Goal: Information Seeking & Learning: Learn about a topic

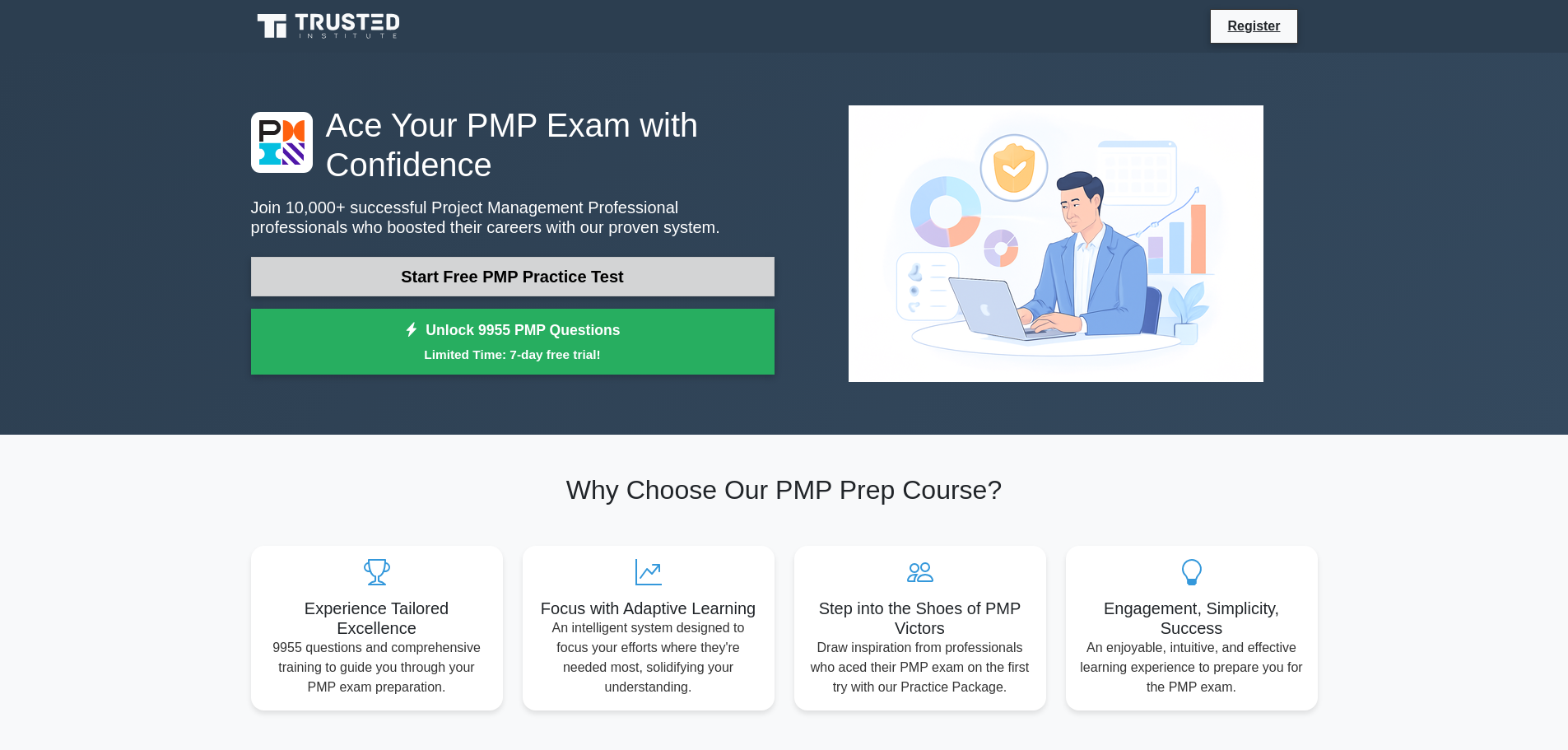
click at [594, 287] on link "Start Free PMP Practice Test" at bounding box center [512, 277] width 524 height 40
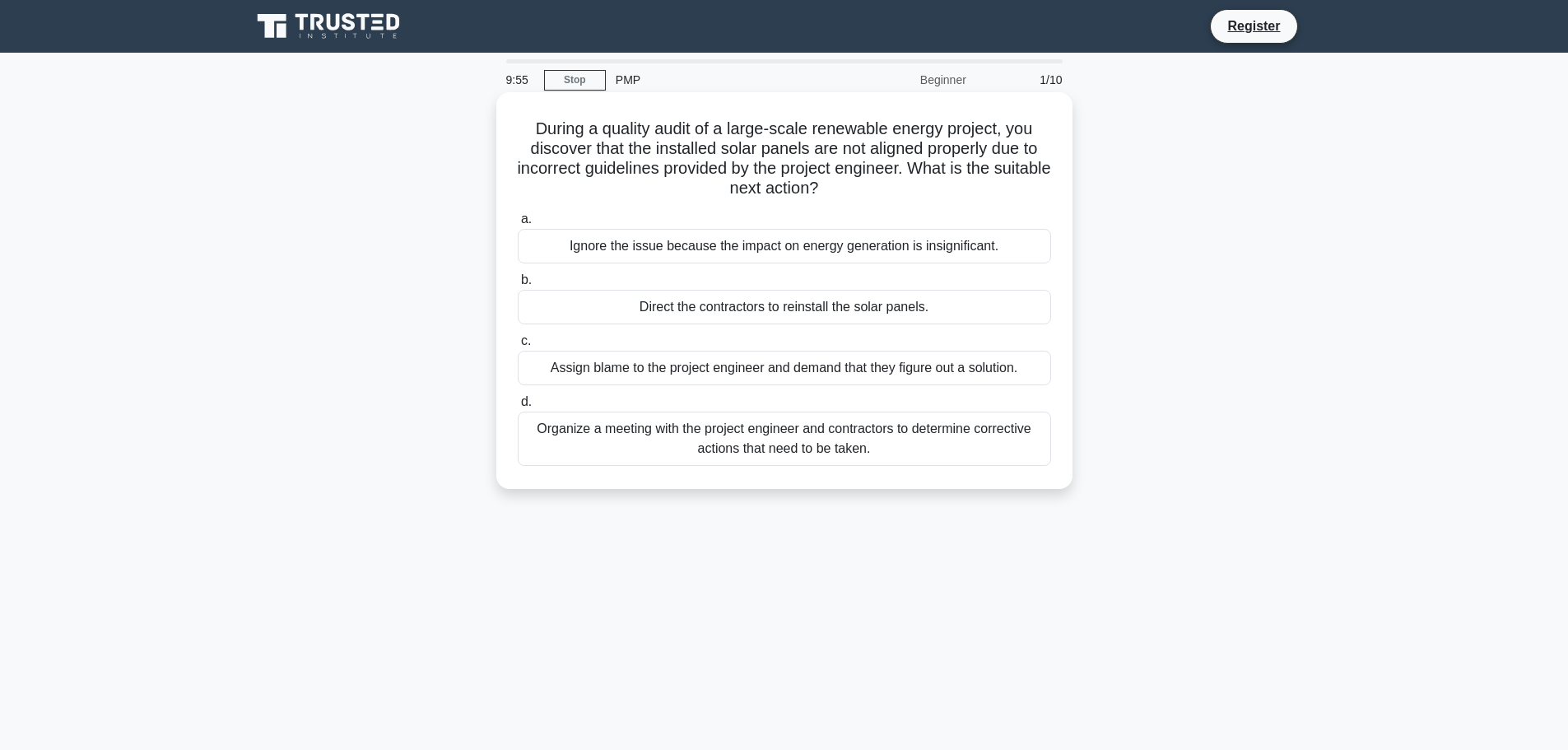
drag, startPoint x: 529, startPoint y: 127, endPoint x: 861, endPoint y: 201, distance: 340.1
click at [861, 201] on div "During a quality audit of a large-scale renewable energy project, you discover …" at bounding box center [784, 290] width 563 height 384
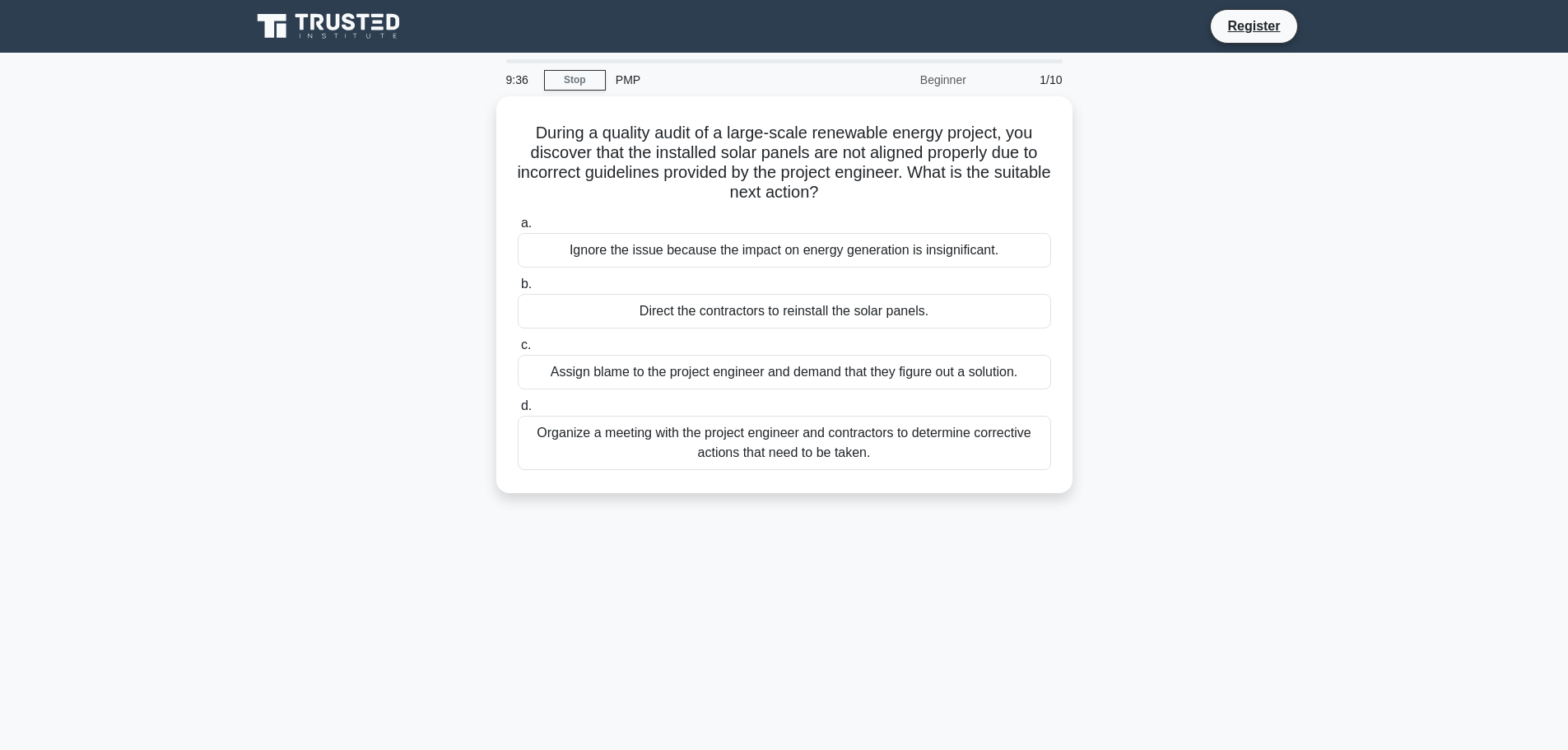
click at [460, 161] on div "During a quality audit of a large-scale renewable energy project, you discover …" at bounding box center [784, 304] width 1087 height 416
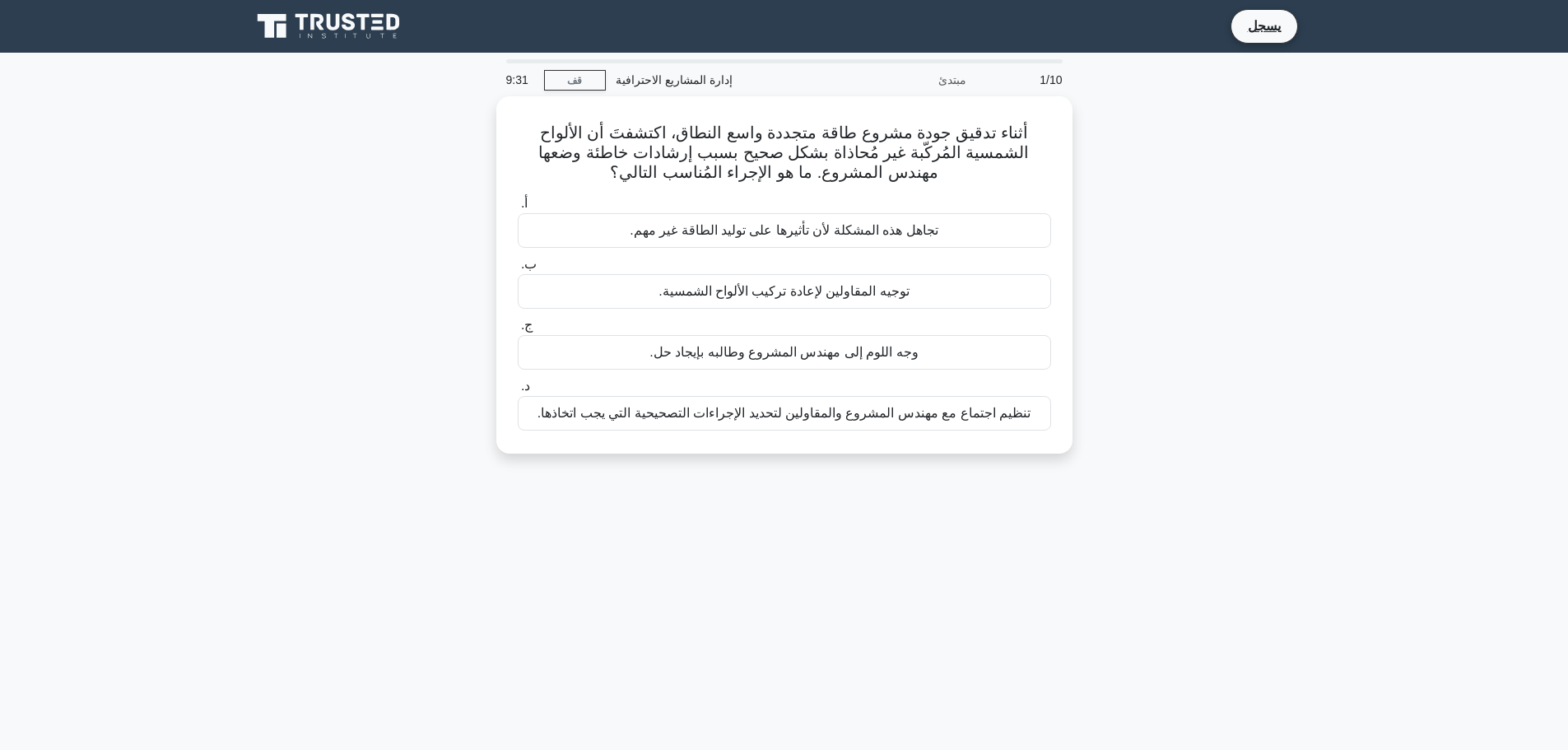
click at [419, 185] on div "أثناء تدقيق جودة مشروع طاقة متجددة واسع النطاق، اكتشفتَ أن الألواح الشمسية المُ…" at bounding box center [784, 284] width 1087 height 377
click at [751, 414] on font "تنظيم اجتماع مع مهندس المشروع والمقاولين لتحديد الإجراءات التصحيحية التي يجب ات…" at bounding box center [784, 408] width 493 height 14
click at [518, 387] on input "د. تنظيم اجتماع مع مهندس المشروع والمقاولين لتحديد الإجراءات التصحيحية التي يجب…" at bounding box center [518, 383] width 0 height 11
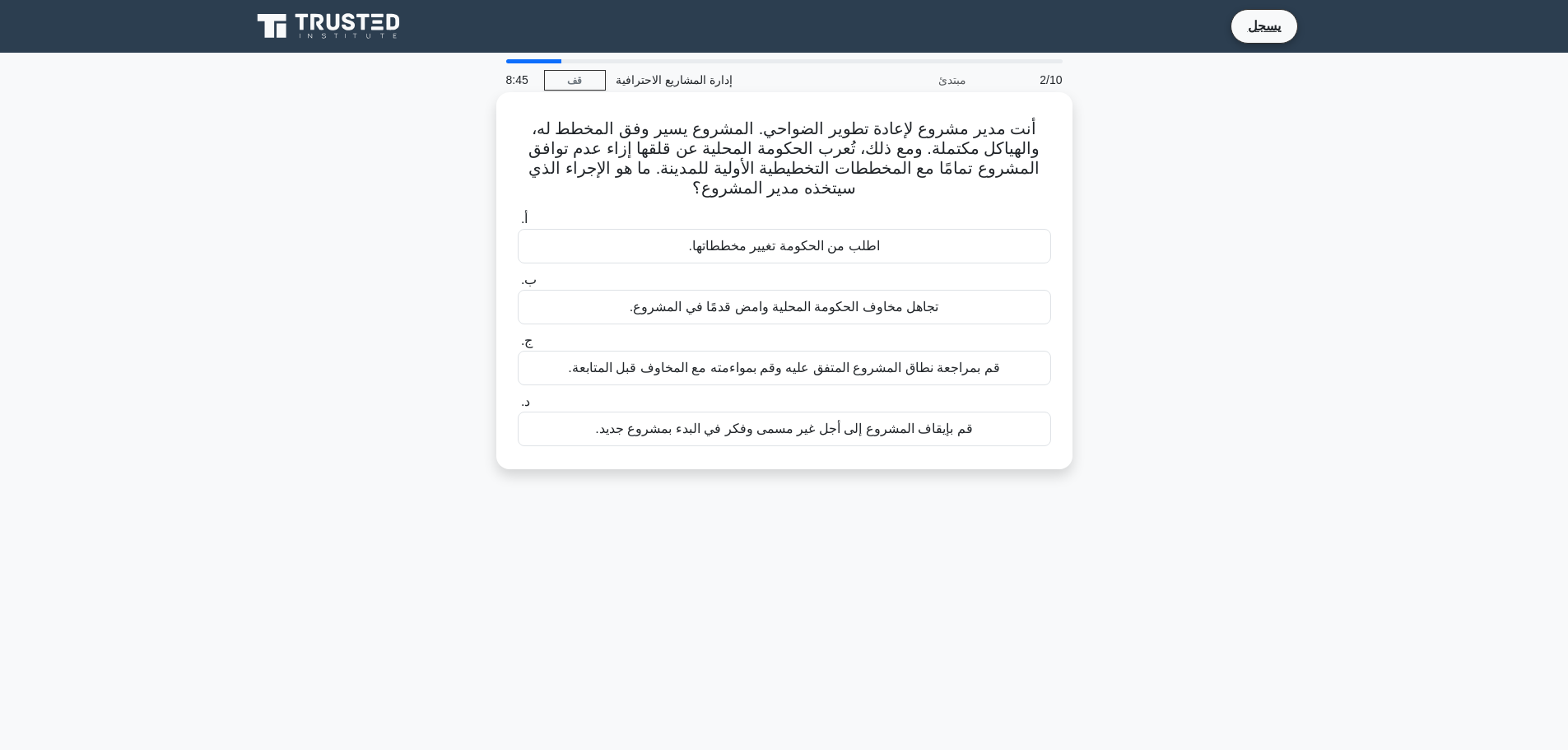
click at [908, 368] on font "قم بمراجعة نطاق المشروع المتفق عليه وقم بمواءمته مع المخاوف قبل المتابعة." at bounding box center [784, 366] width 432 height 14
click at [518, 347] on input "ج. قم بمراجعة نطاق المشروع المتفق عليه وقم بمواءمته مع المخاوف قبل المتابعة." at bounding box center [518, 341] width 0 height 11
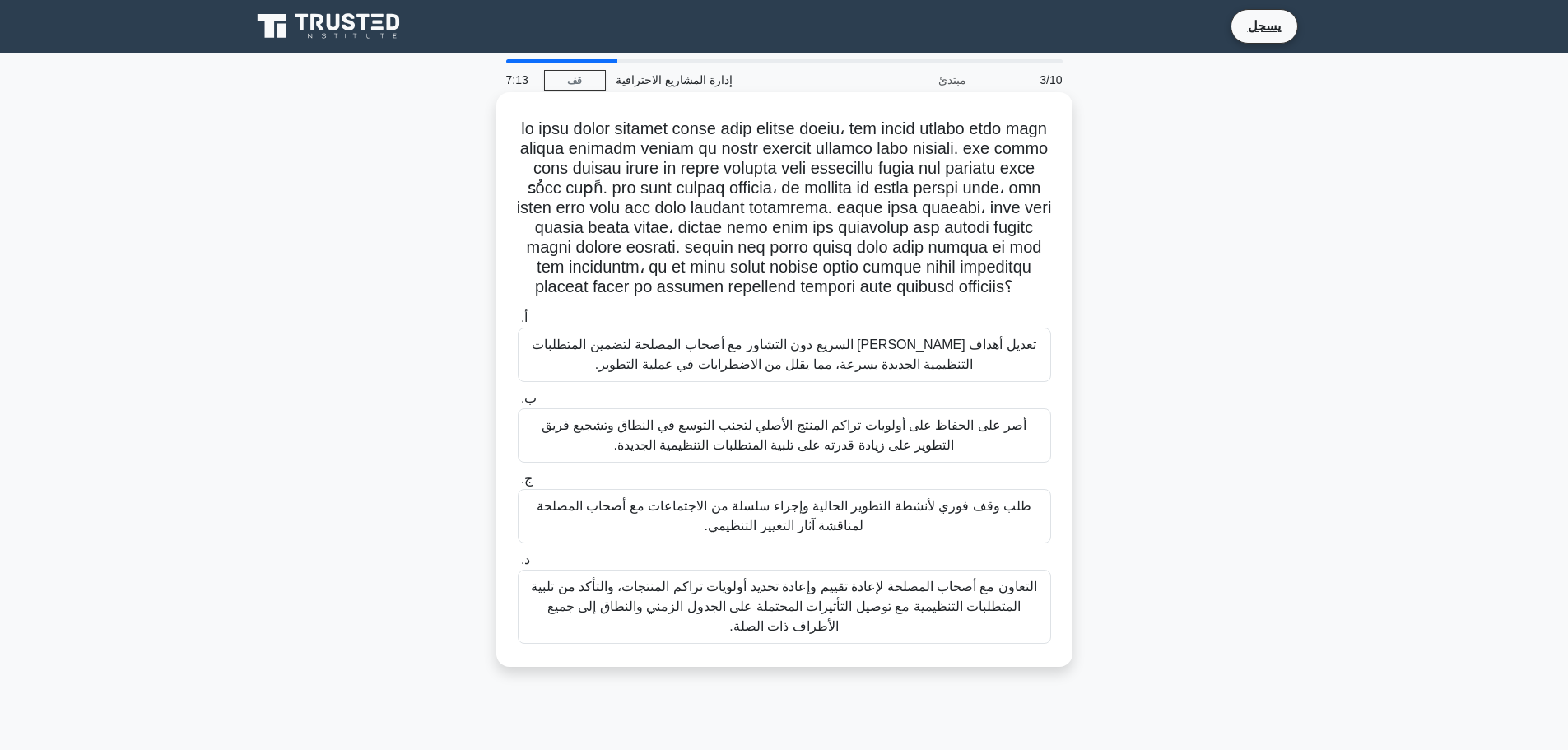
click at [898, 641] on div "التعاون مع أصحاب المصلحة لإعادة تقييم وإعادة تحديد أولويات تراكم المنتجات، والت…" at bounding box center [784, 606] width 533 height 74
click at [518, 565] on input "د. التعاون مع أصحاب المصلحة لإعادة تقييم وإعادة تحديد أولويات تراكم المنتجات، و…" at bounding box center [518, 560] width 0 height 11
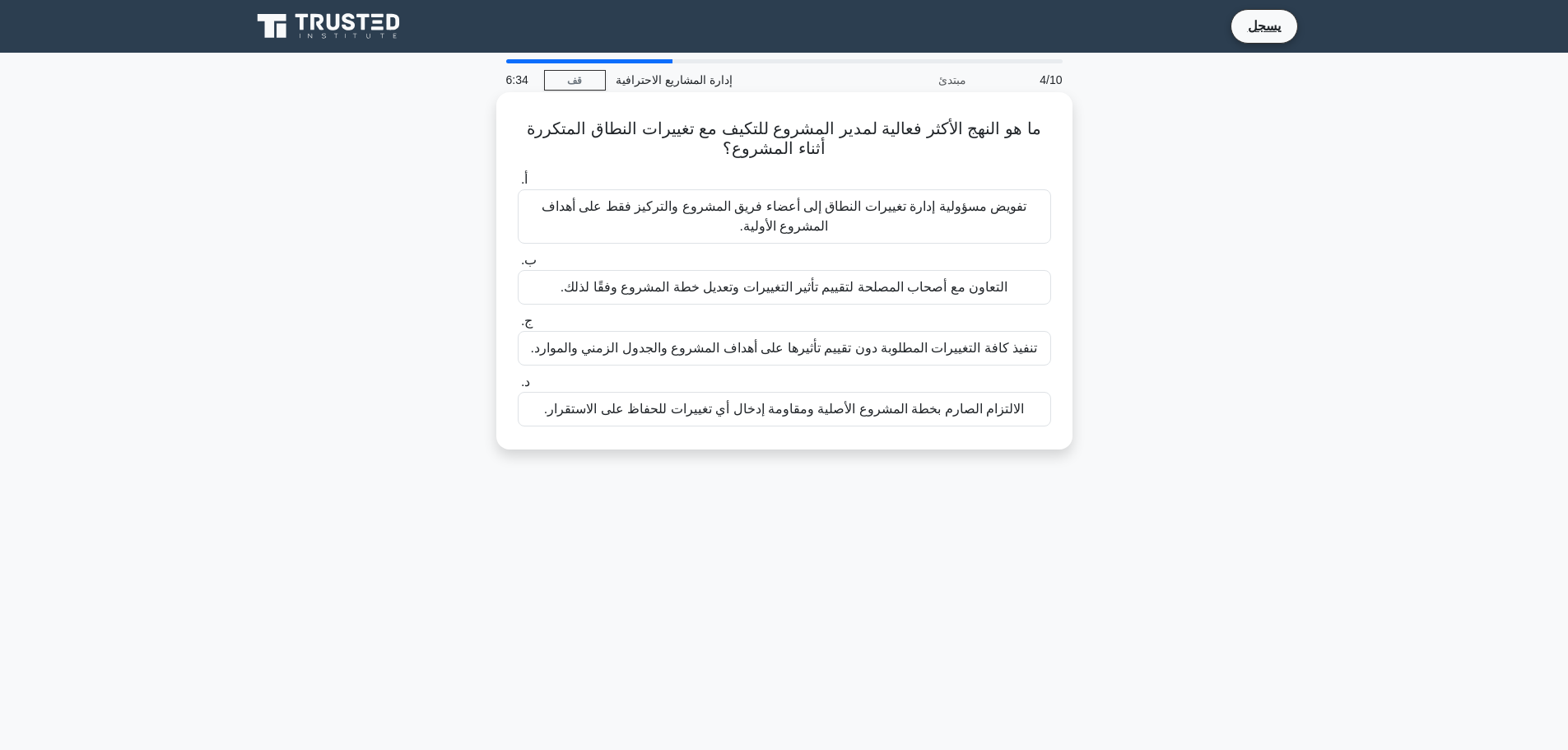
click at [946, 294] on font "التعاون مع أصحاب المصلحة لتقييم تأثير التغييرات وتعديل خطة المشروع وفقًا لذلك." at bounding box center [784, 286] width 447 height 14
click at [518, 266] on input "ب. التعاون مع أصحاب المصلحة لتقييم تأثير التغييرات وتعديل خطة المشروع وفقًا لذل…" at bounding box center [518, 261] width 0 height 11
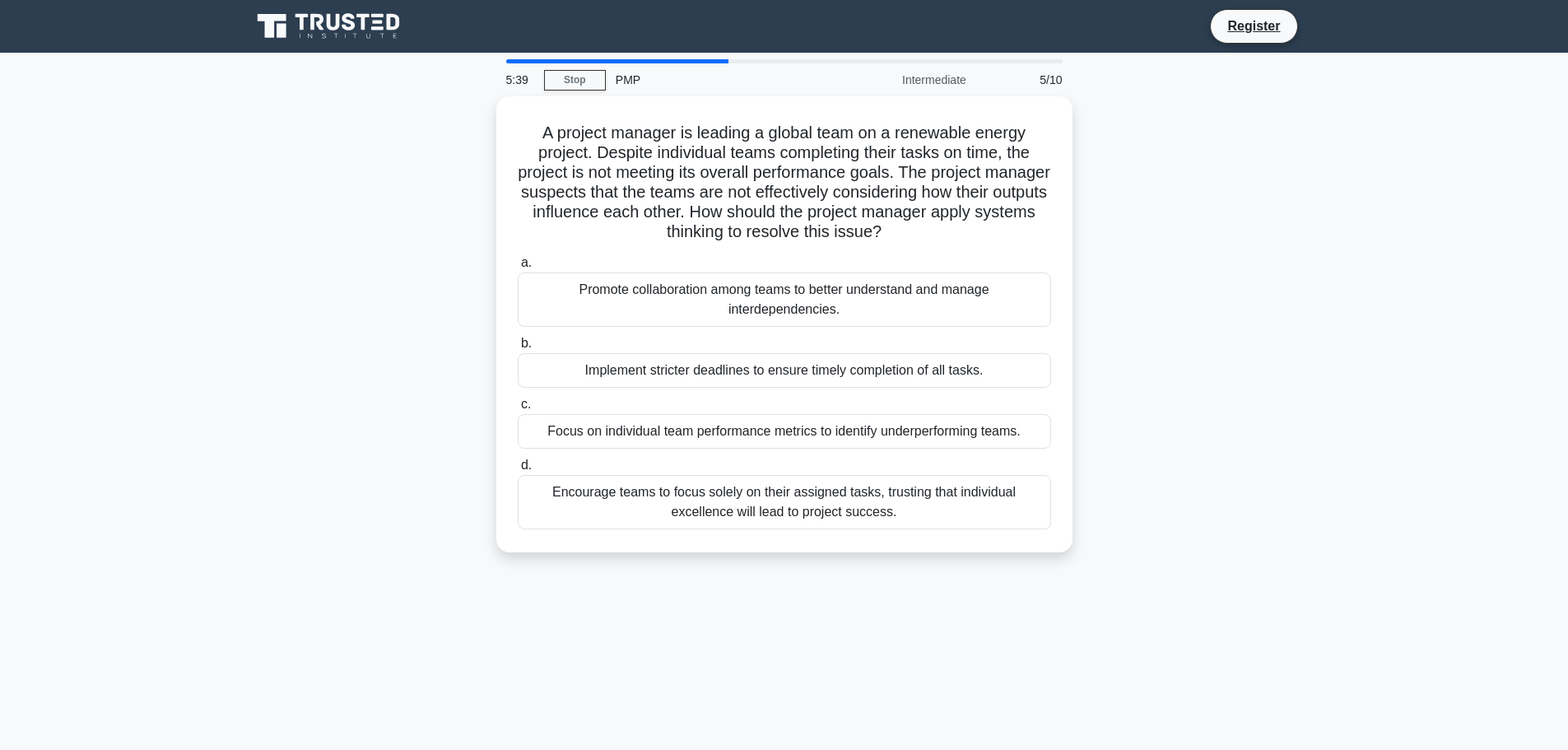
click at [1162, 269] on div "A project manager is leading a global team on a renewable energy project. Despi…" at bounding box center [784, 334] width 1087 height 476
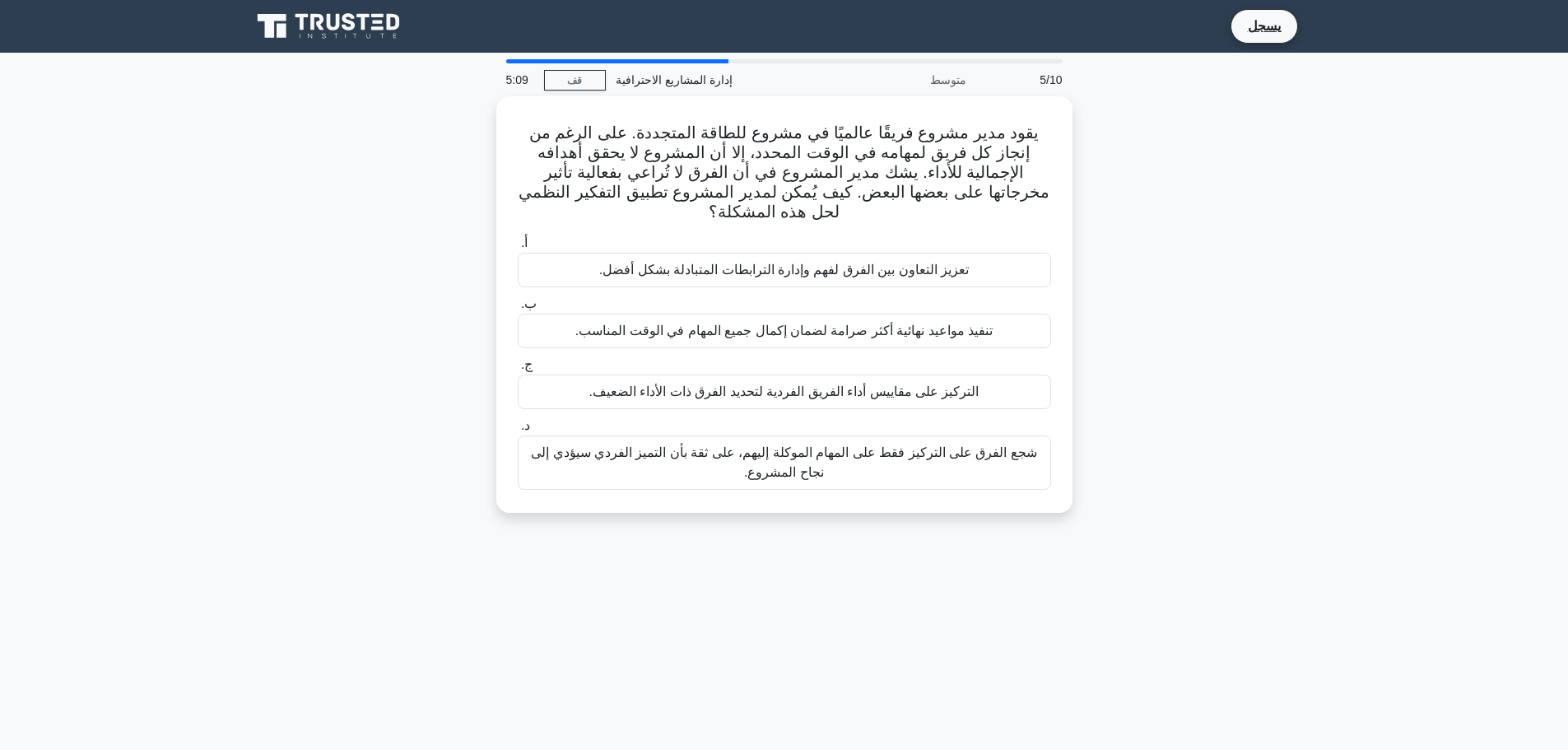
click at [1270, 347] on div "يقود مدير مشروع فريقًا عالميًا في مشروع للطاقة المتجددة. على الرغم من إنجاز كل …" at bounding box center [784, 314] width 1087 height 436
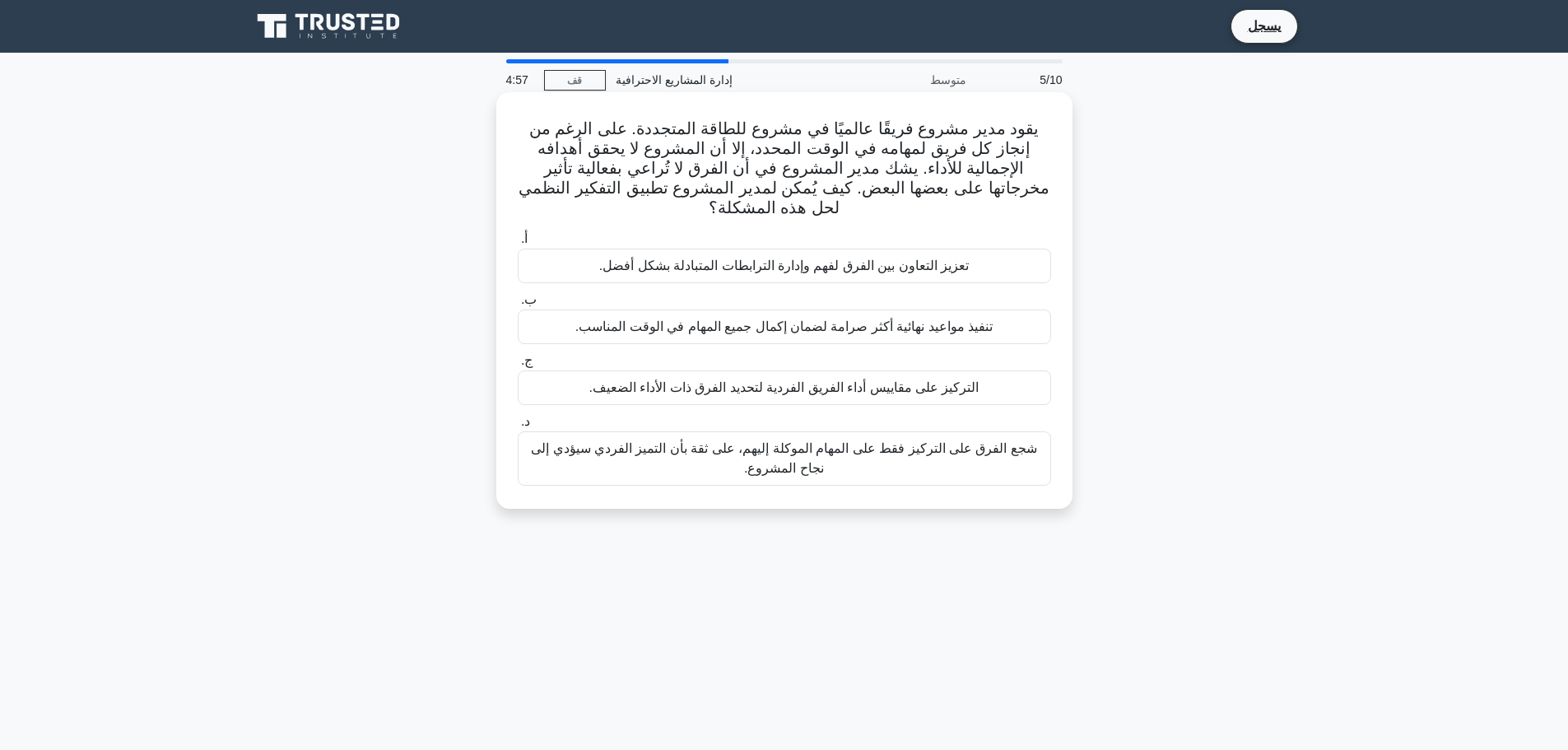
click at [855, 270] on font "تعزيز التعاون بين الفرق لفهم وإدارة الترابطات المتبادلة بشكل أفضل." at bounding box center [784, 265] width 369 height 14
click at [518, 244] on input "أ. تعزيز التعاون بين الفرق لفهم وإدارة الترابطات المتبادلة بشكل أفضل." at bounding box center [518, 239] width 0 height 11
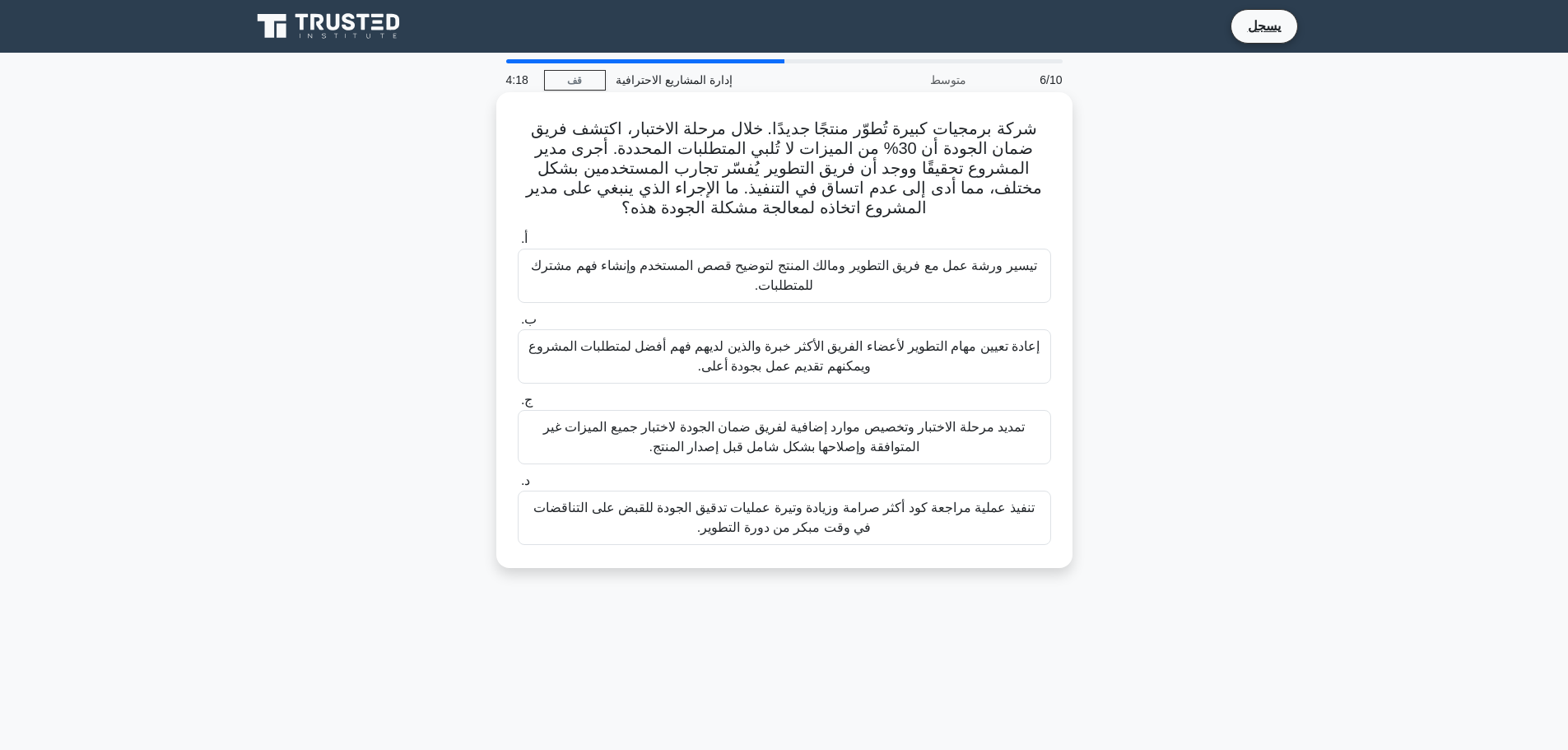
click at [926, 271] on font "تيسير ورشة عمل مع فريق التطوير ومالك المنتج لتوضيح قصص المستخدم وإنشاء فهم مشتر…" at bounding box center [784, 275] width 506 height 33
click at [518, 244] on input "أ. تيسير ورشة عمل مع فريق التطوير ومالك المنتج لتوضيح قصص المستخدم وإنشاء فهم م…" at bounding box center [518, 239] width 0 height 11
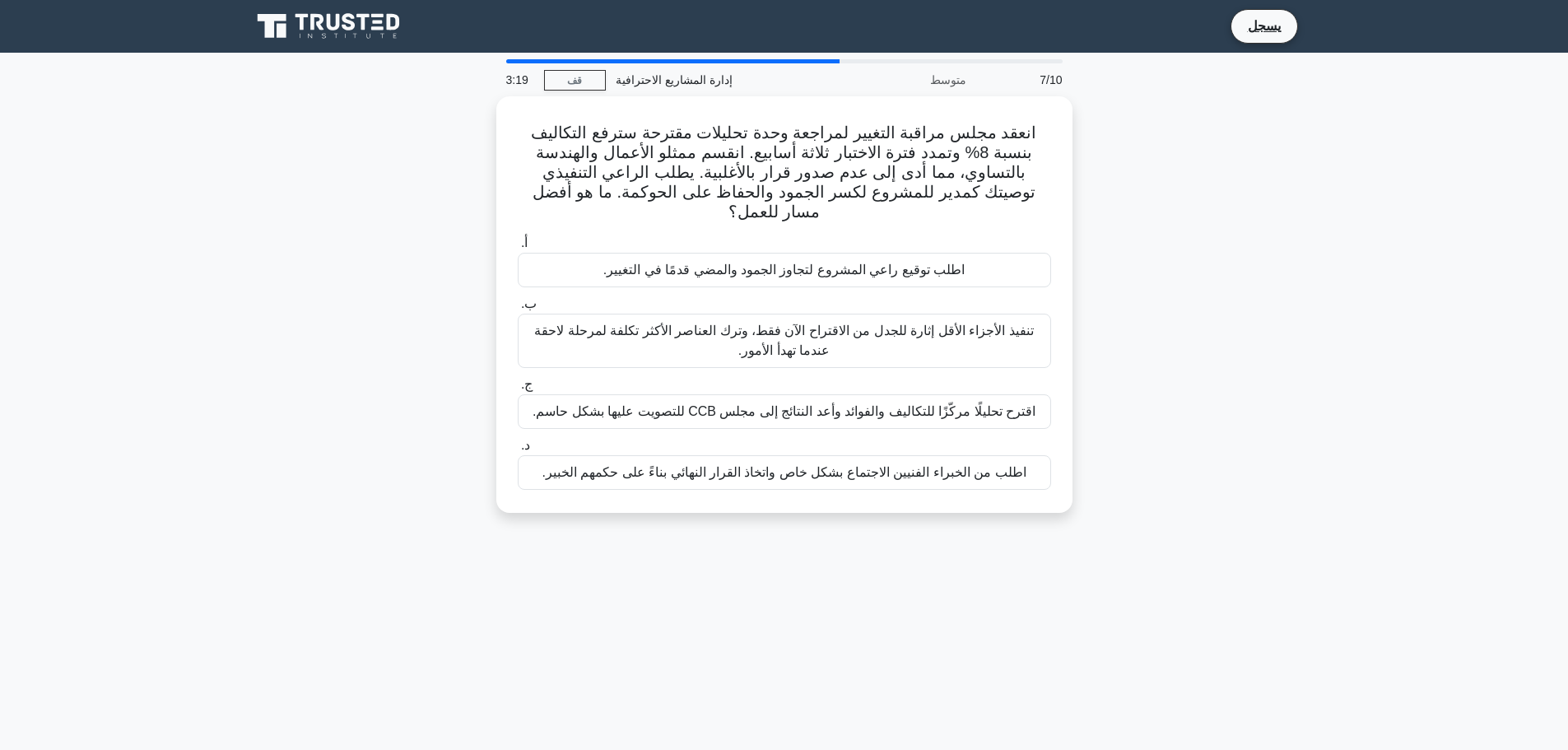
click at [354, 294] on div "انعقد مجلس مراقبة التغيير لمراجعة وحدة تحليلات مقترحة سترفع التكاليف بنسبة 8% و…" at bounding box center [784, 314] width 1087 height 436
click at [1105, 180] on div "انعقد مجلس مراقبة التغيير لمراجعة وحدة تحليلات مقترحة سترفع التكاليف بنسبة 8% و…" at bounding box center [784, 314] width 1087 height 436
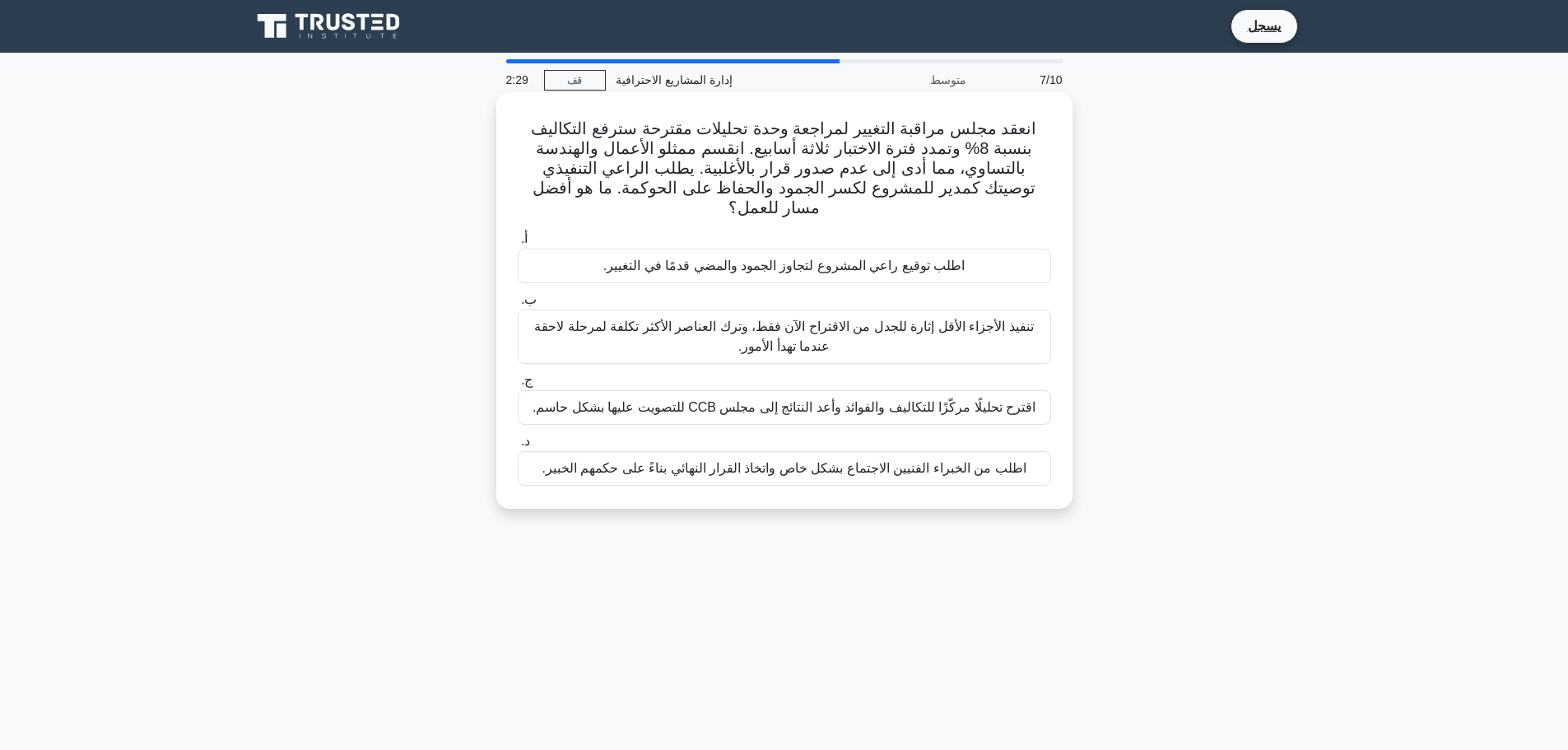
click at [861, 328] on font "تنفيذ الأجزاء الأقل إثارة للجدل من الاقتراح الآن فقط، وترك العناصر الأكثر تكلفة…" at bounding box center [784, 337] width 518 height 40
click at [518, 305] on input "ب. تنفيذ الأجزاء الأقل إثارة للجدل من الاقتراح الآن فقط، وترك العناصر الأكثر تك…" at bounding box center [518, 300] width 0 height 11
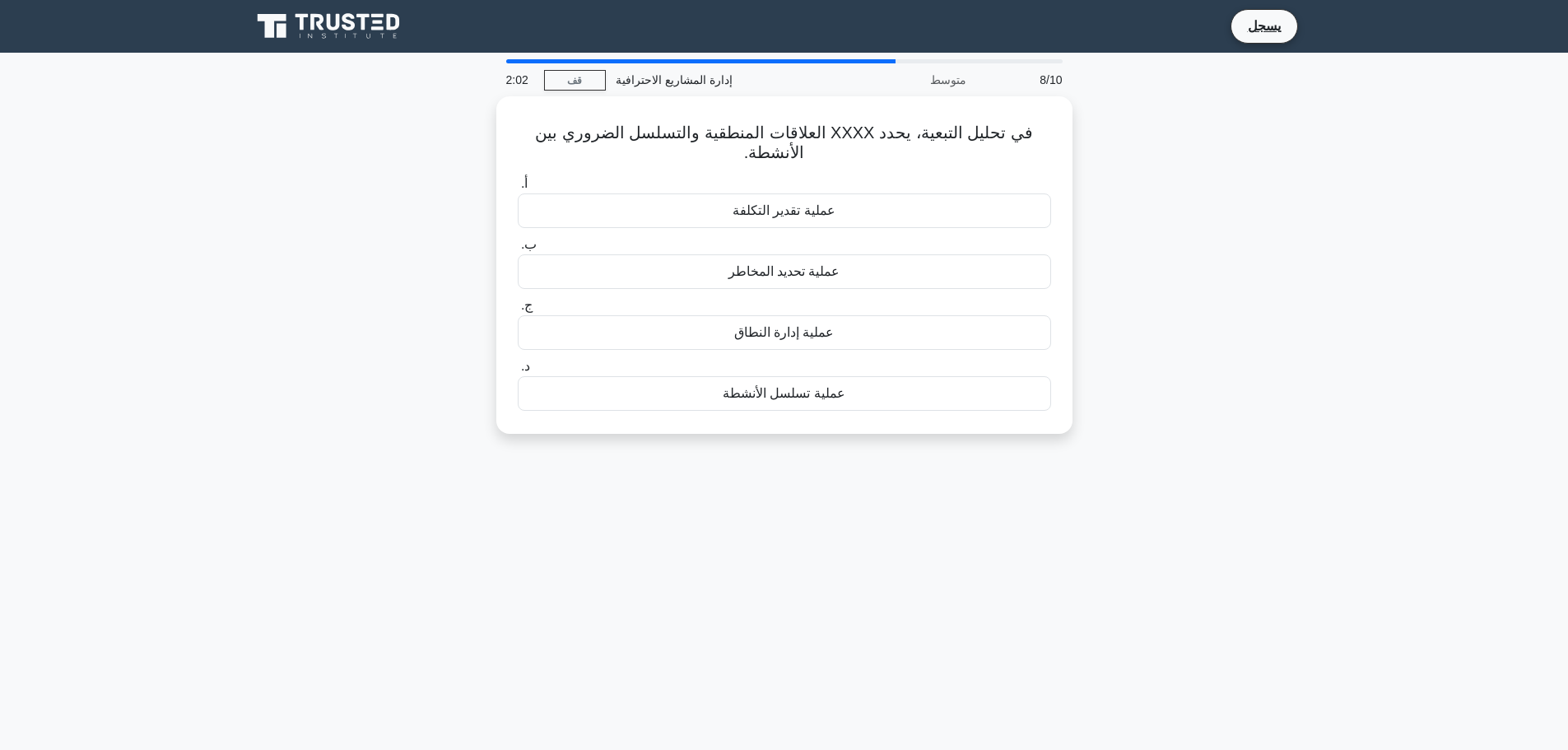
click at [418, 214] on div "في تحليل التبعية، يحدد XXXX العلاقات المنطقية والتسلسل الضروري بين الأنشطة. .sp…" at bounding box center [784, 274] width 1087 height 357
click at [824, 326] on font "عملية إدارة النطاق" at bounding box center [784, 328] width 100 height 14
click at [518, 307] on input "ج. عملية إدارة النطاق" at bounding box center [518, 301] width 0 height 11
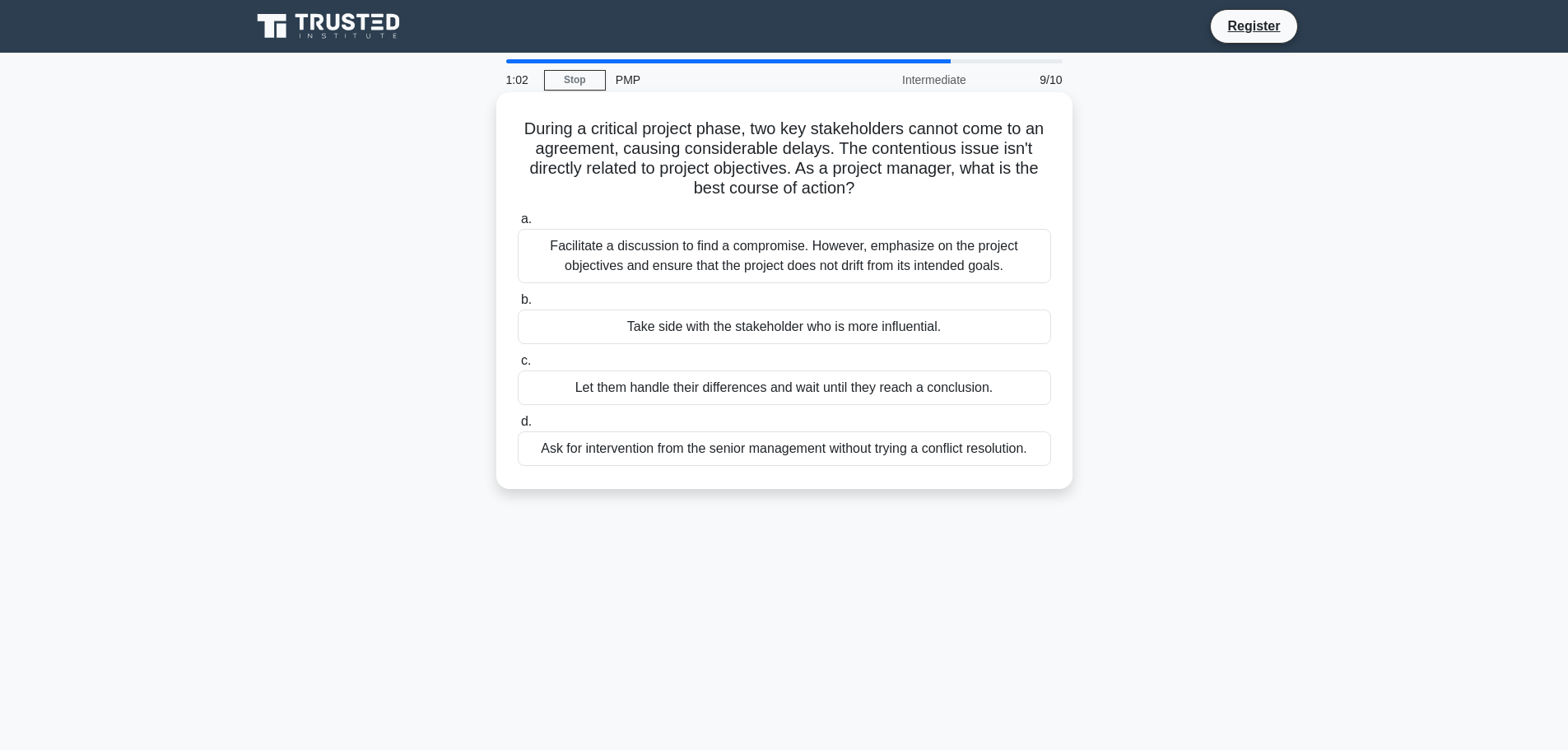
click at [754, 271] on div "Facilitate a discussion to find a compromise. However, emphasize on the project…" at bounding box center [784, 256] width 533 height 54
click at [518, 224] on input "a. Facilitate a discussion to find a compromise. However, emphasize on the proj…" at bounding box center [518, 220] width 0 height 11
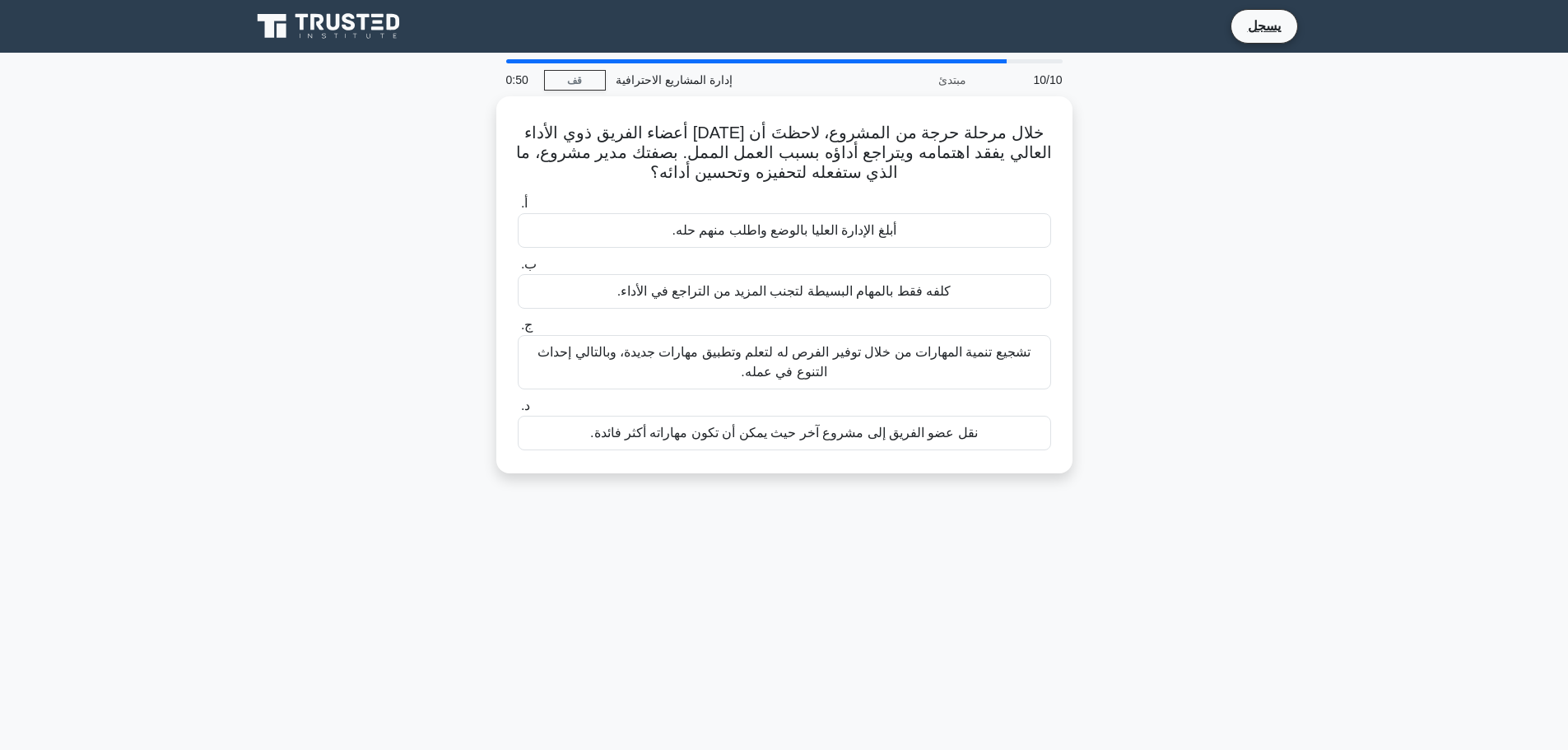
click at [1169, 223] on div "خلال مرحلة حرجة من المشروع، لاحظتَ أن أحد أعضاء الفريق ذوي الأداء العالي يفقد ا…" at bounding box center [784, 294] width 1087 height 396
click at [788, 362] on font "تشجيع تنمية المهارات من خلال توفير الفرص له لتعلم وتطبيق مهارات جديدة، وبالتالي…" at bounding box center [784, 357] width 493 height 33
click at [518, 327] on input "ج. تشجيع تنمية المهارات من خلال توفير الفرص له لتعلم وتطبيق مهارات جديدة، وبالت…" at bounding box center [518, 321] width 0 height 11
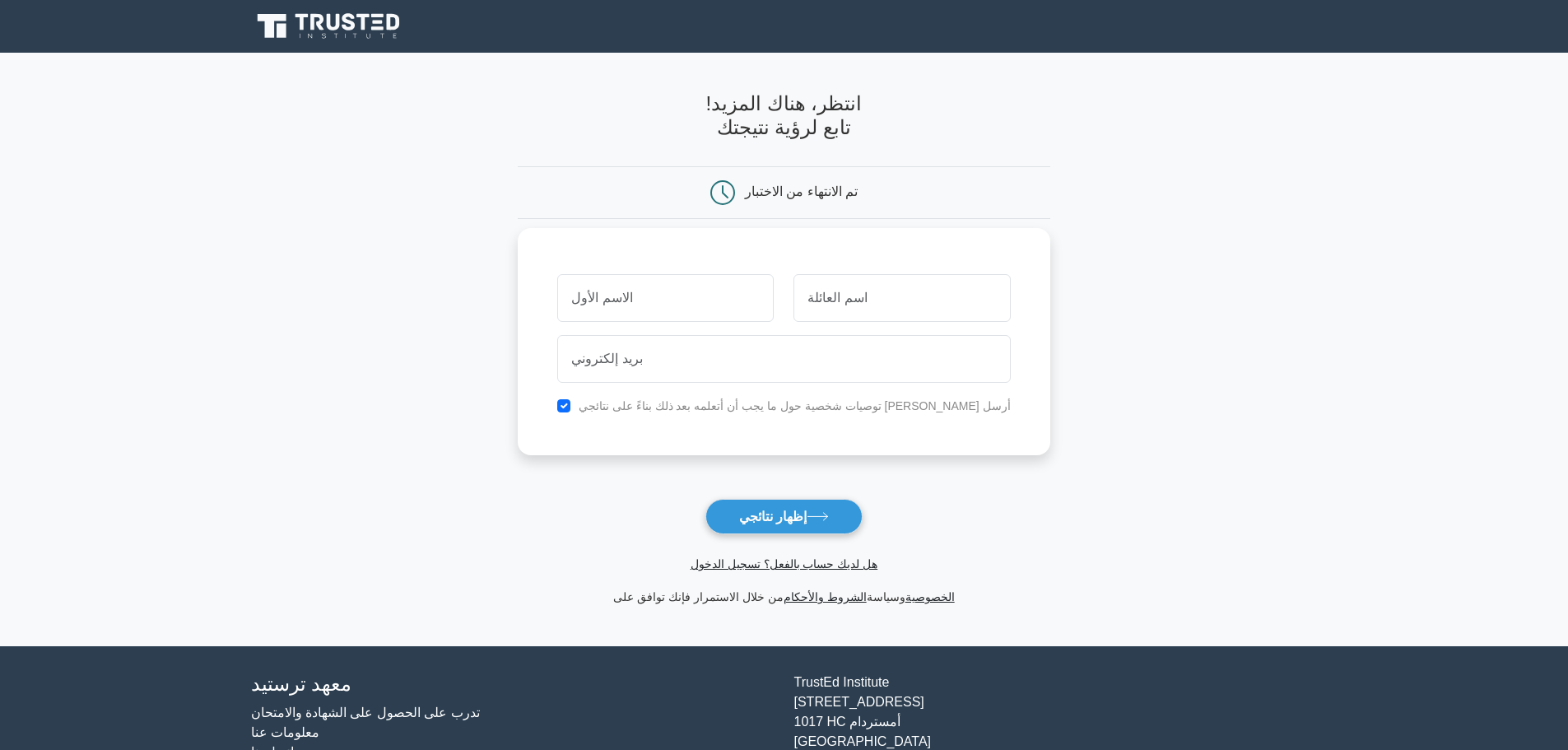
click at [706, 309] on input "text" at bounding box center [665, 298] width 216 height 48
type input "t"
type input "turki"
type input "hassan"
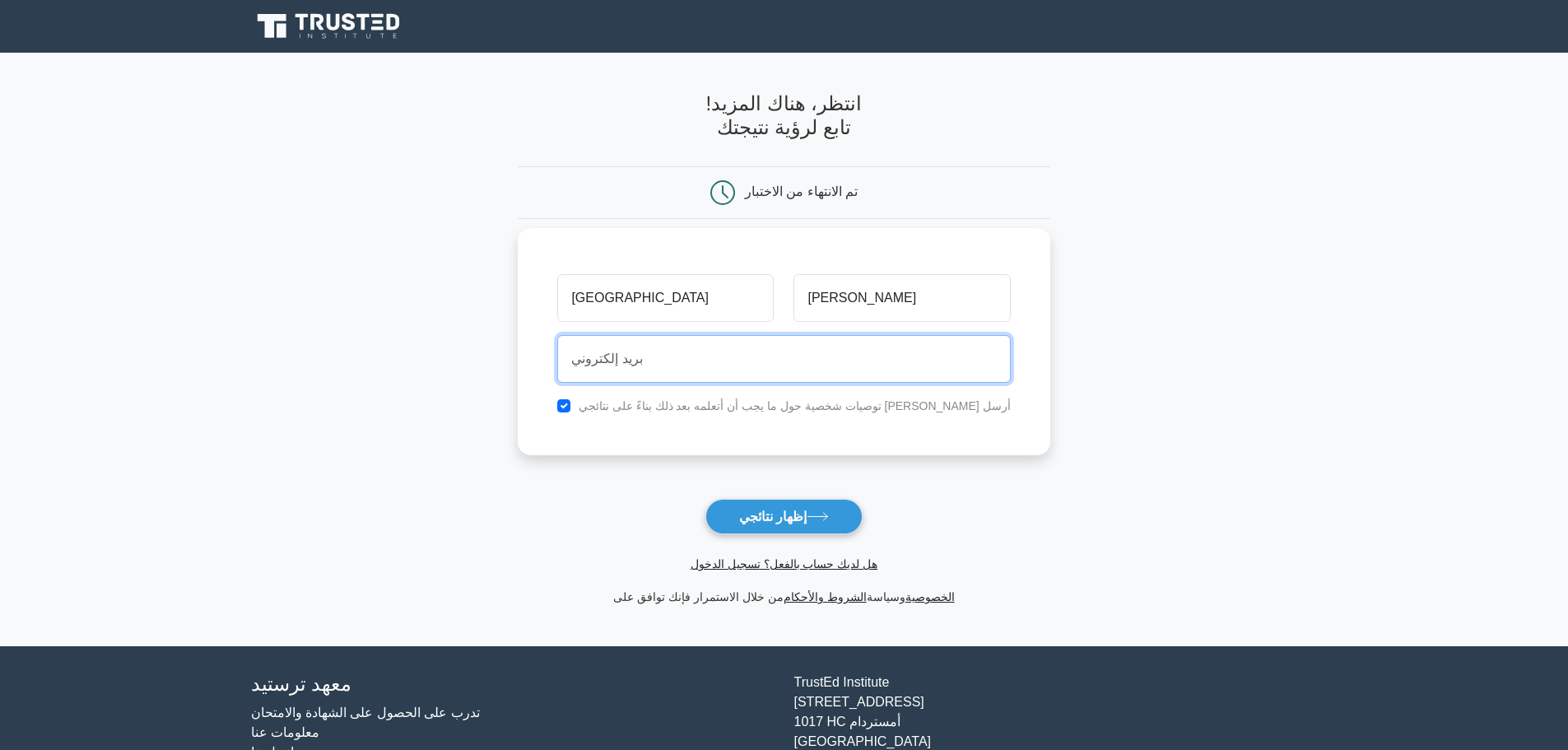
click at [694, 382] on input "email" at bounding box center [784, 358] width 452 height 48
type input "torki_1234@hotmail.com"
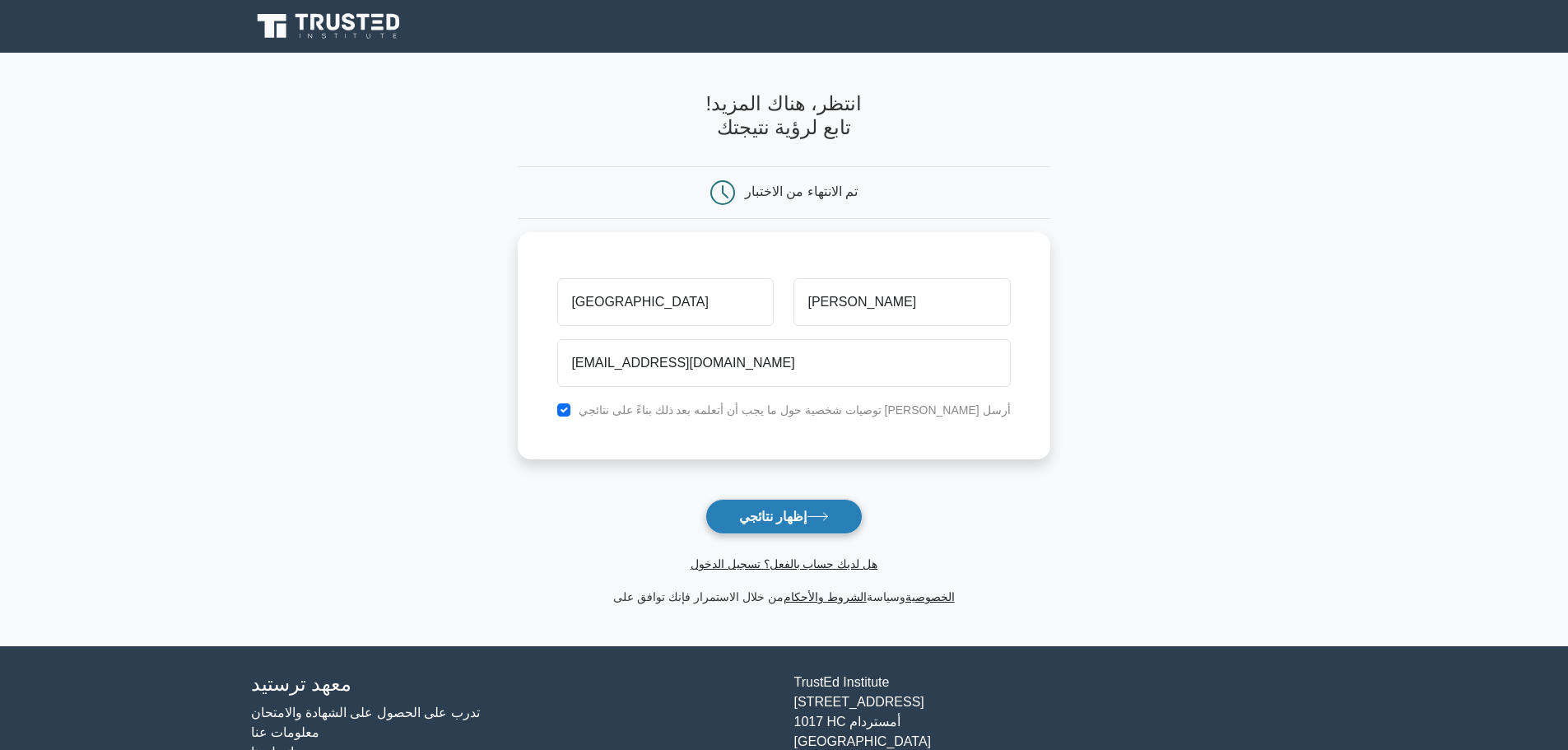
click at [723, 534] on button "إظهار نتائجي" at bounding box center [784, 516] width 157 height 35
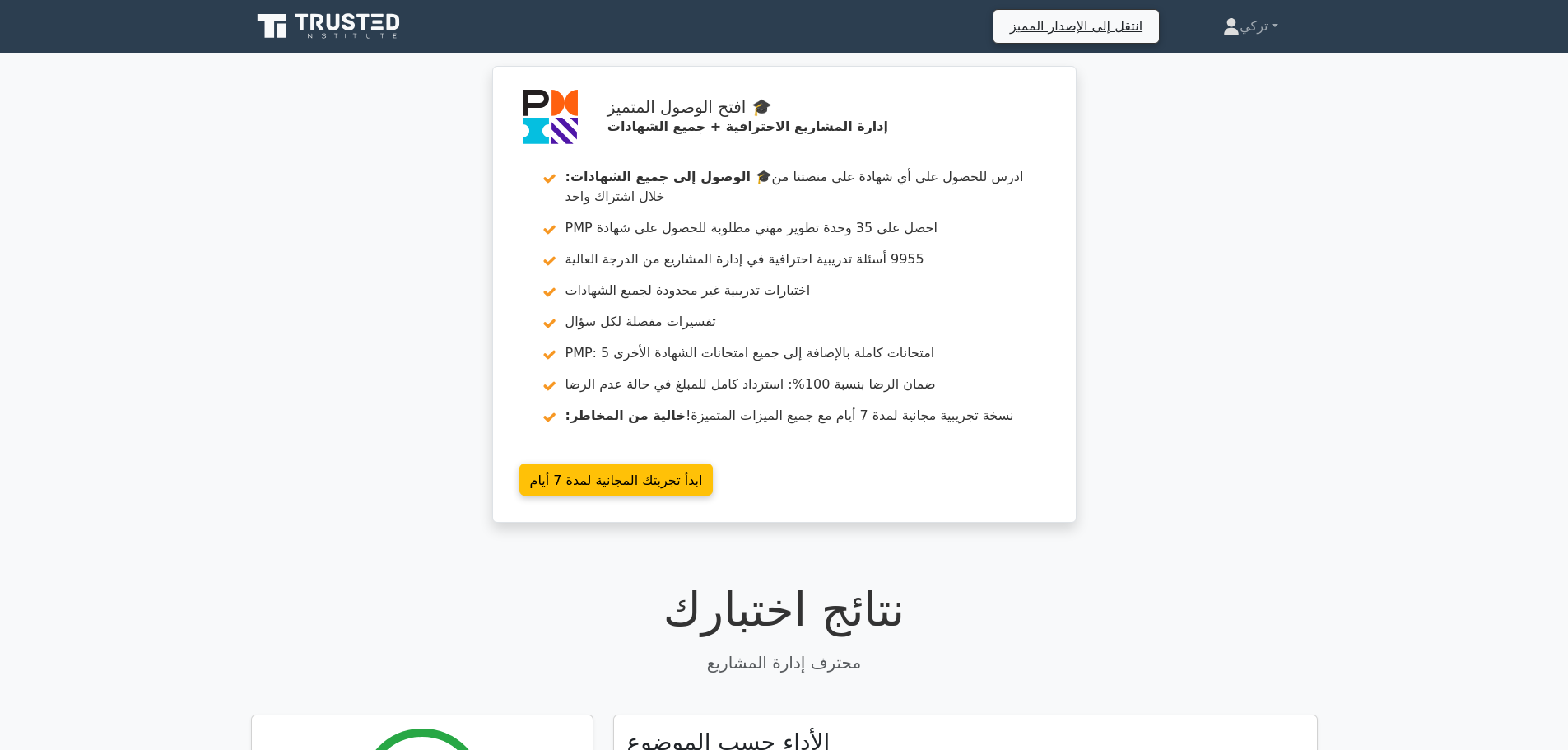
scroll to position [247, 0]
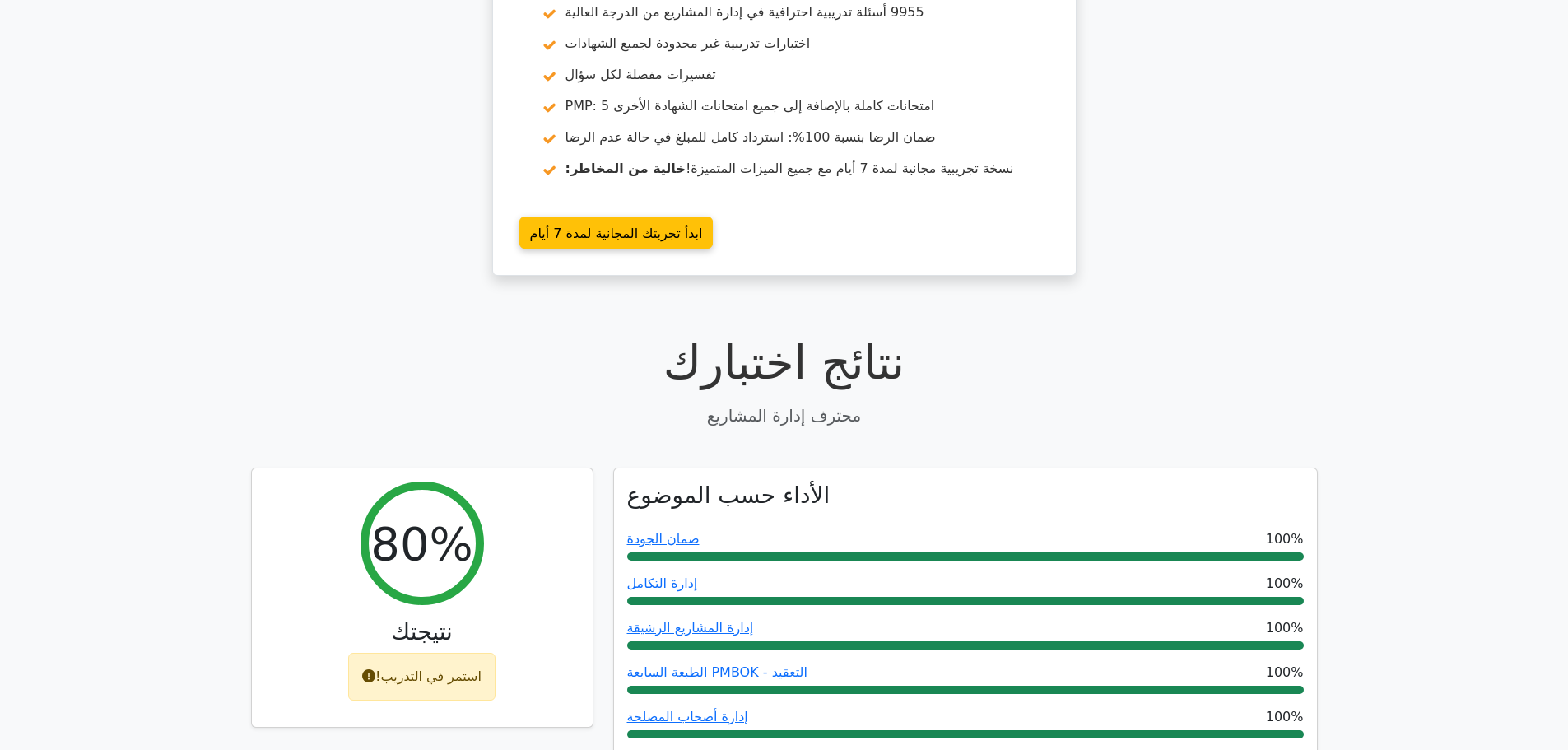
click at [1175, 373] on h1 "نتائج اختبارك" at bounding box center [784, 362] width 1067 height 55
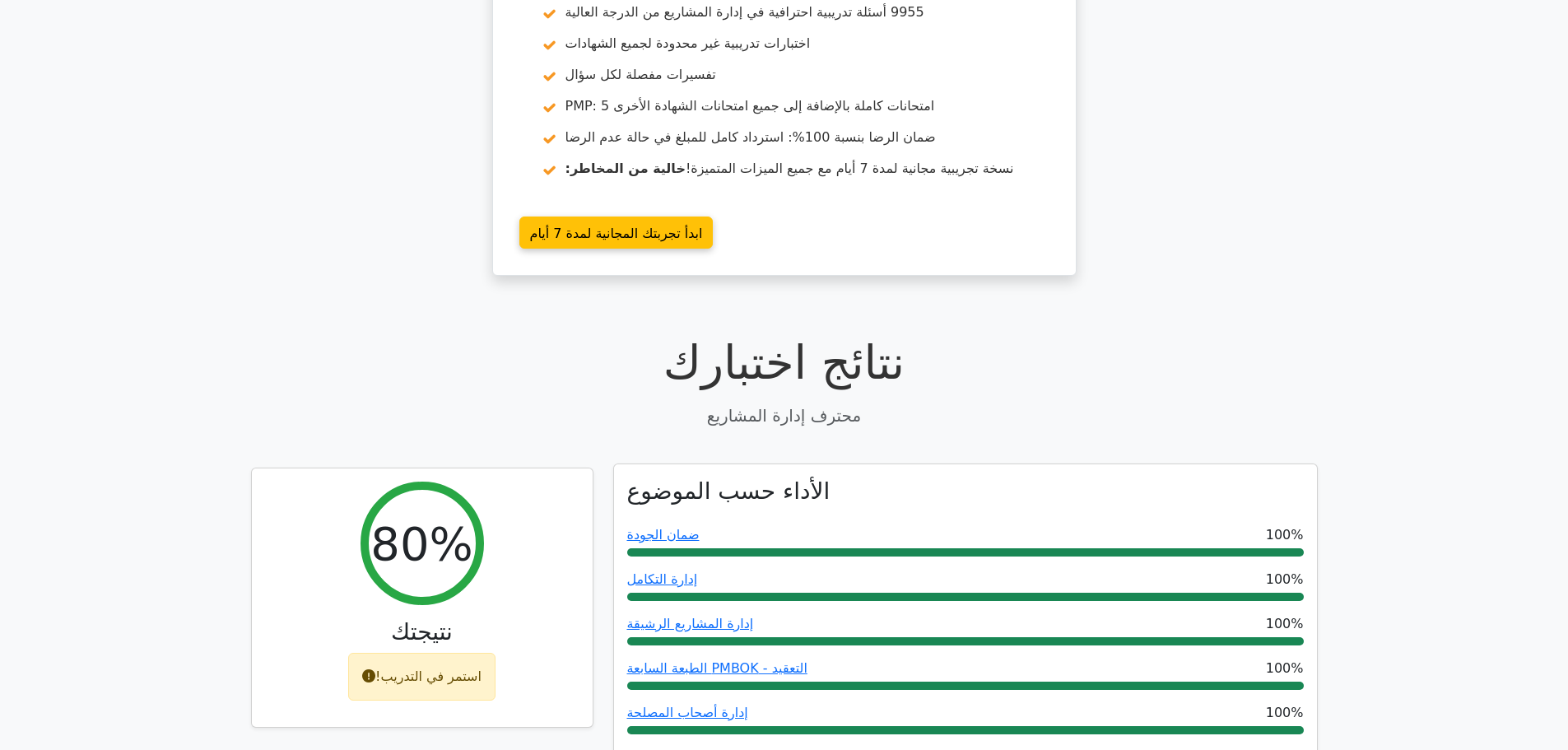
scroll to position [494, 0]
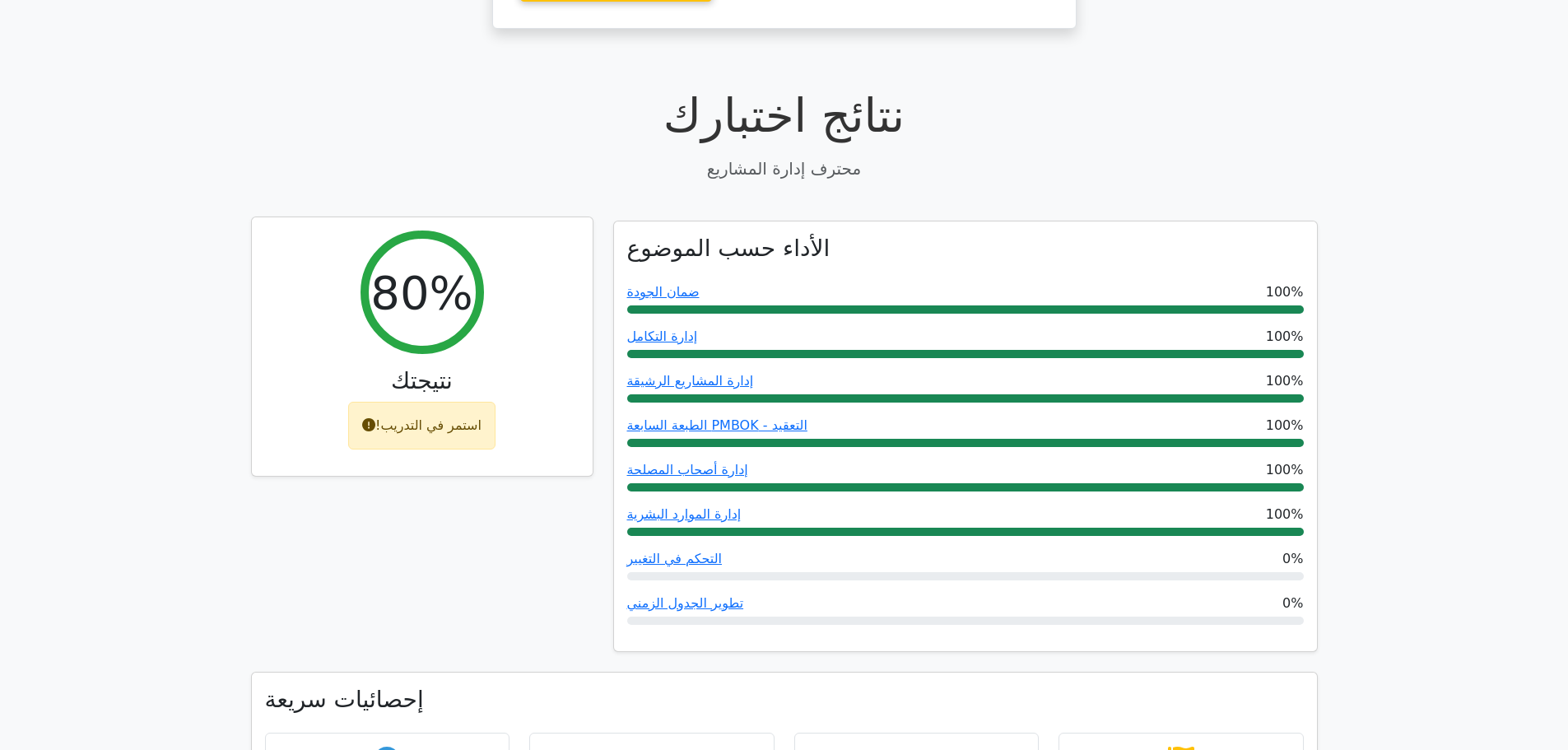
click at [369, 422] on icon at bounding box center [368, 424] width 14 height 14
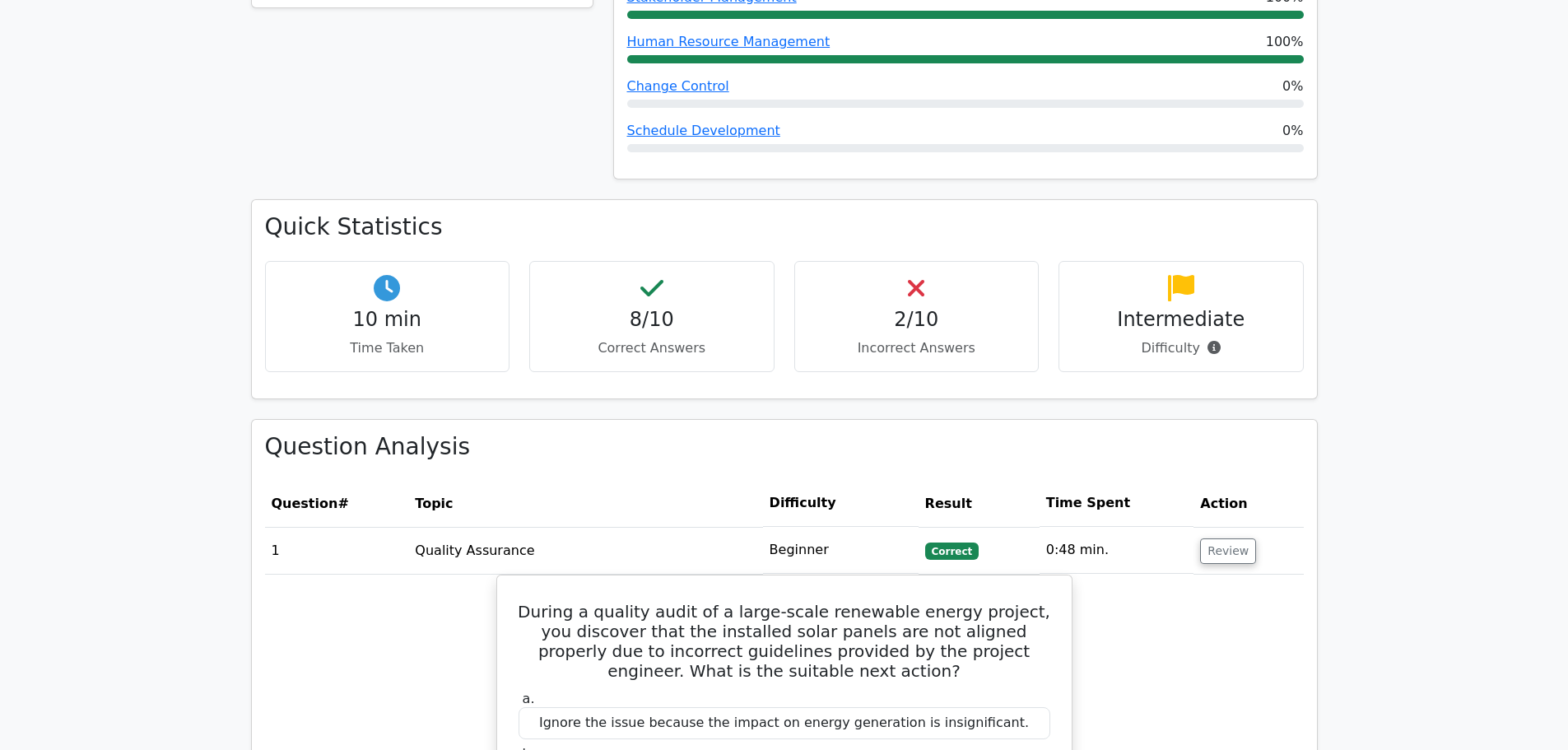
scroll to position [821, 0]
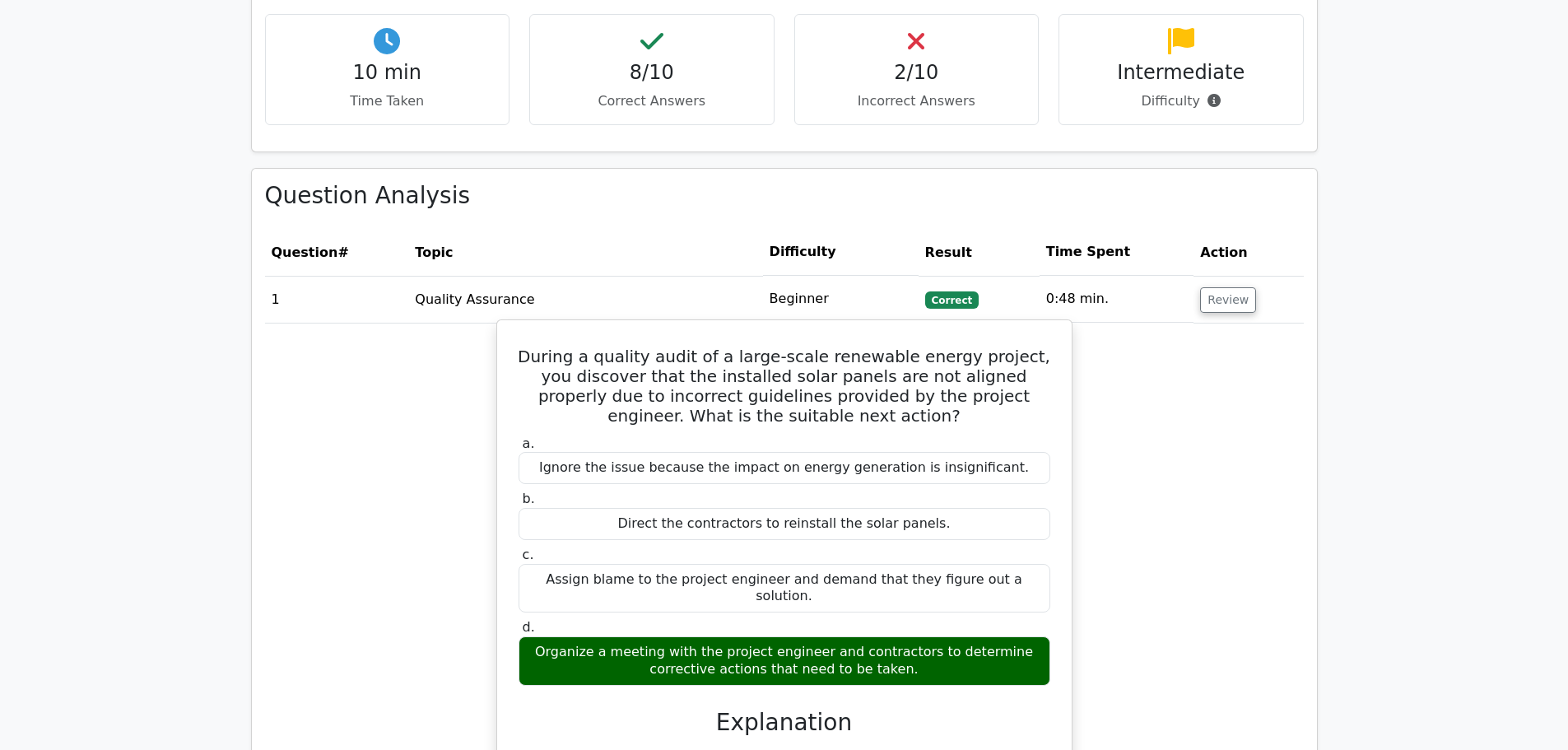
scroll to position [1315, 0]
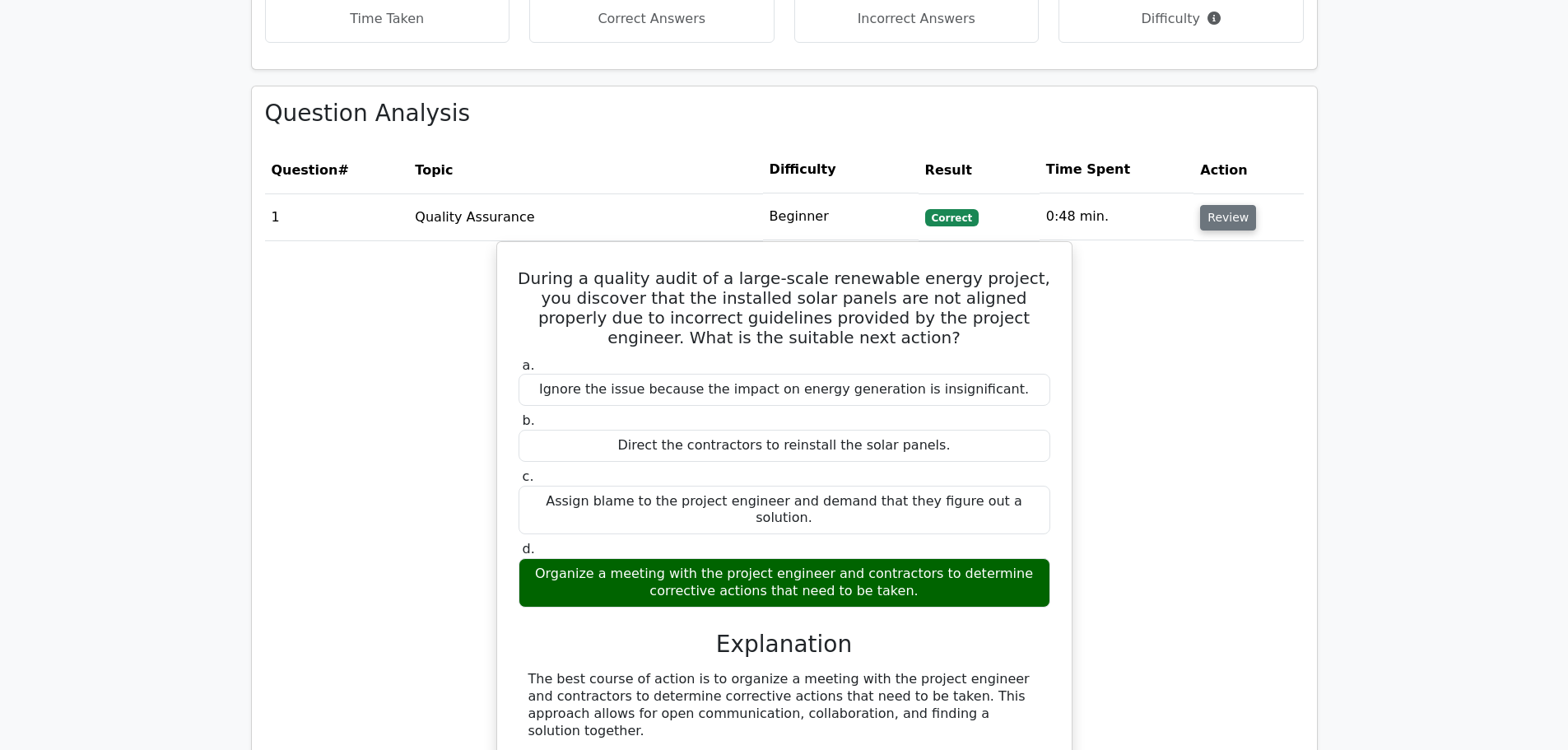
click at [1218, 205] on button "Review" at bounding box center [1228, 218] width 56 height 25
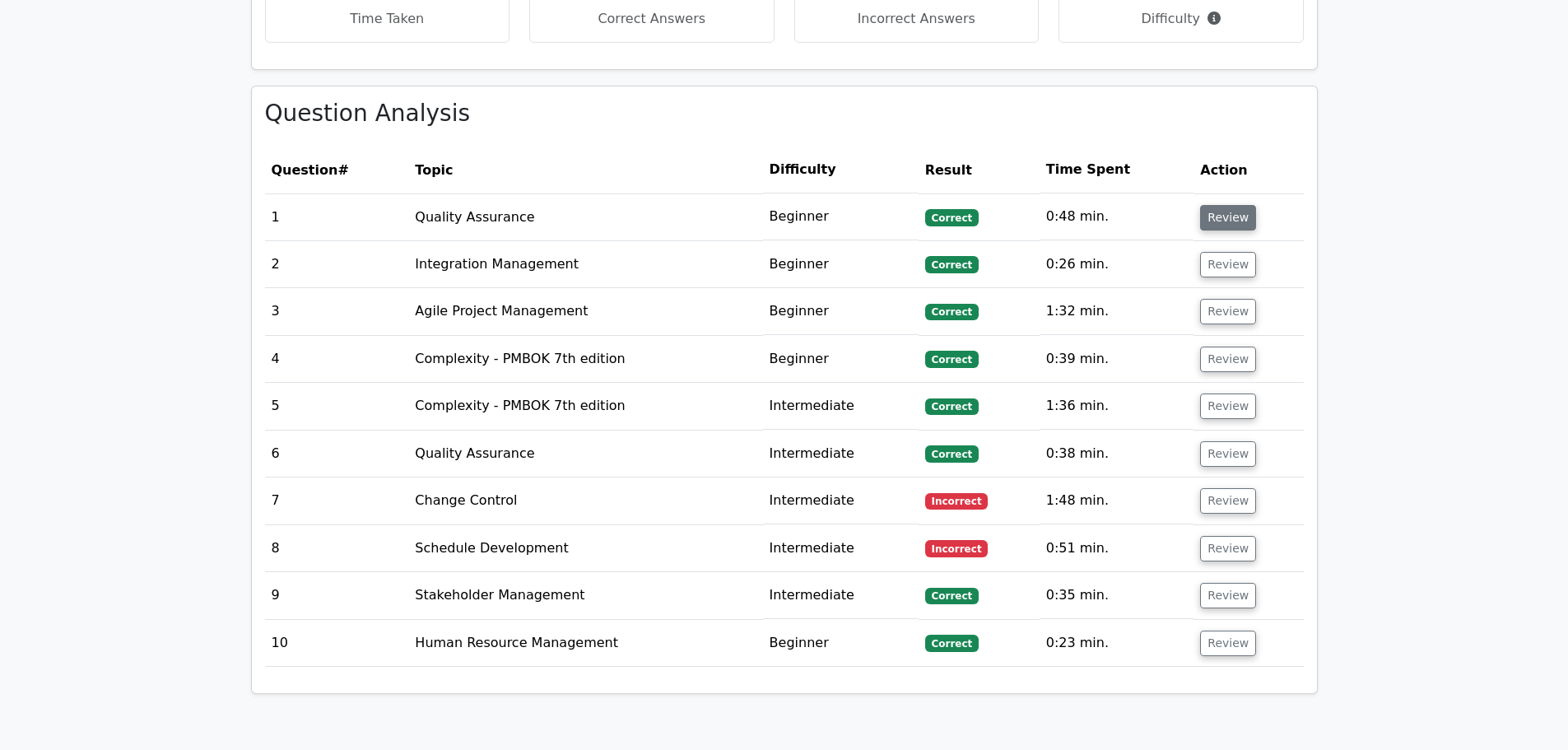
click at [1218, 205] on button "Review" at bounding box center [1228, 218] width 56 height 25
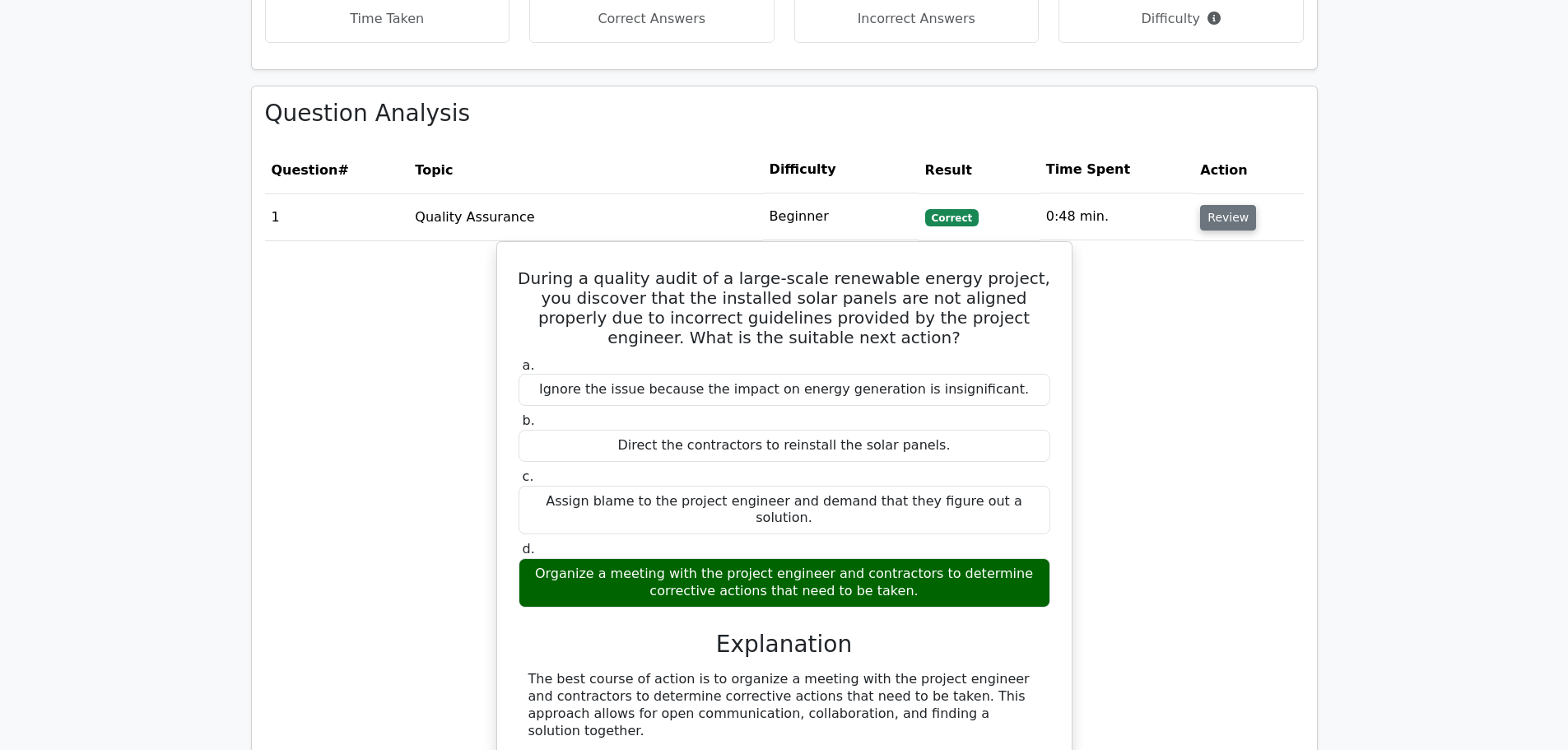
click at [1218, 205] on button "Review" at bounding box center [1228, 218] width 56 height 25
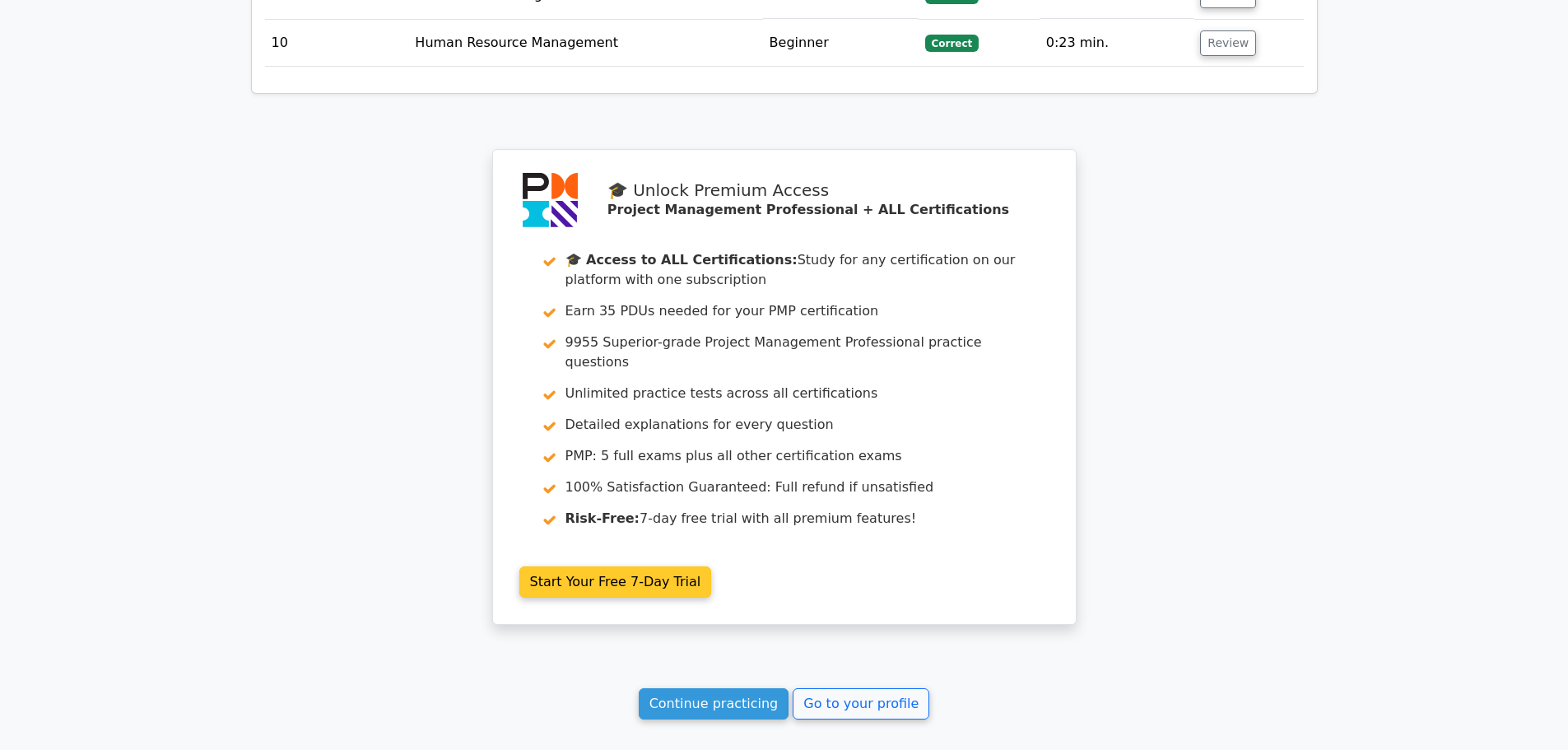
scroll to position [1671, 0]
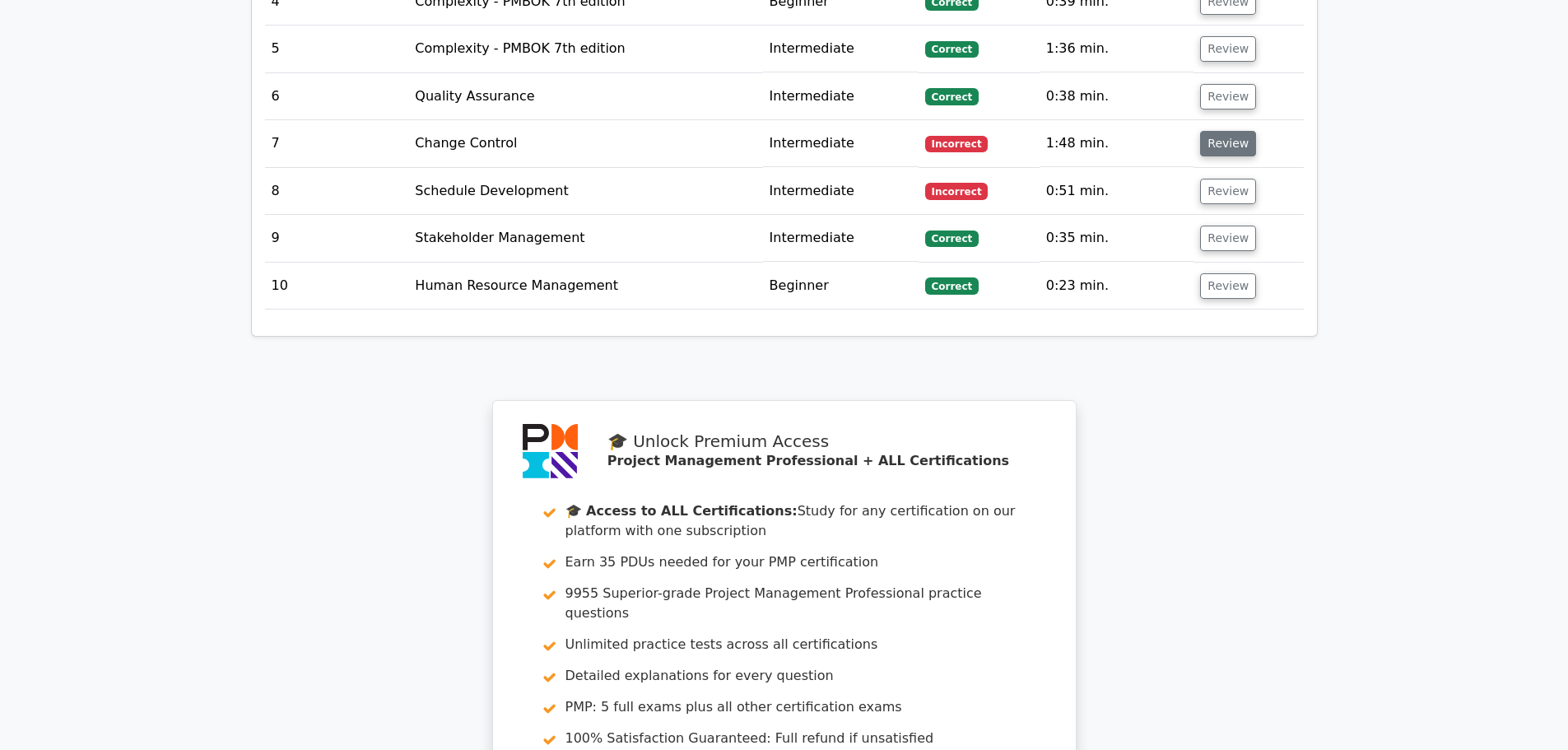
click at [1212, 133] on button "Review" at bounding box center [1228, 144] width 56 height 25
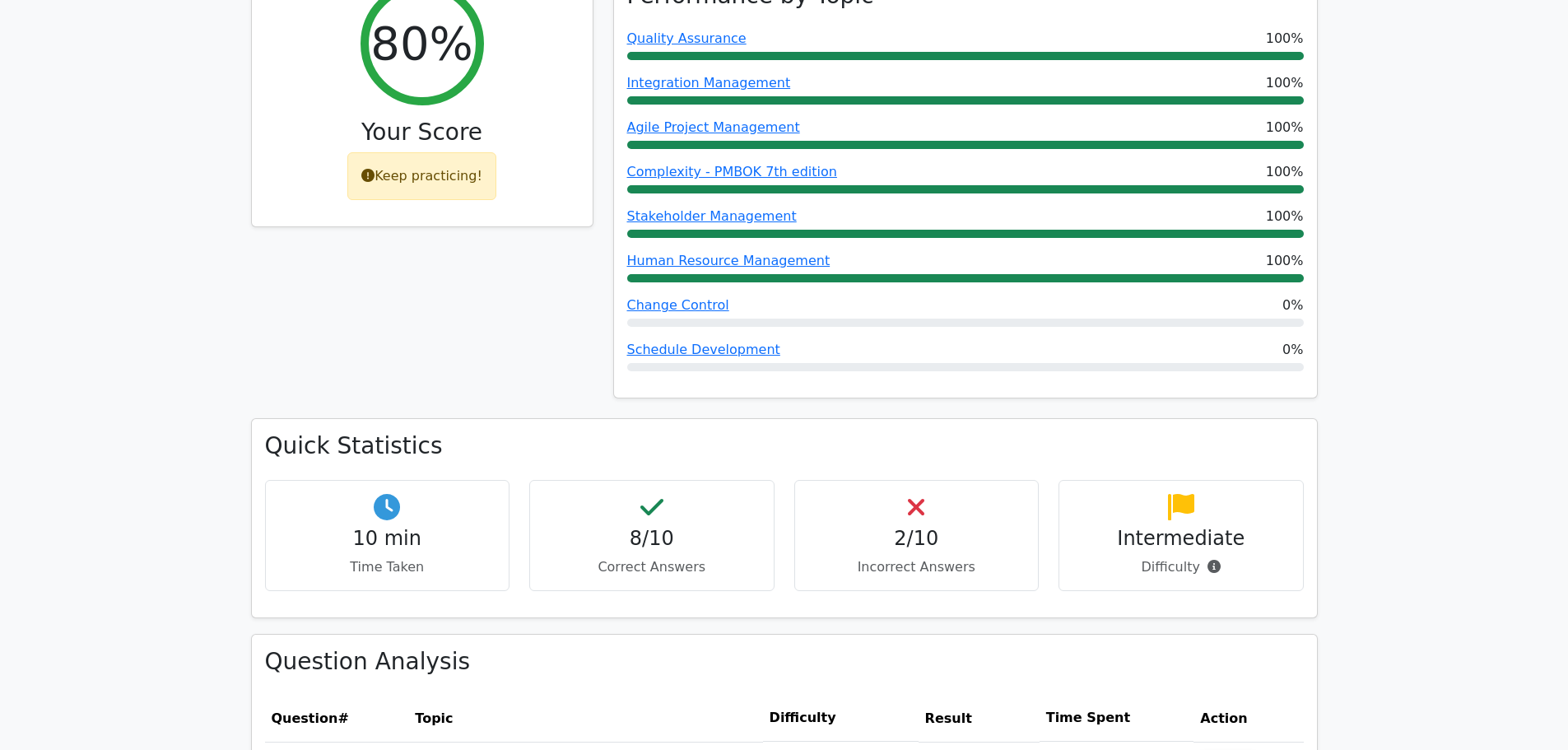
scroll to position [931, 0]
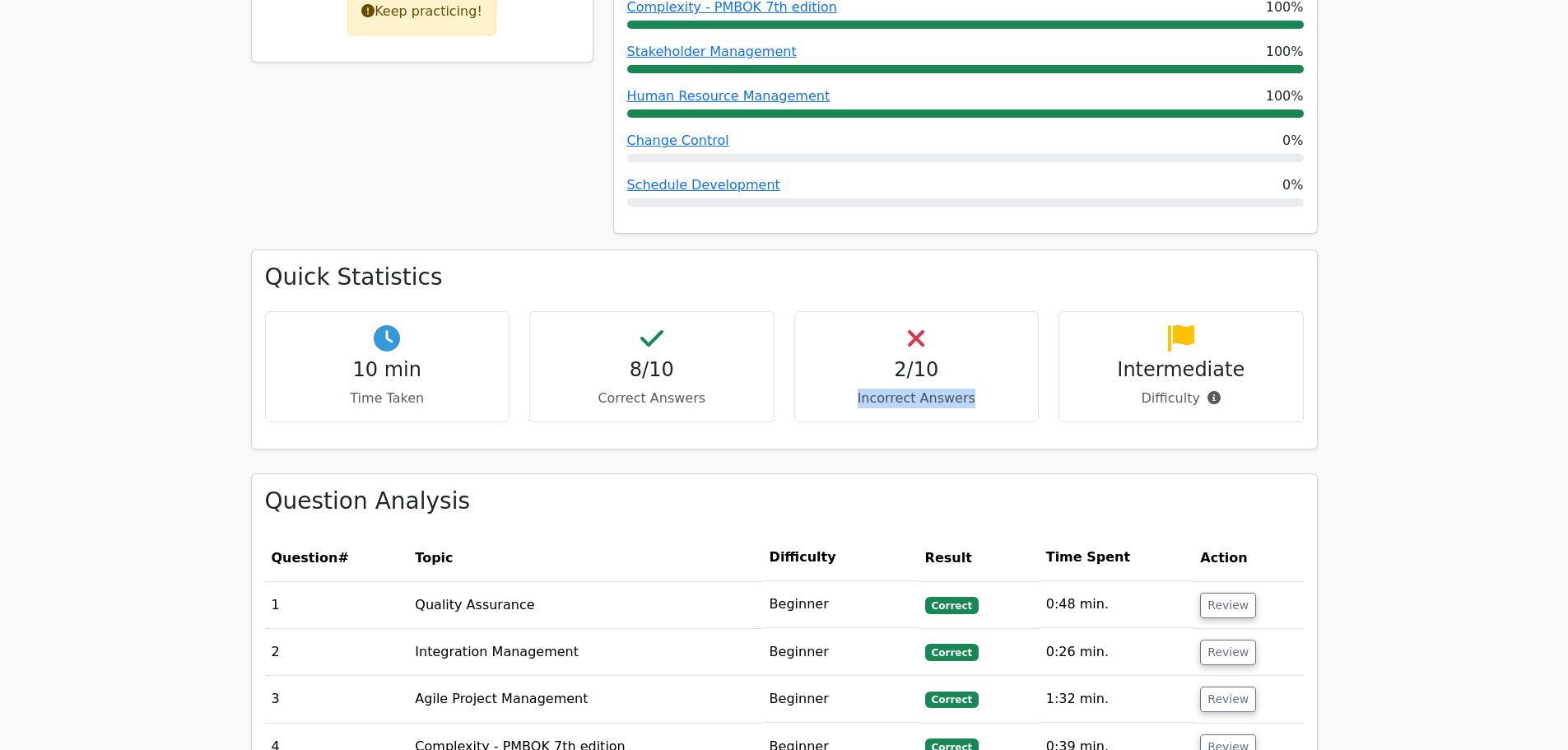
drag, startPoint x: 862, startPoint y: 378, endPoint x: 974, endPoint y: 391, distance: 112.8
click at [974, 391] on div "2/10 Incorrect Answers" at bounding box center [917, 366] width 245 height 111
click at [970, 388] on p "Incorrect Answers" at bounding box center [917, 398] width 217 height 20
drag, startPoint x: 970, startPoint y: 384, endPoint x: 863, endPoint y: 377, distance: 107.2
click at [863, 388] on p "Incorrect Answers" at bounding box center [917, 398] width 217 height 20
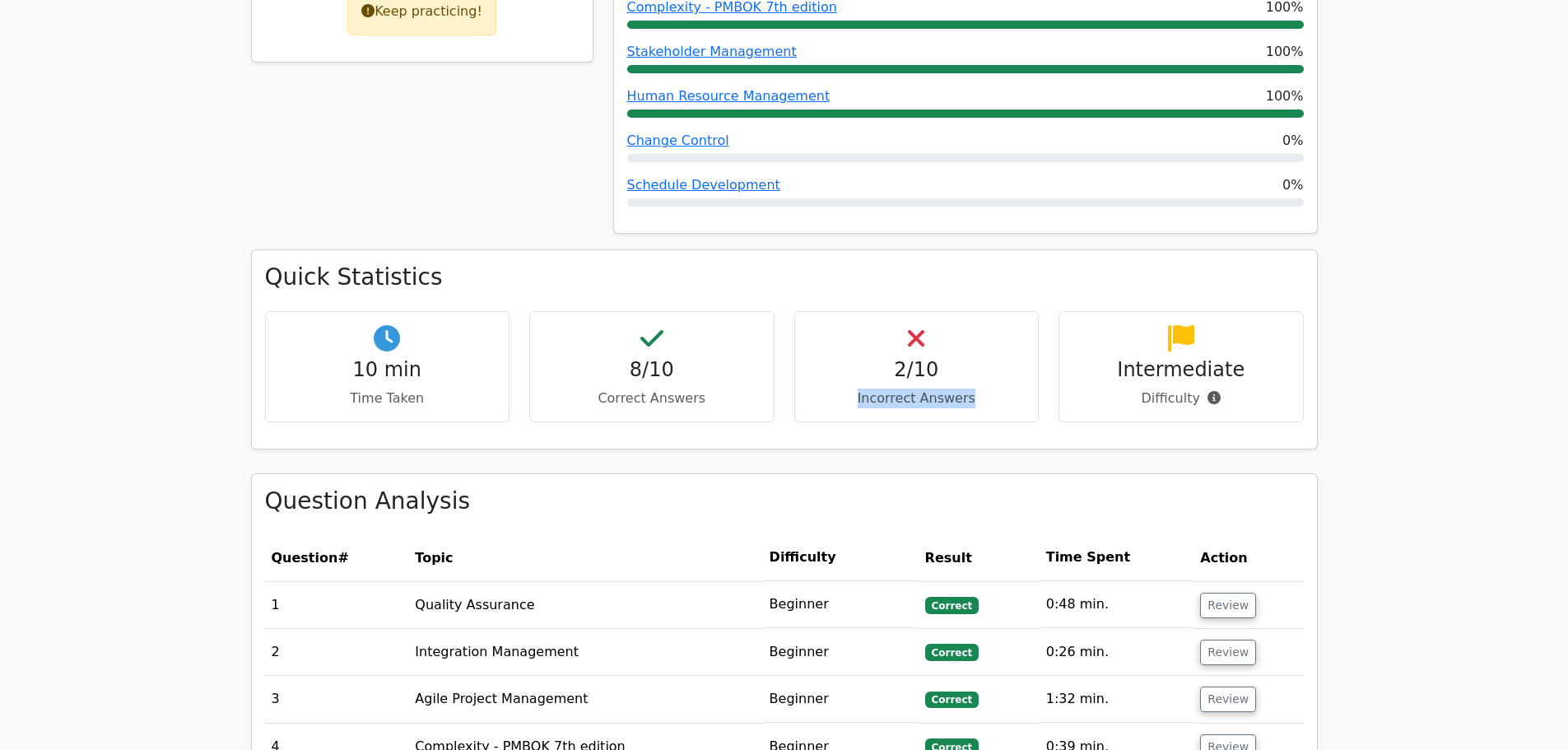
click at [863, 388] on p "Incorrect Answers" at bounding box center [917, 398] width 217 height 20
drag, startPoint x: 966, startPoint y: 377, endPoint x: 870, endPoint y: 377, distance: 96.0
click at [870, 388] on p "Incorrect Answers" at bounding box center [917, 398] width 217 height 20
drag, startPoint x: 863, startPoint y: 383, endPoint x: 947, endPoint y: 395, distance: 84.9
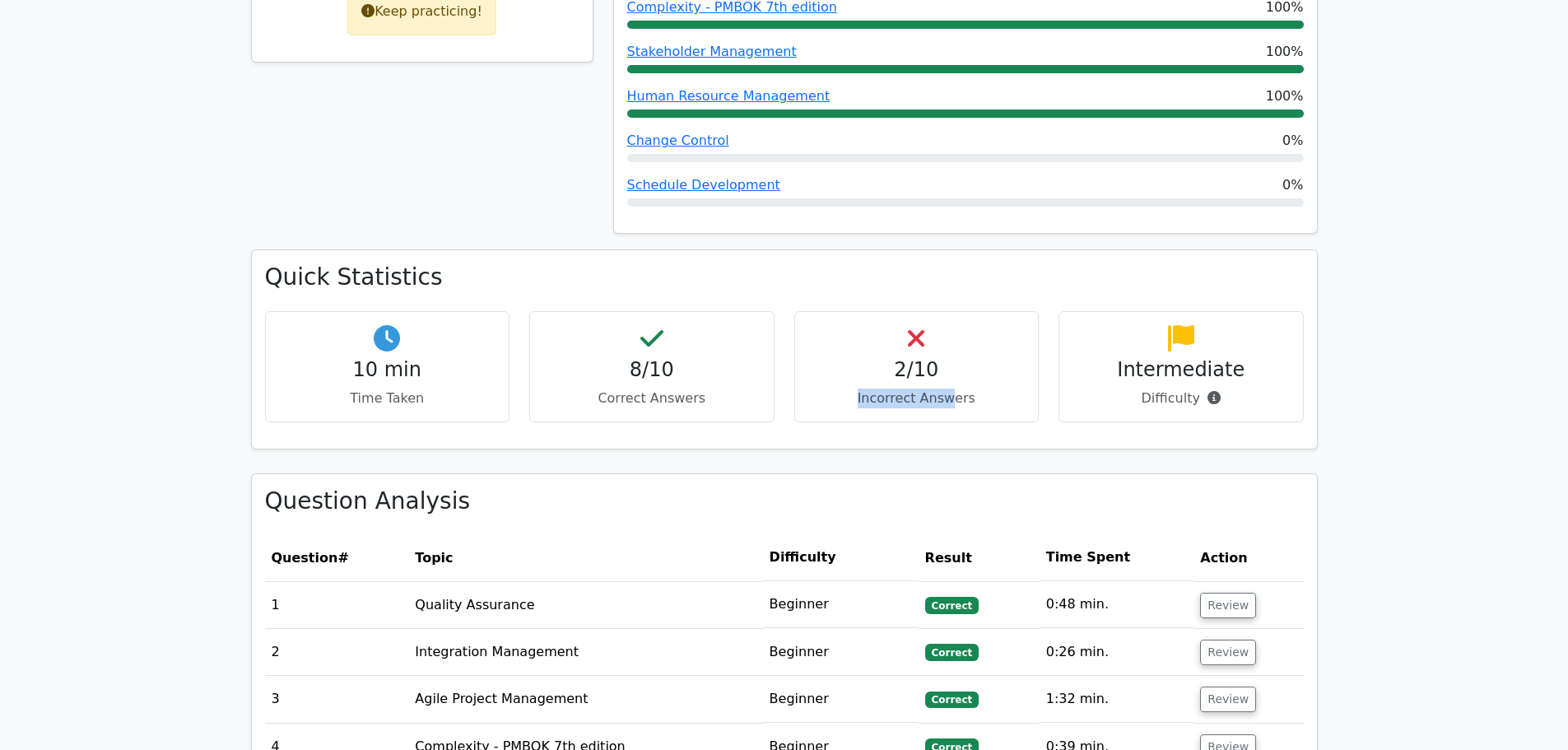
click at [947, 395] on div "2/10 Incorrect Answers" at bounding box center [917, 366] width 245 height 111
click at [968, 388] on p "Incorrect Answers" at bounding box center [917, 398] width 217 height 20
drag, startPoint x: 966, startPoint y: 377, endPoint x: 918, endPoint y: 380, distance: 48.1
click at [918, 388] on p "Incorrect Answers" at bounding box center [917, 398] width 217 height 20
click at [914, 388] on p "Incorrect Answers" at bounding box center [917, 398] width 217 height 20
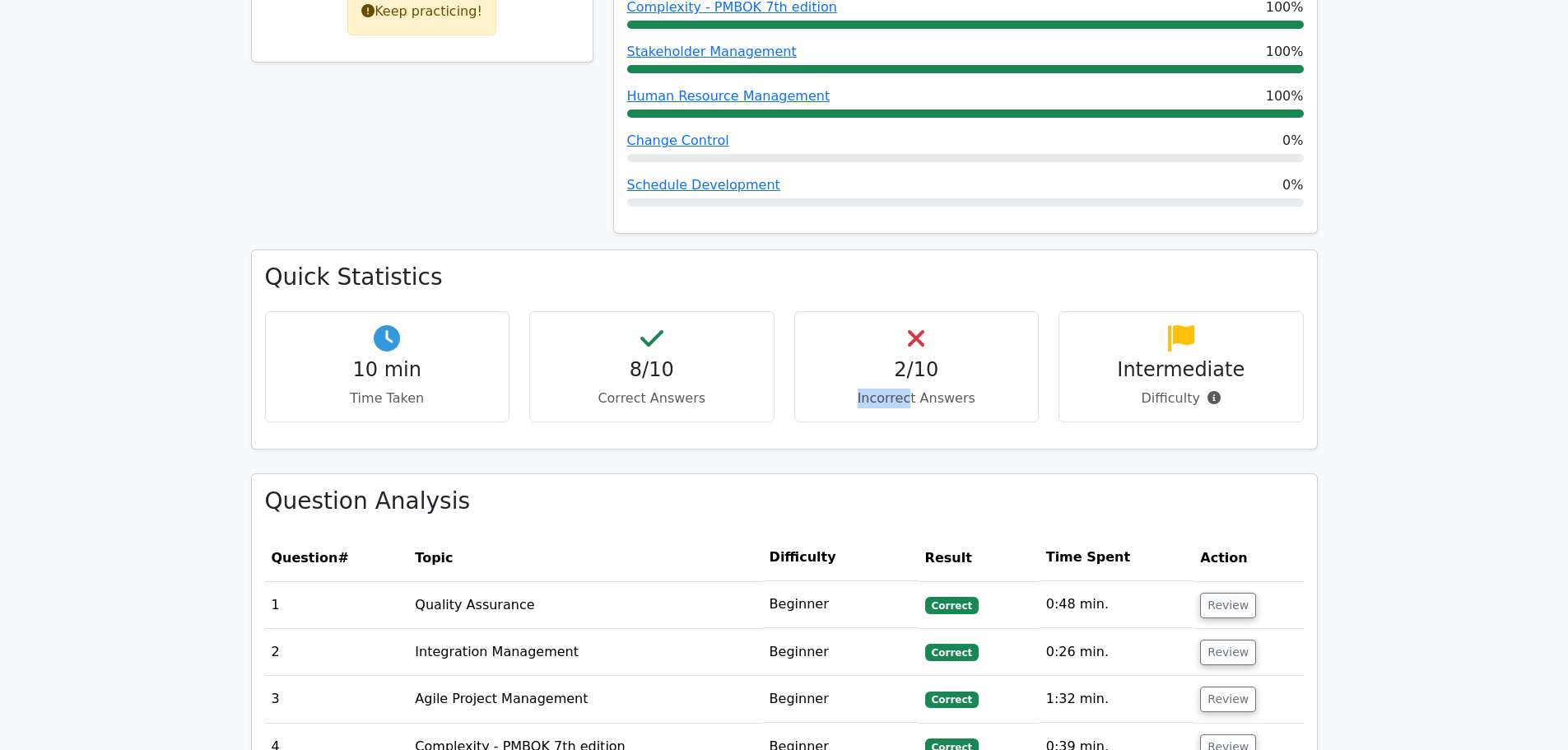
drag, startPoint x: 914, startPoint y: 381, endPoint x: 857, endPoint y: 382, distance: 57.0
click at [857, 388] on p "Incorrect Answers" at bounding box center [917, 398] width 217 height 20
drag, startPoint x: 604, startPoint y: 371, endPoint x: 645, endPoint y: 385, distance: 43.3
click at [645, 388] on p "Correct Answers" at bounding box center [651, 398] width 217 height 20
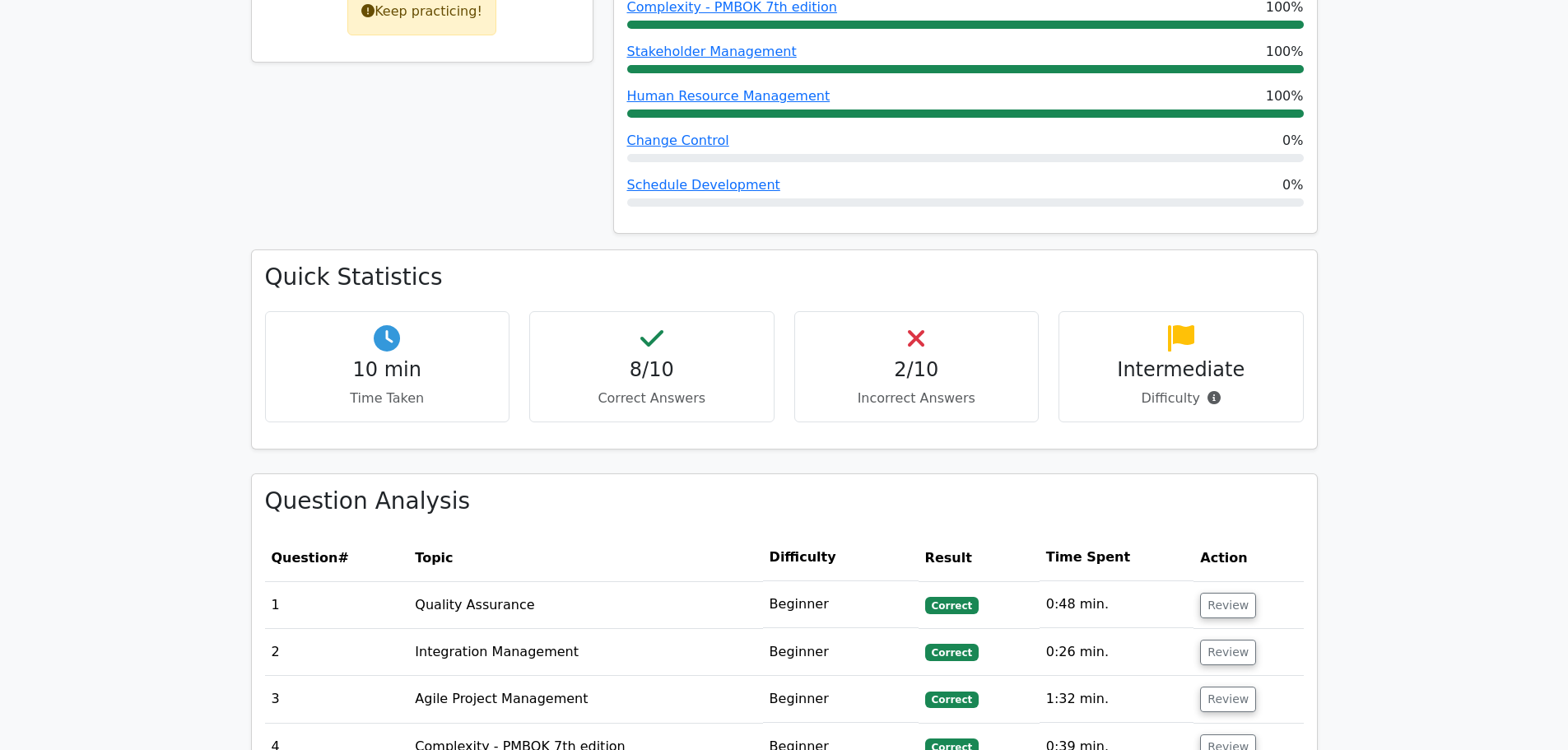
click at [658, 388] on p "Correct Answers" at bounding box center [651, 398] width 217 height 20
drag, startPoint x: 663, startPoint y: 383, endPoint x: 697, endPoint y: 385, distance: 34.1
click at [697, 388] on p "Correct Answers" at bounding box center [651, 398] width 217 height 20
click at [695, 388] on p "Correct Answers" at bounding box center [651, 398] width 217 height 20
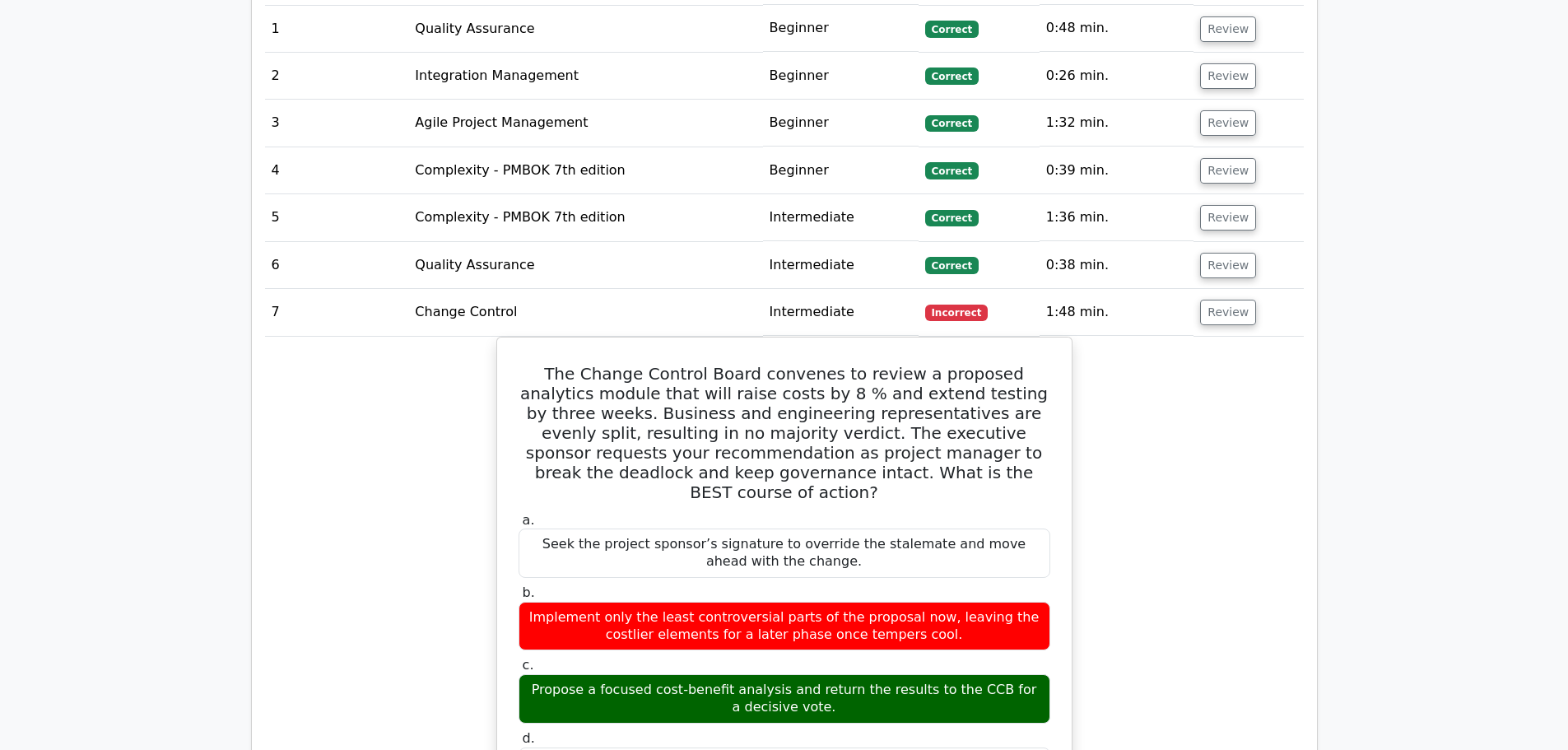
scroll to position [1590, 0]
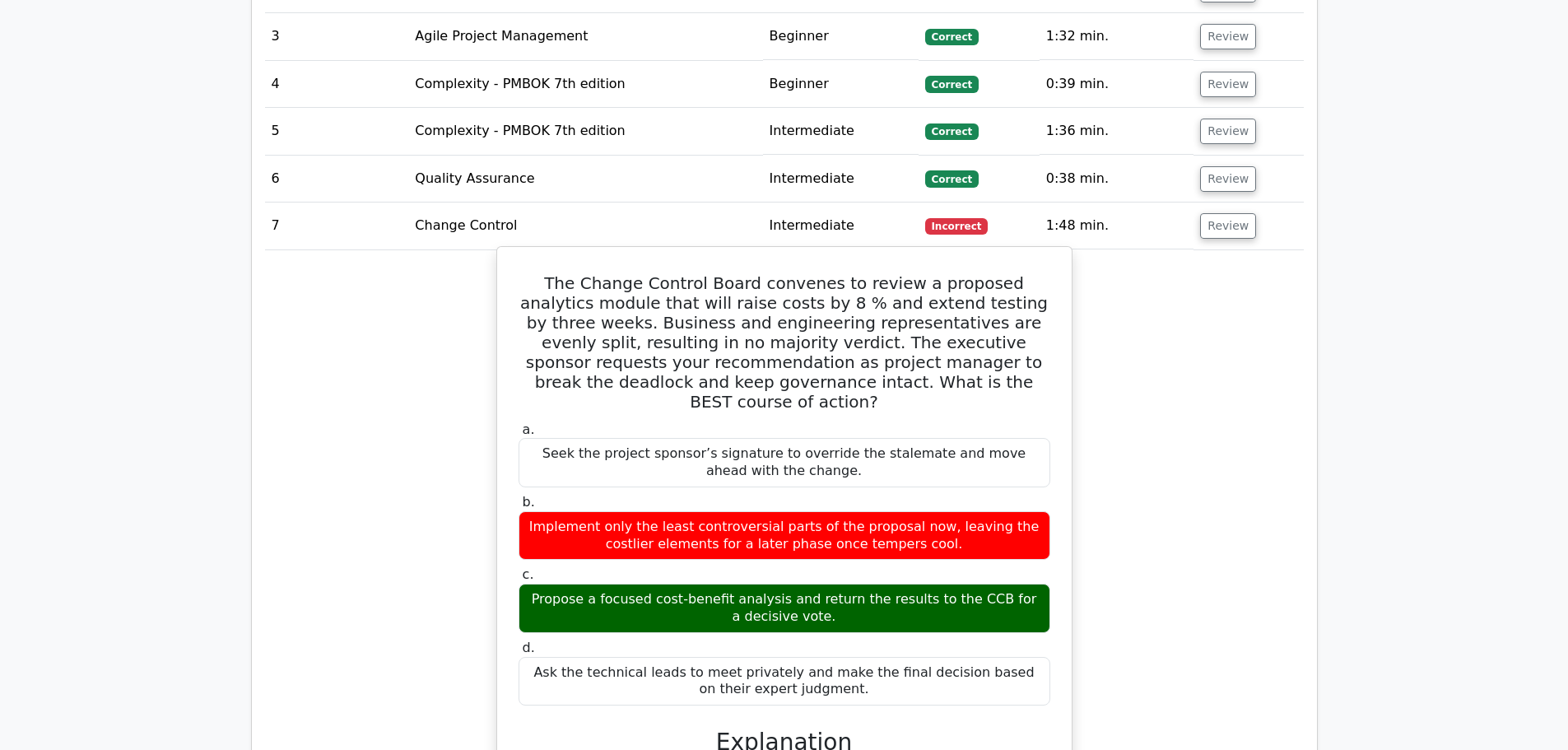
drag, startPoint x: 803, startPoint y: 438, endPoint x: 524, endPoint y: 417, distance: 279.8
click at [524, 438] on div "Seek the project sponsor’s signature to override the stalemate and move ahead w…" at bounding box center [784, 462] width 532 height 50
drag, startPoint x: 761, startPoint y: 436, endPoint x: 831, endPoint y: 425, distance: 70.9
click at [830, 438] on div "Seek the project sponsor’s signature to override the stalemate and move ahead w…" at bounding box center [784, 462] width 532 height 50
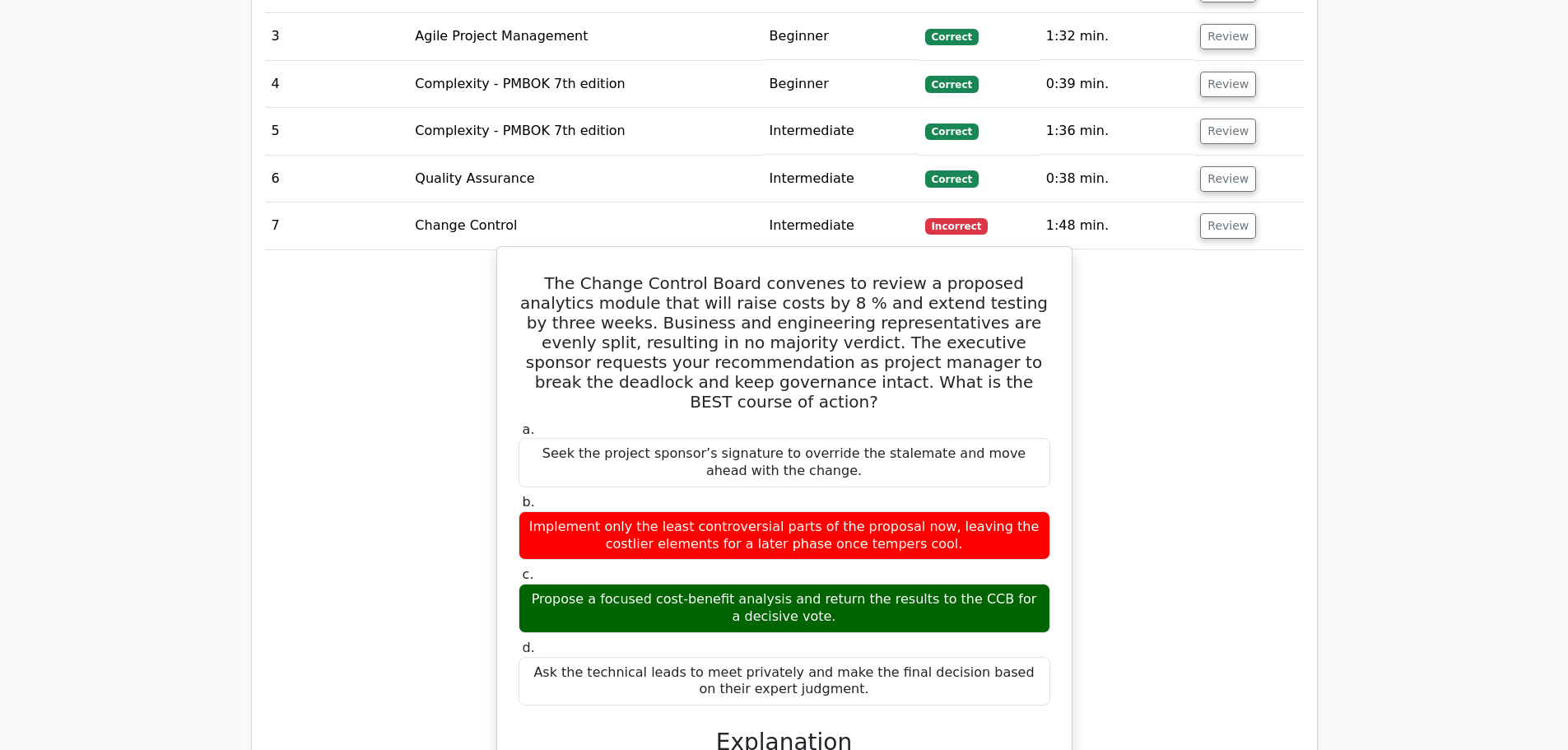
click at [831, 438] on div "Seek the project sponsor’s signature to override the stalemate and move ahead w…" at bounding box center [784, 462] width 532 height 50
drag, startPoint x: 815, startPoint y: 430, endPoint x: 678, endPoint y: 362, distance: 152.9
click at [678, 362] on div "The Change Control Board convenes to review a proposed analytics module that wi…" at bounding box center [784, 696] width 561 height 885
click at [678, 362] on h5 "The Change Control Board convenes to review a proposed analytics module that wi…" at bounding box center [784, 342] width 535 height 138
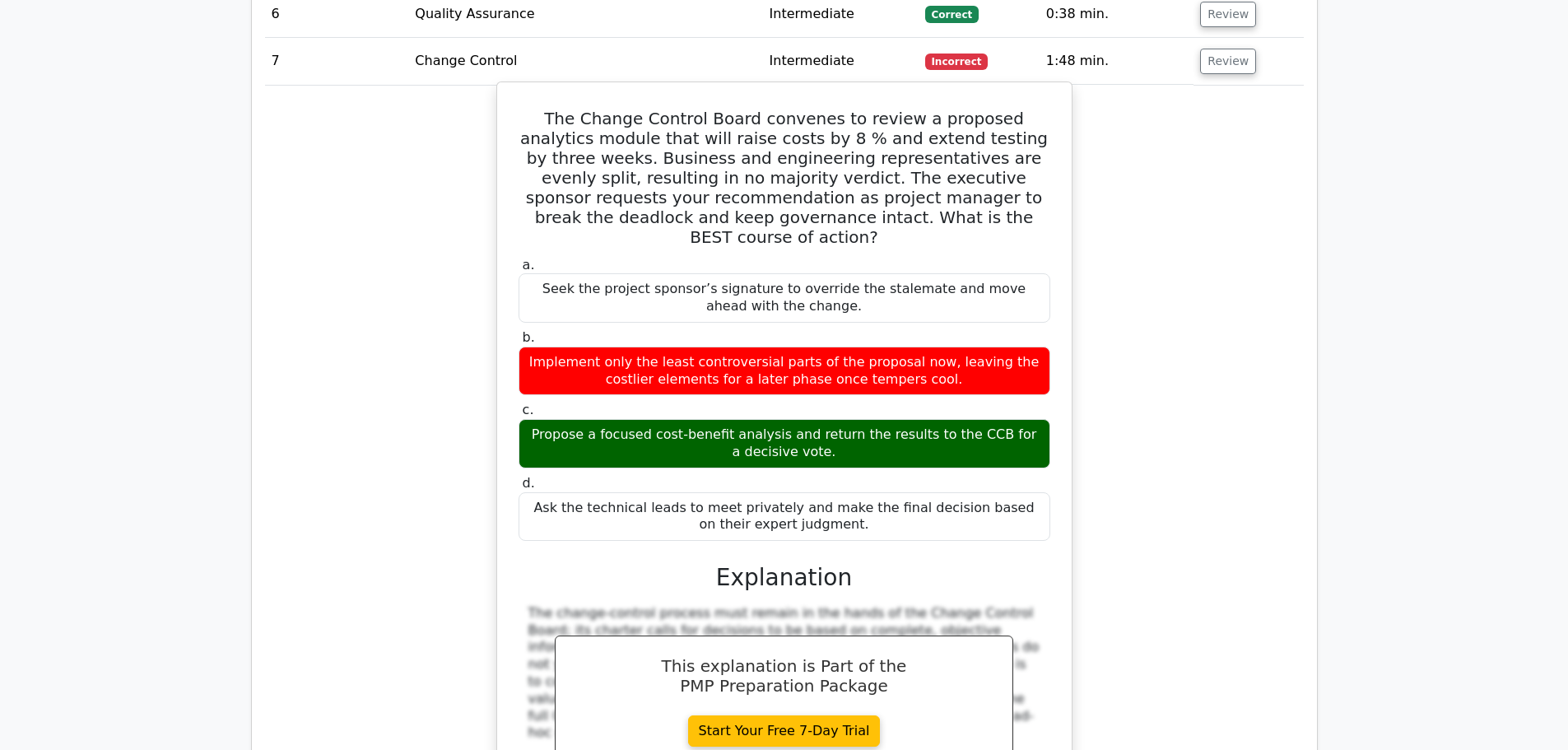
scroll to position [1671, 0]
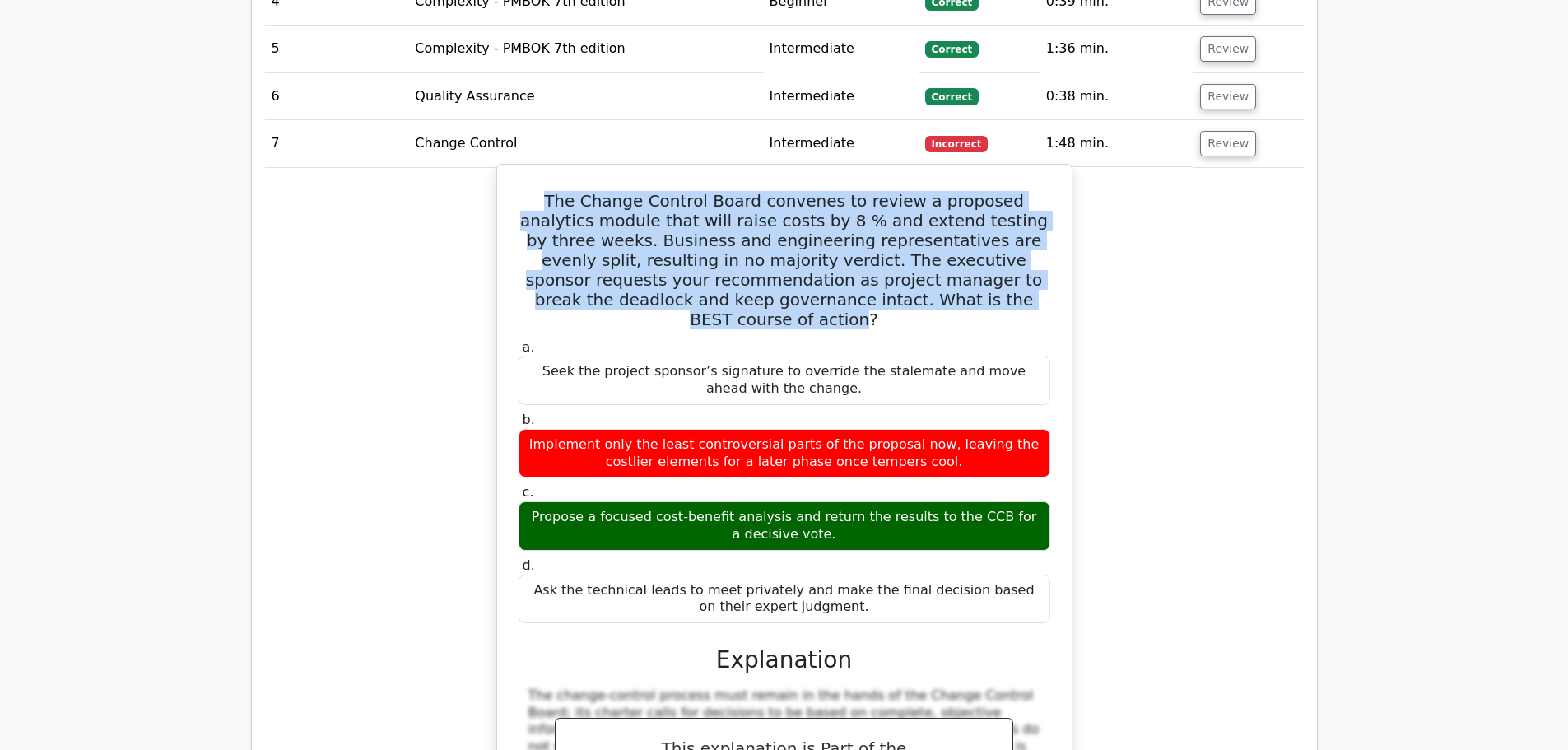
drag, startPoint x: 533, startPoint y: 176, endPoint x: 977, endPoint y: 287, distance: 457.7
click at [977, 287] on h5 "The Change Control Board convenes to review a proposed analytics module that wi…" at bounding box center [784, 260] width 535 height 138
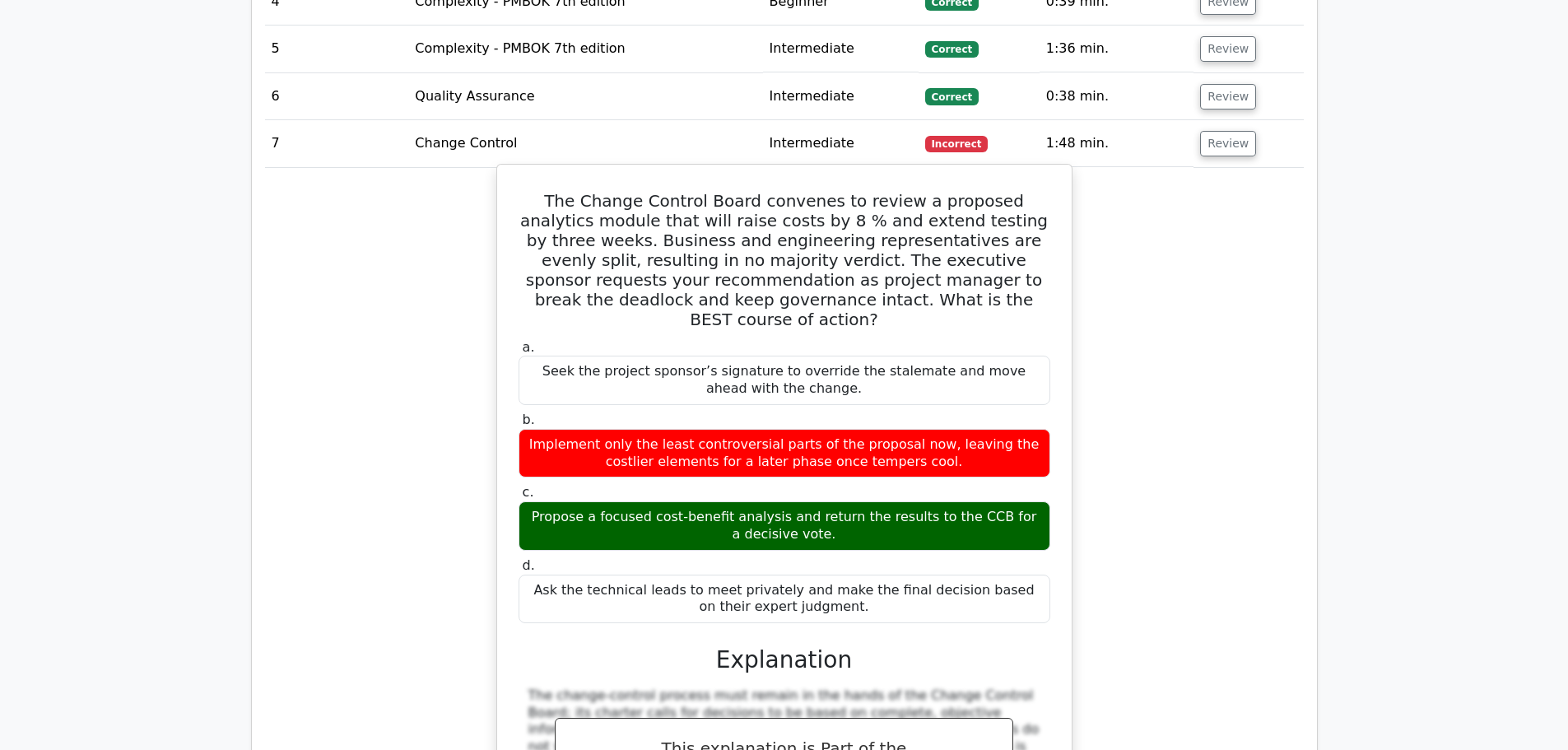
drag, startPoint x: 955, startPoint y: 280, endPoint x: 1019, endPoint y: 308, distance: 69.9
click at [1019, 339] on label "a. Seek the project sponsor’s signature to override the stalemate and move ahea…" at bounding box center [784, 372] width 532 height 66
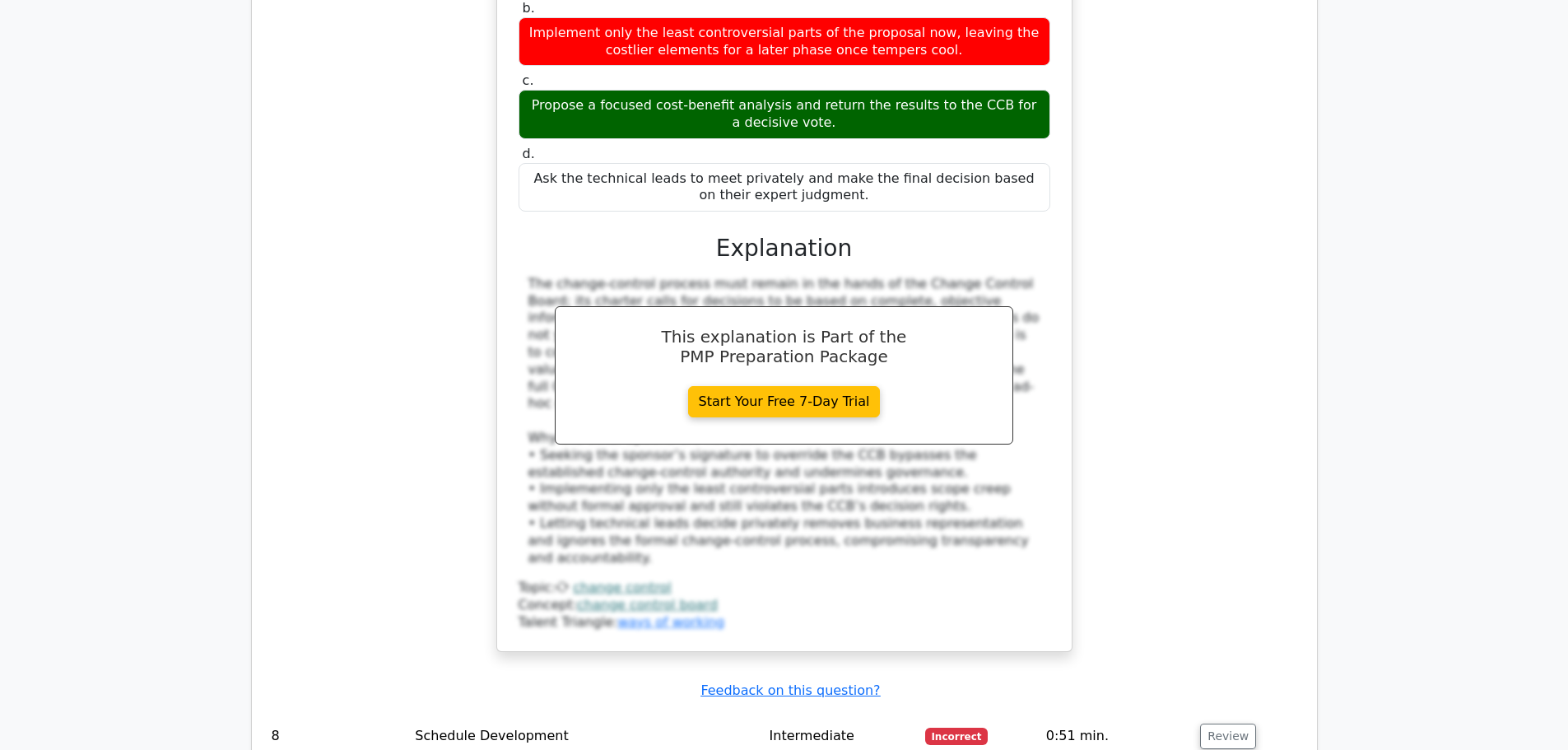
scroll to position [2247, 0]
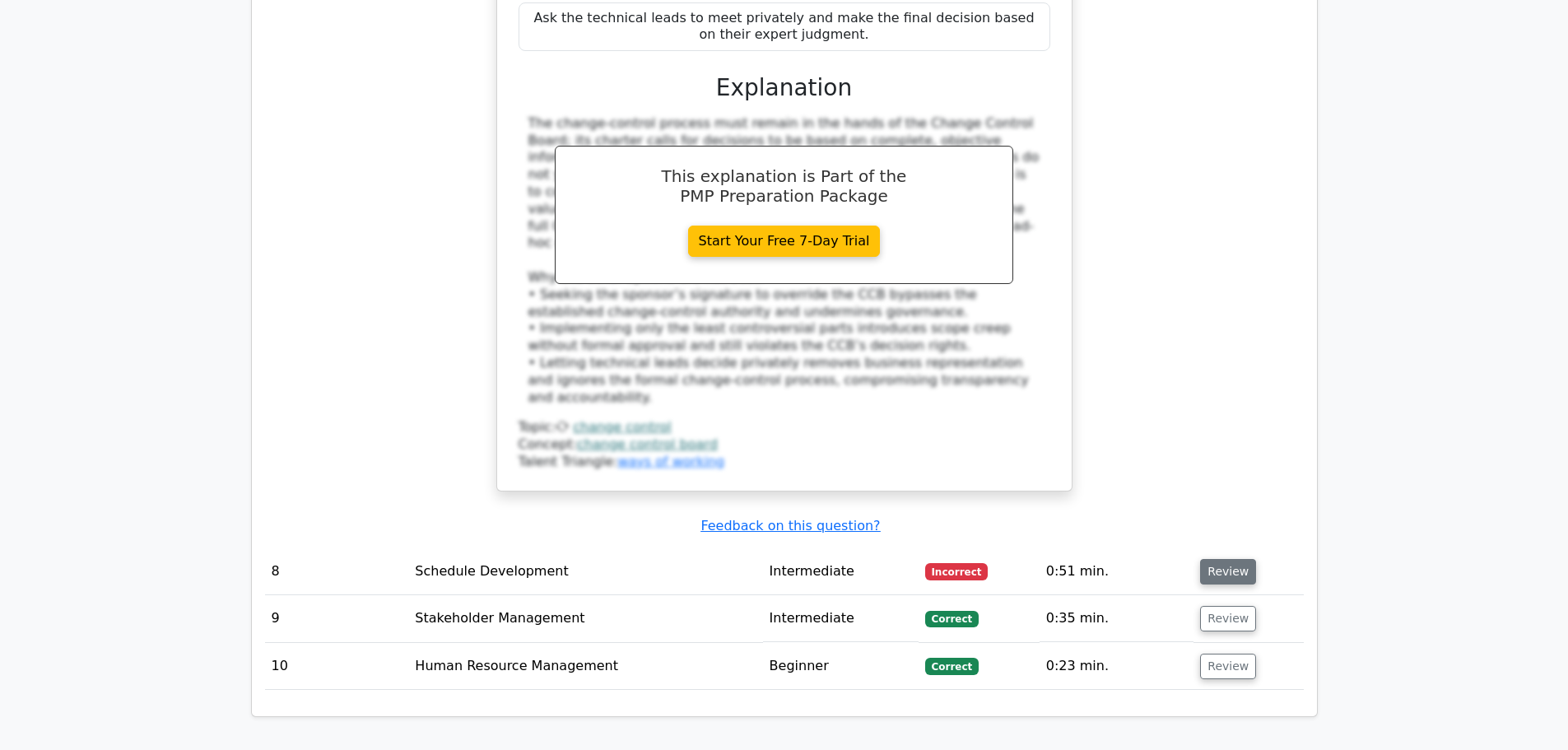
click at [1204, 559] on button "Review" at bounding box center [1228, 572] width 56 height 25
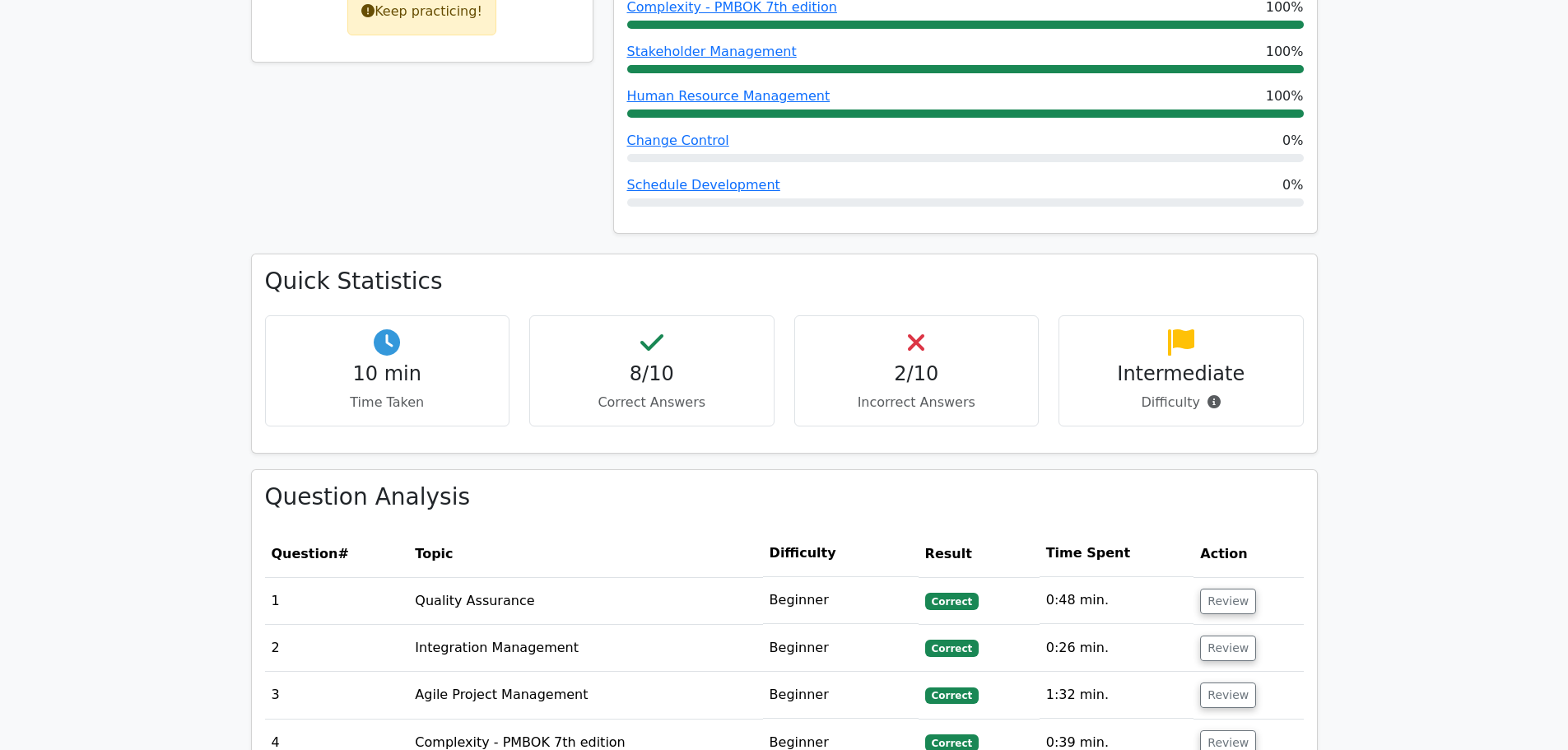
scroll to position [1260, 0]
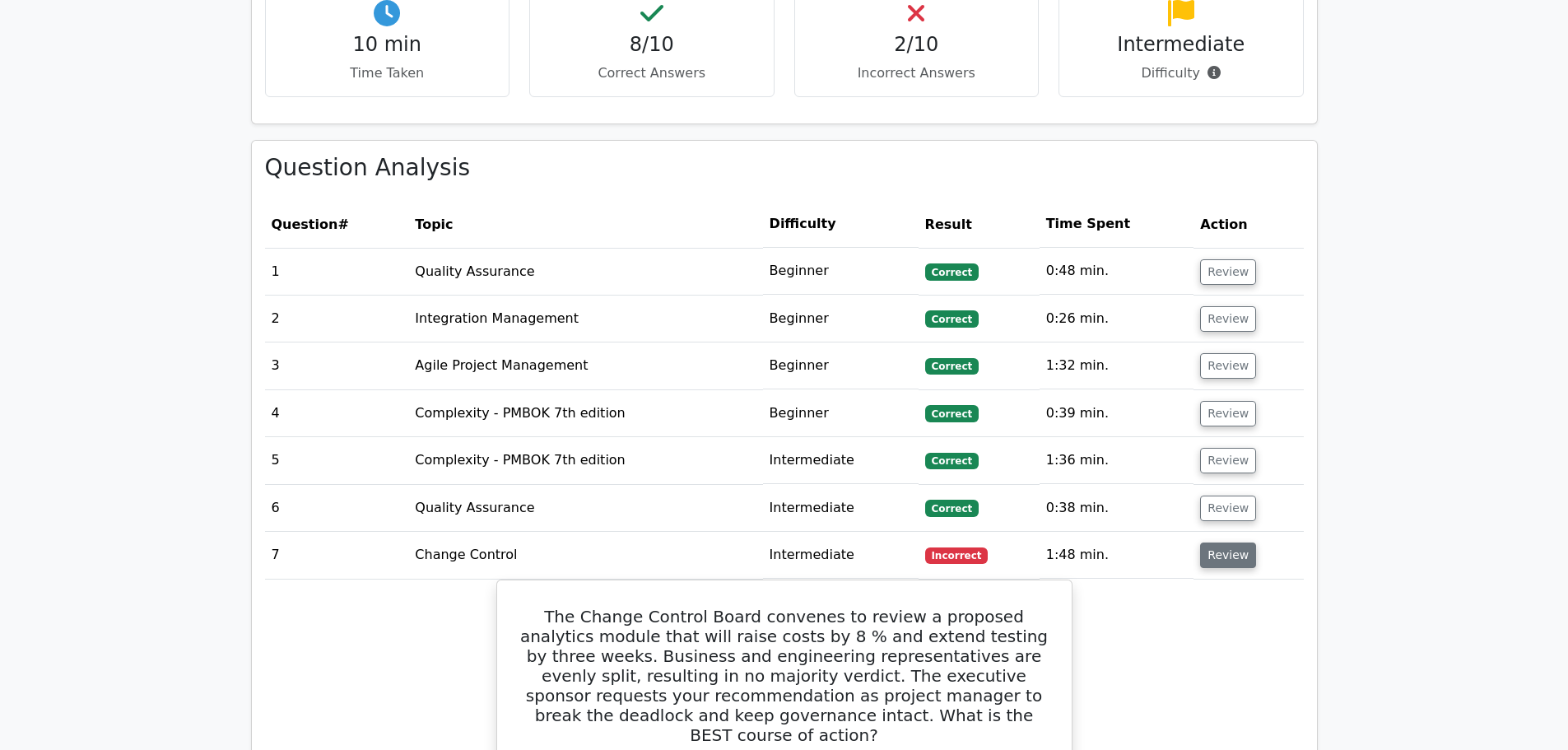
click at [1240, 542] on button "Review" at bounding box center [1228, 555] width 56 height 25
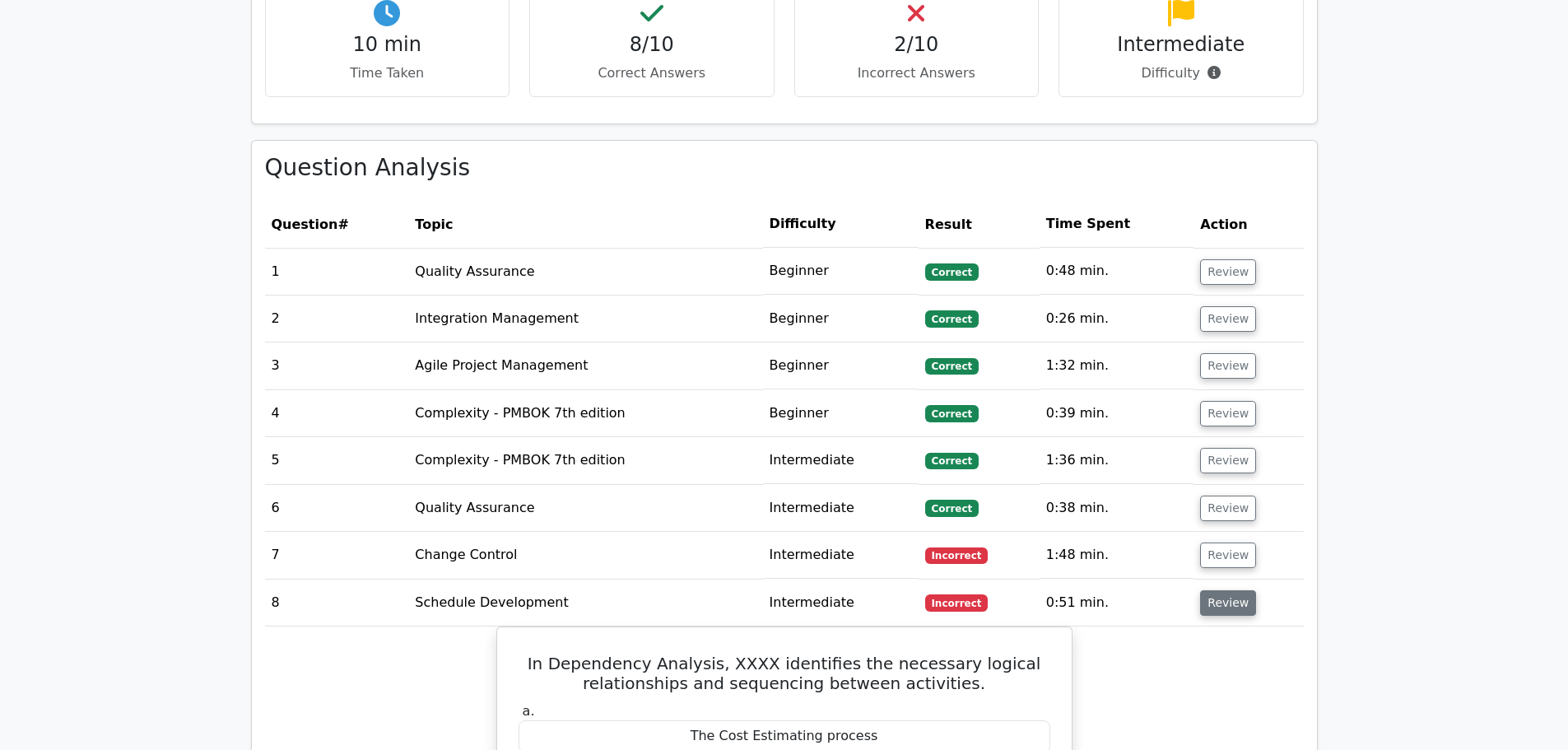
click at [1223, 590] on button "Review" at bounding box center [1228, 603] width 56 height 25
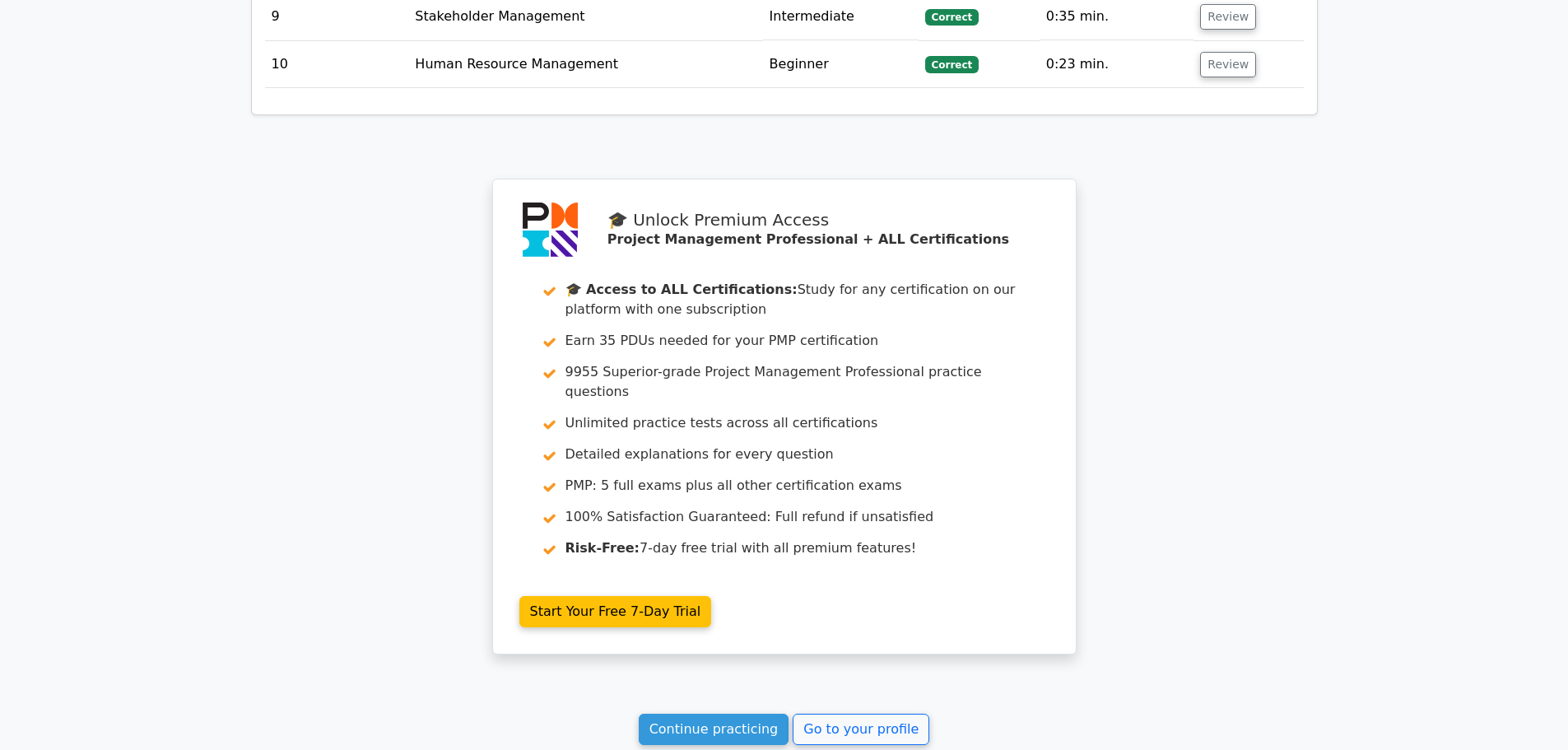
scroll to position [2083, 0]
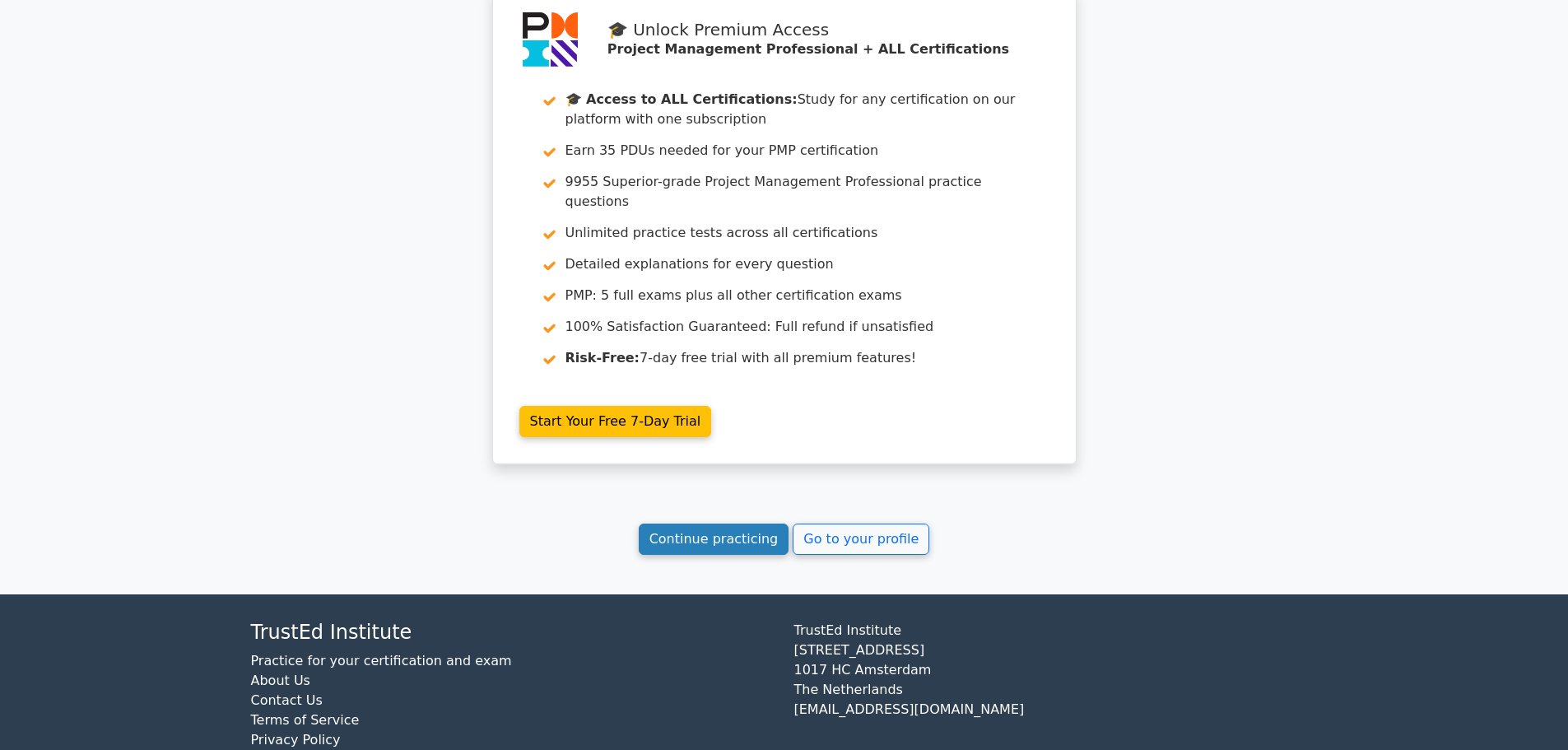
click at [782, 524] on link "Continue practicing" at bounding box center [714, 539] width 150 height 32
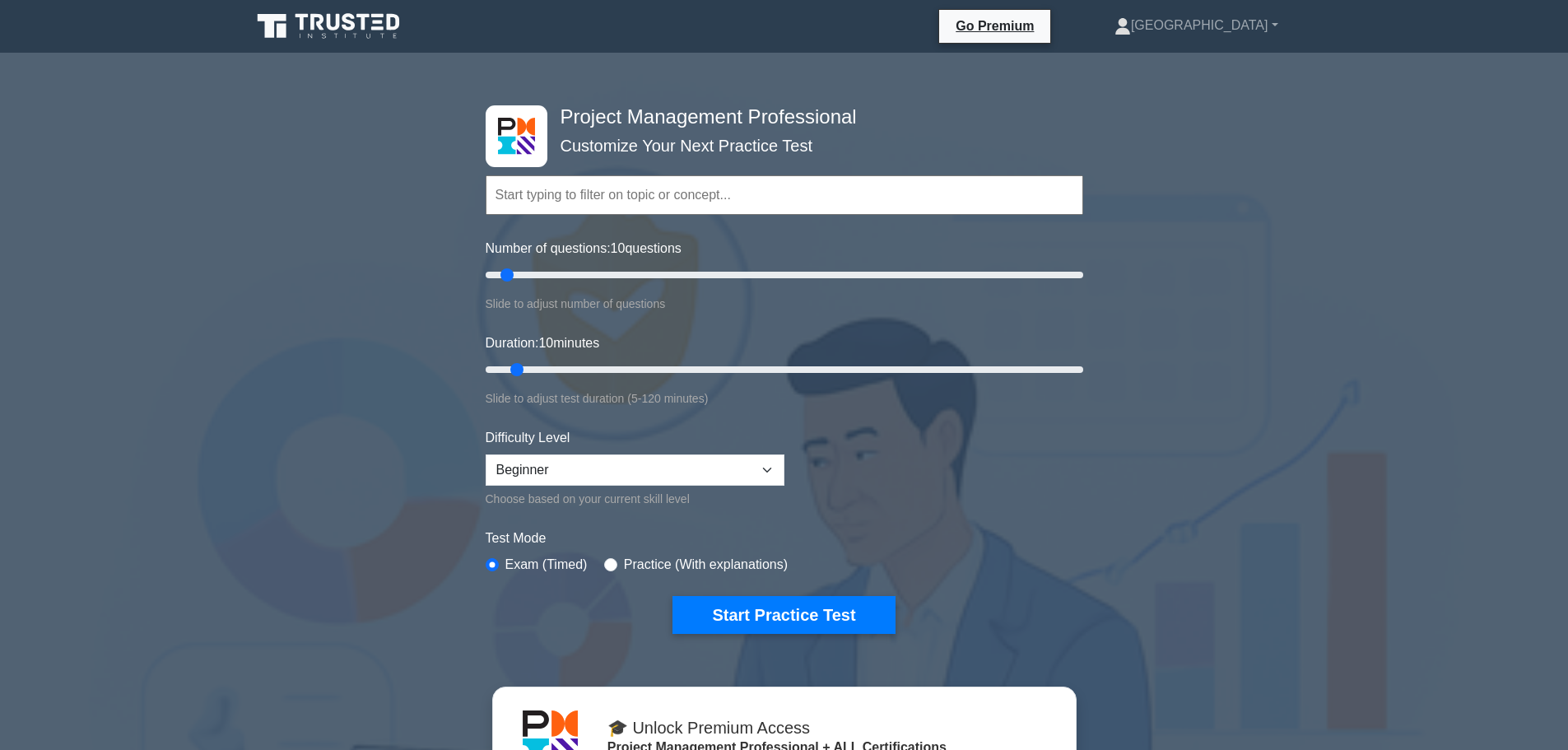
click at [299, 258] on div "Project Management Professional Customize Your Next Practice Test Topics Scope …" at bounding box center [784, 615] width 1568 height 1099
drag, startPoint x: 518, startPoint y: 365, endPoint x: 624, endPoint y: 378, distance: 106.8
type input "30"
click at [624, 378] on input "Duration: 30 minutes" at bounding box center [784, 370] width 597 height 20
drag, startPoint x: 512, startPoint y: 271, endPoint x: 573, endPoint y: 279, distance: 61.5
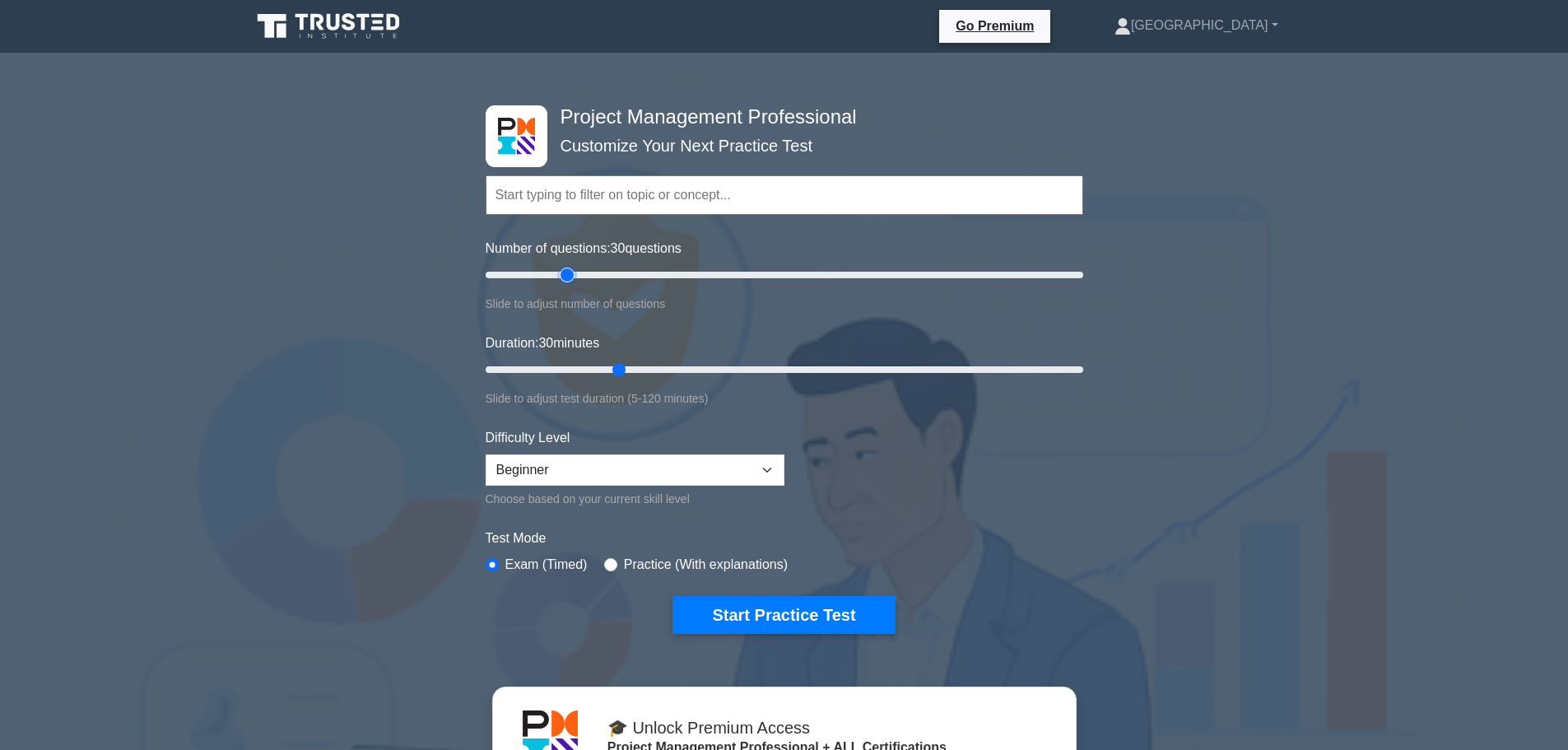
type input "30"
click at [573, 279] on input "Number of questions: 30 questions" at bounding box center [784, 275] width 597 height 20
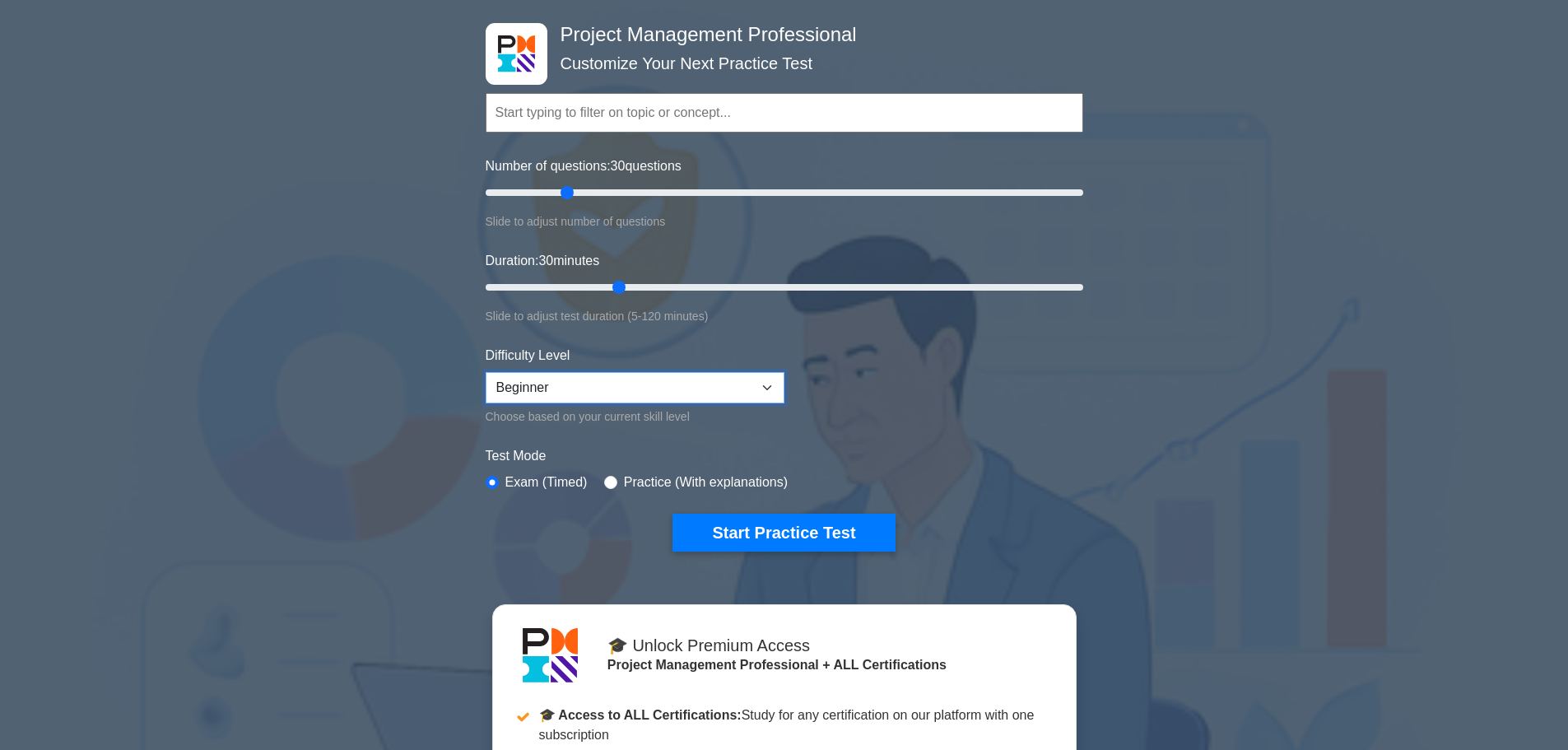
click at [765, 385] on select "Beginner Intermediate Expert" at bounding box center [635, 387] width 299 height 32
select select "intermediate"
click at [486, 372] on select "Beginner Intermediate Expert" at bounding box center [635, 387] width 299 height 32
click at [624, 480] on label "Practice (With explanations)" at bounding box center [706, 482] width 164 height 20
click at [605, 481] on input "radio" at bounding box center [611, 482] width 14 height 14
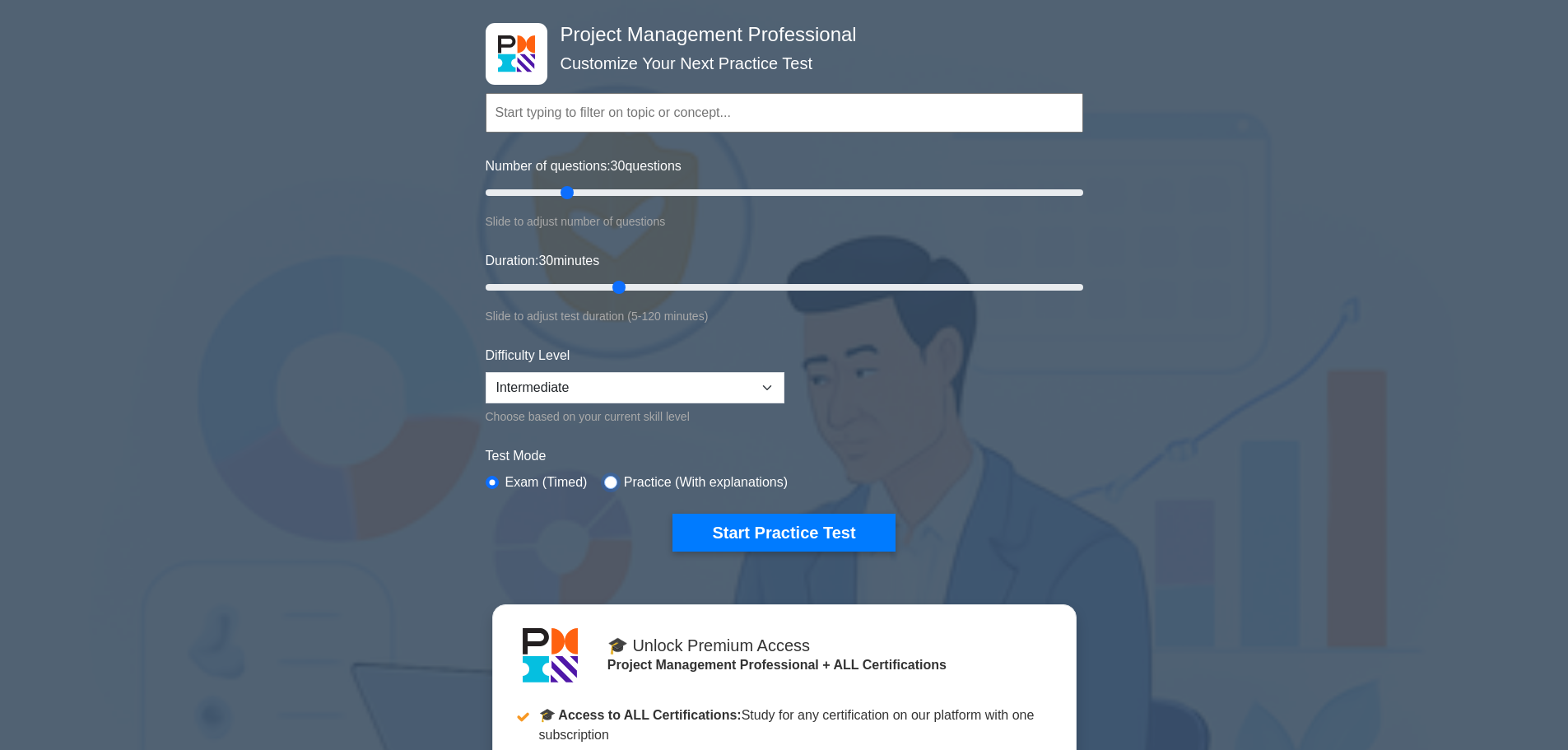
radio input "true"
drag, startPoint x: 626, startPoint y: 479, endPoint x: 777, endPoint y: 481, distance: 151.0
click at [777, 481] on label "Practice (With explanations)" at bounding box center [706, 482] width 164 height 20
drag, startPoint x: 621, startPoint y: 478, endPoint x: 776, endPoint y: 483, distance: 155.1
click at [776, 483] on label "Practice (With explanations)" at bounding box center [706, 482] width 164 height 20
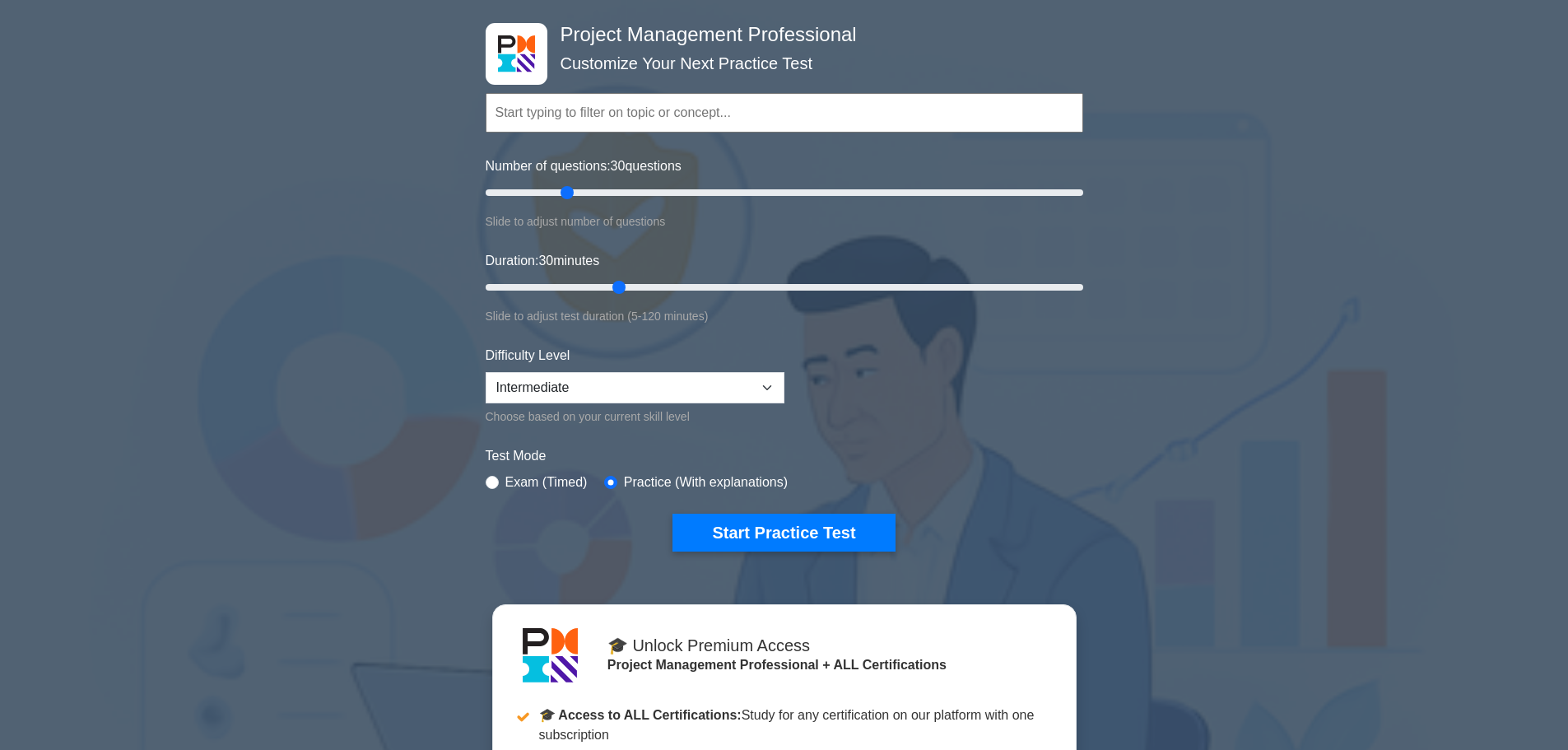
drag, startPoint x: 755, startPoint y: 479, endPoint x: 416, endPoint y: 397, distance: 348.8
click at [416, 397] on div "Project Management Professional Customize Your Next Practice Test Topics Scope …" at bounding box center [784, 533] width 1568 height 1099
click at [287, 379] on div "Project Management Professional Customize Your Next Practice Test Topics Scope …" at bounding box center [784, 533] width 1568 height 1099
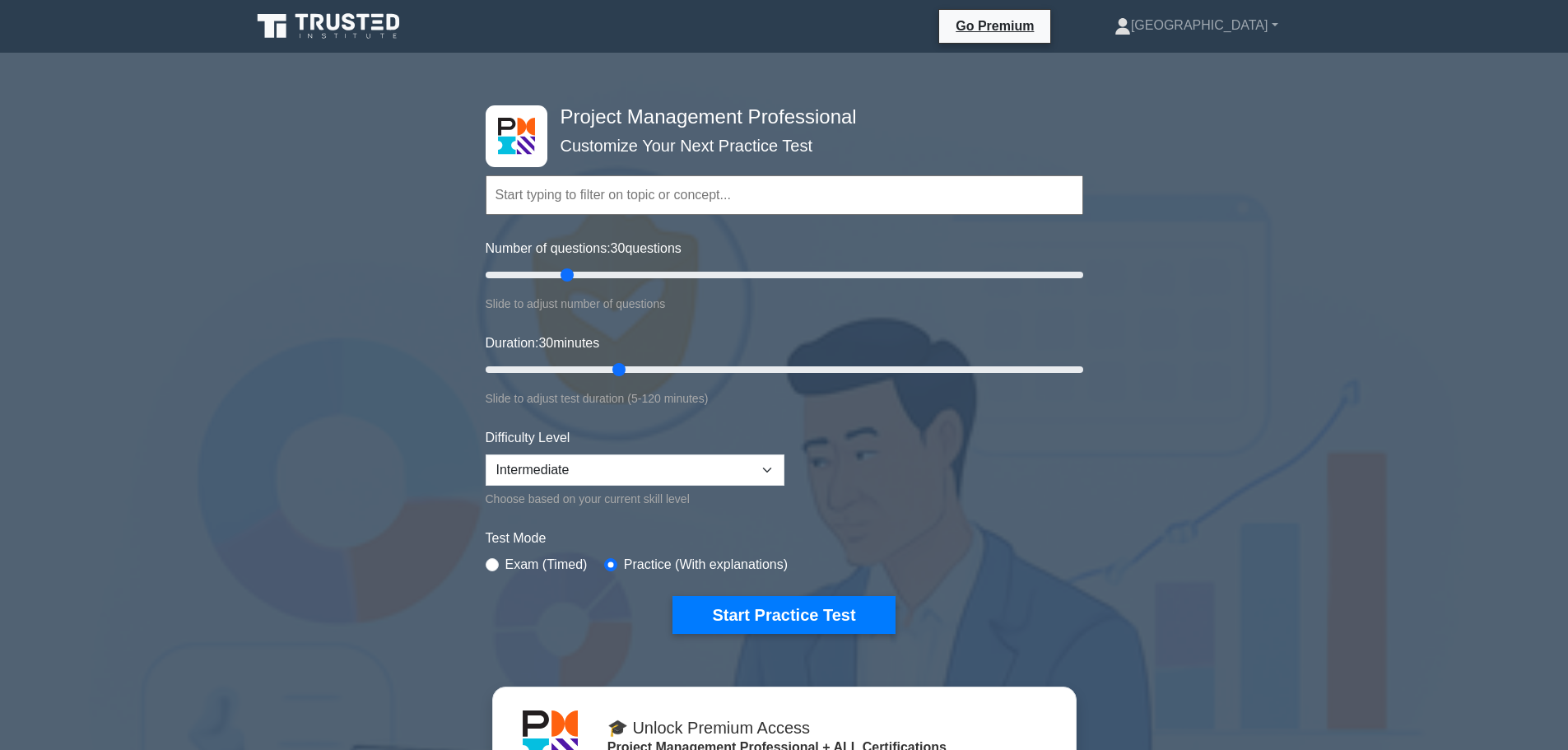
click at [651, 201] on input "text" at bounding box center [784, 195] width 597 height 40
click at [535, 570] on label "Exam (Timed)" at bounding box center [546, 565] width 82 height 20
click at [518, 561] on label "Exam (Timed)" at bounding box center [546, 565] width 82 height 20
click at [500, 560] on div "Exam (Timed)" at bounding box center [537, 565] width 102 height 20
click at [490, 560] on input "radio" at bounding box center [492, 565] width 14 height 14
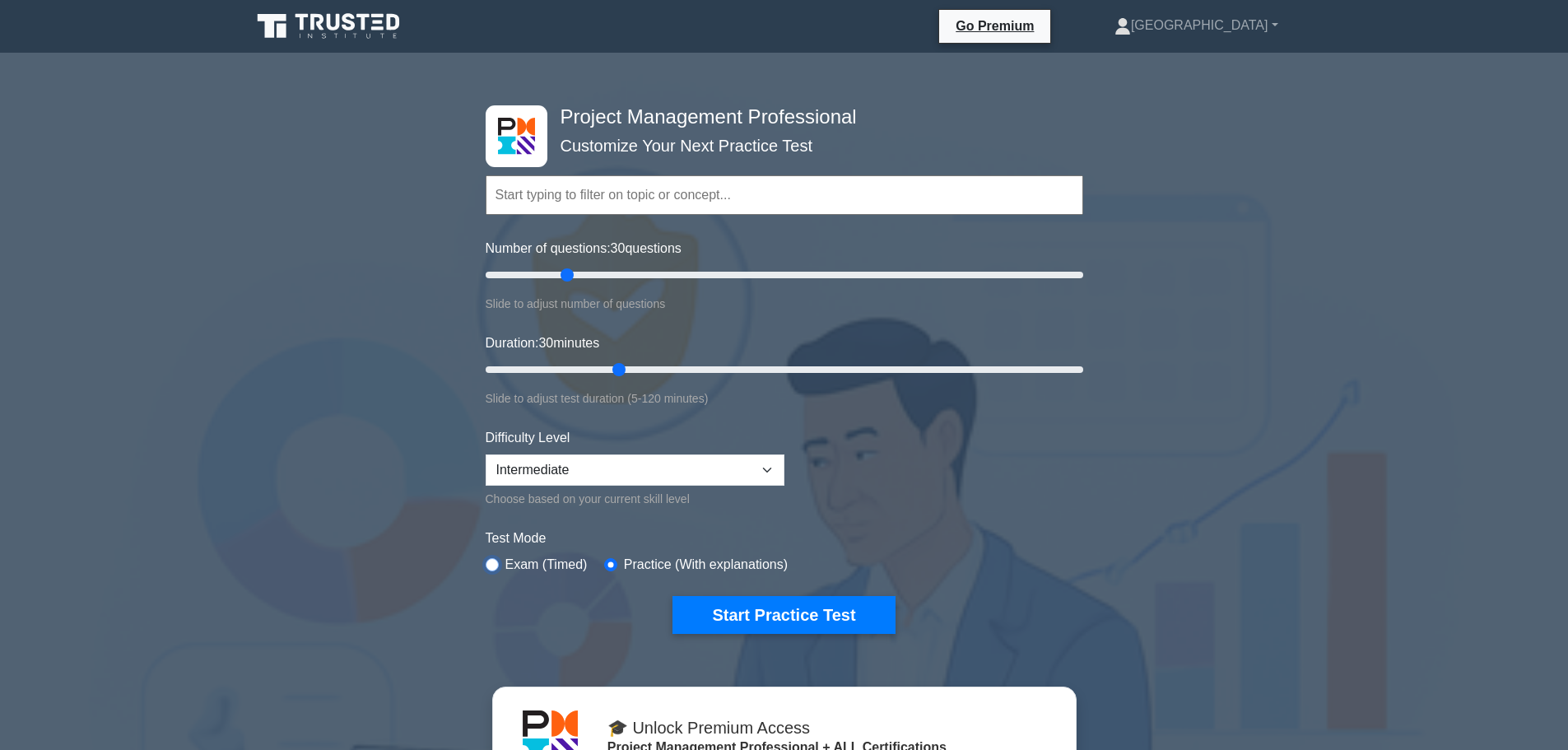
radio input "true"
click at [651, 189] on input "text" at bounding box center [784, 195] width 597 height 40
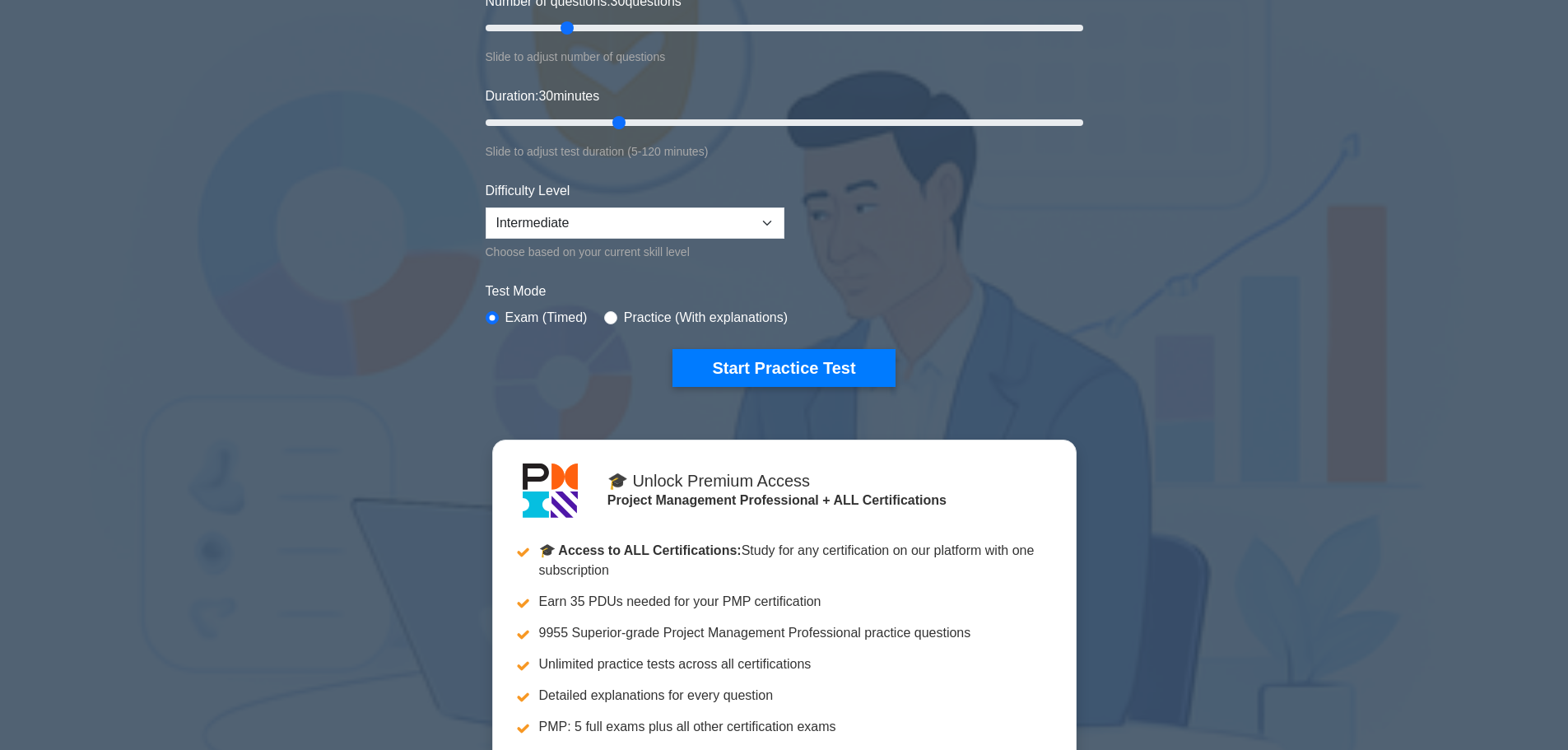
scroll to position [329, 0]
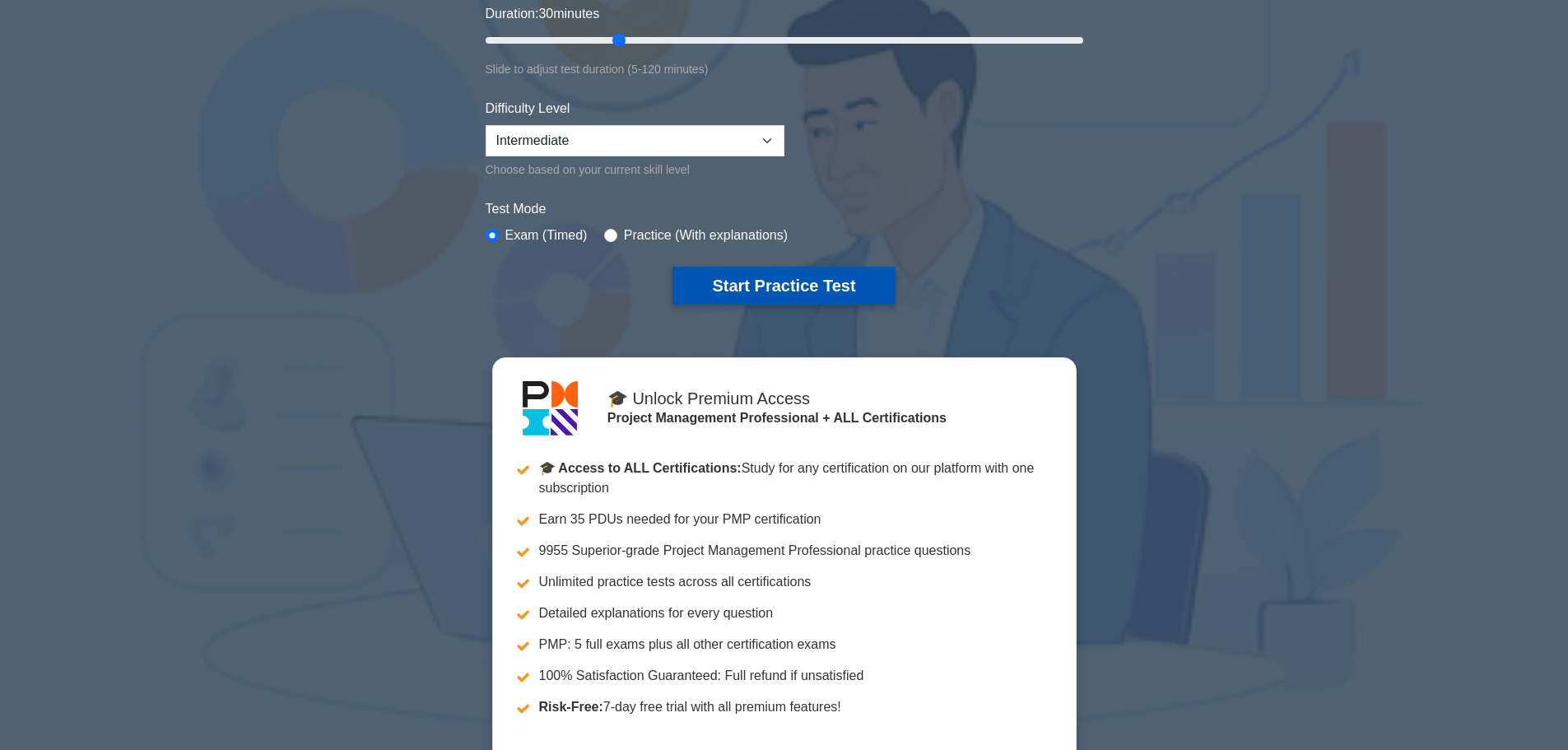
click at [769, 296] on button "Start Practice Test" at bounding box center [784, 286] width 223 height 38
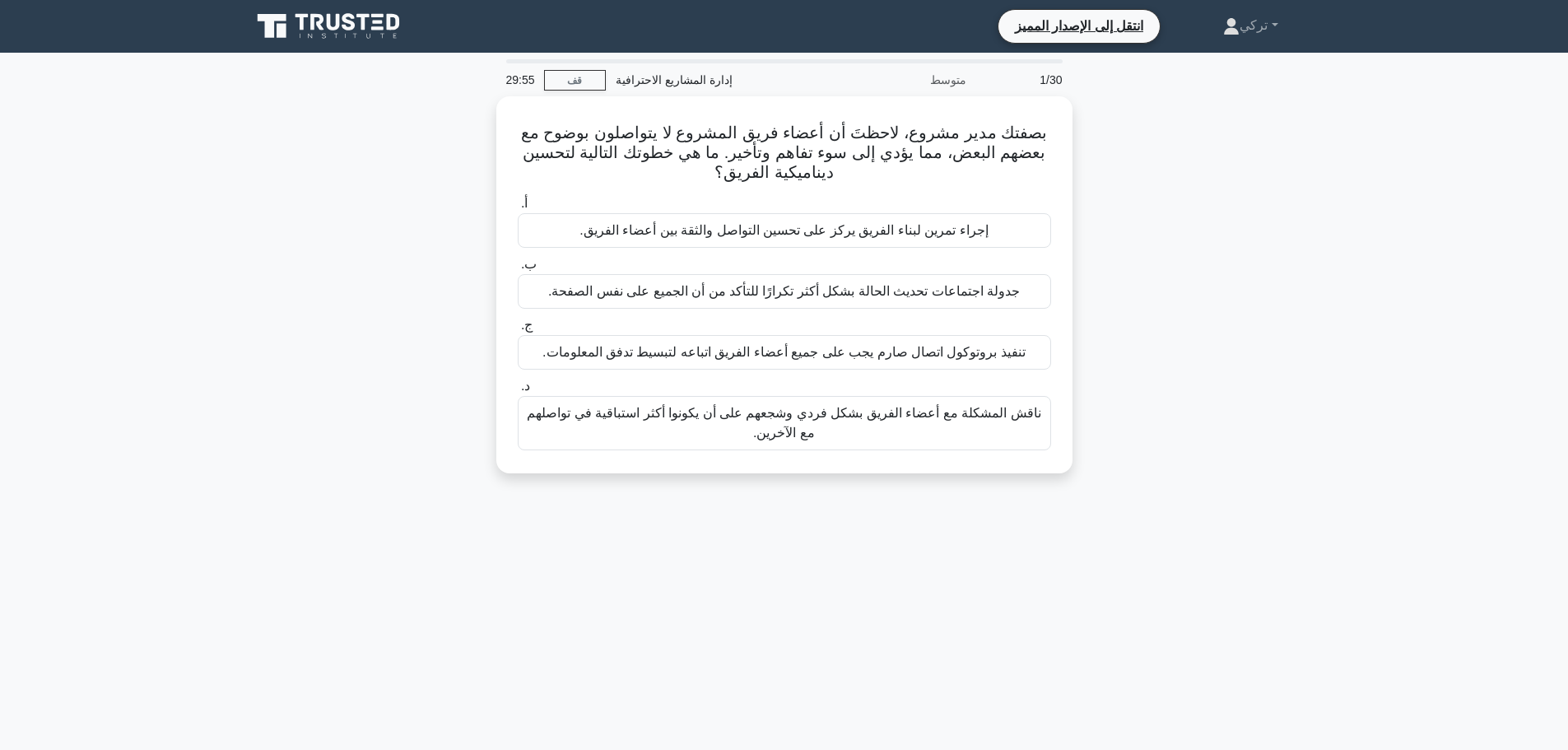
click at [355, 267] on div "بصفتك مدير مشروع، لاحظتَ أن أعضاء فريق المشروع لا يتواصلون بوضوح مع بعضهم البعض…" at bounding box center [784, 294] width 1087 height 396
click at [867, 233] on font "إجراء تمرين لبناء الفريق يركز على تحسين التواصل والثقة بين أعضاء الفريق." at bounding box center [783, 225] width 408 height 14
click at [518, 205] on input "أ. إجراء تمرين لبناء الفريق يركز على تحسين التواصل والثقة بين أعضاء الفريق." at bounding box center [518, 200] width 0 height 11
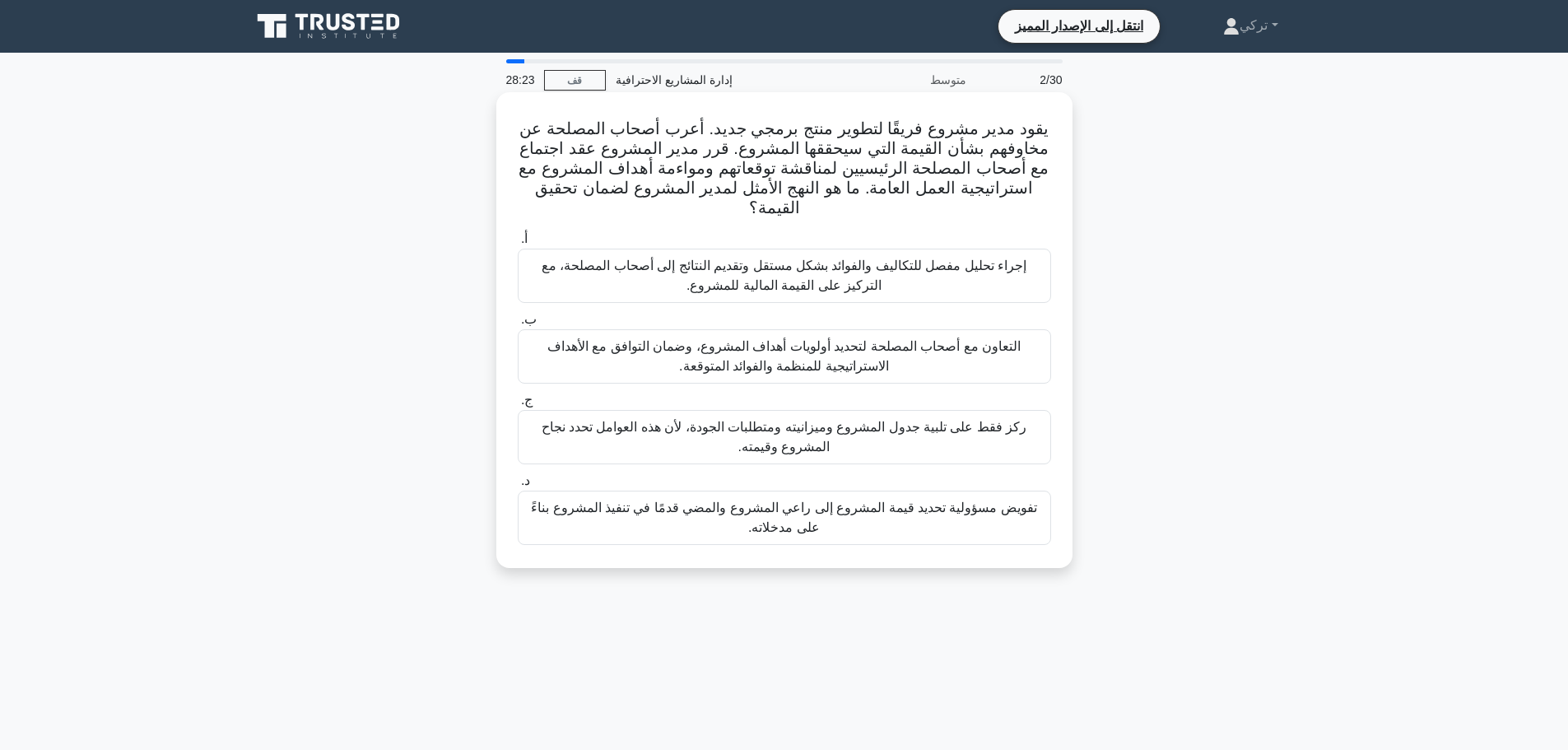
click at [803, 342] on font "التعاون مع أصحاب المصلحة لتحديد أولويات أهداف المشروع، وضمان التوافق مع الأهداف…" at bounding box center [784, 356] width 473 height 33
click at [518, 325] on input "ب. التعاون مع أصحاب المصلحة لتحديد أولويات أهداف المشروع، وضمان التوافق مع الأه…" at bounding box center [518, 319] width 0 height 11
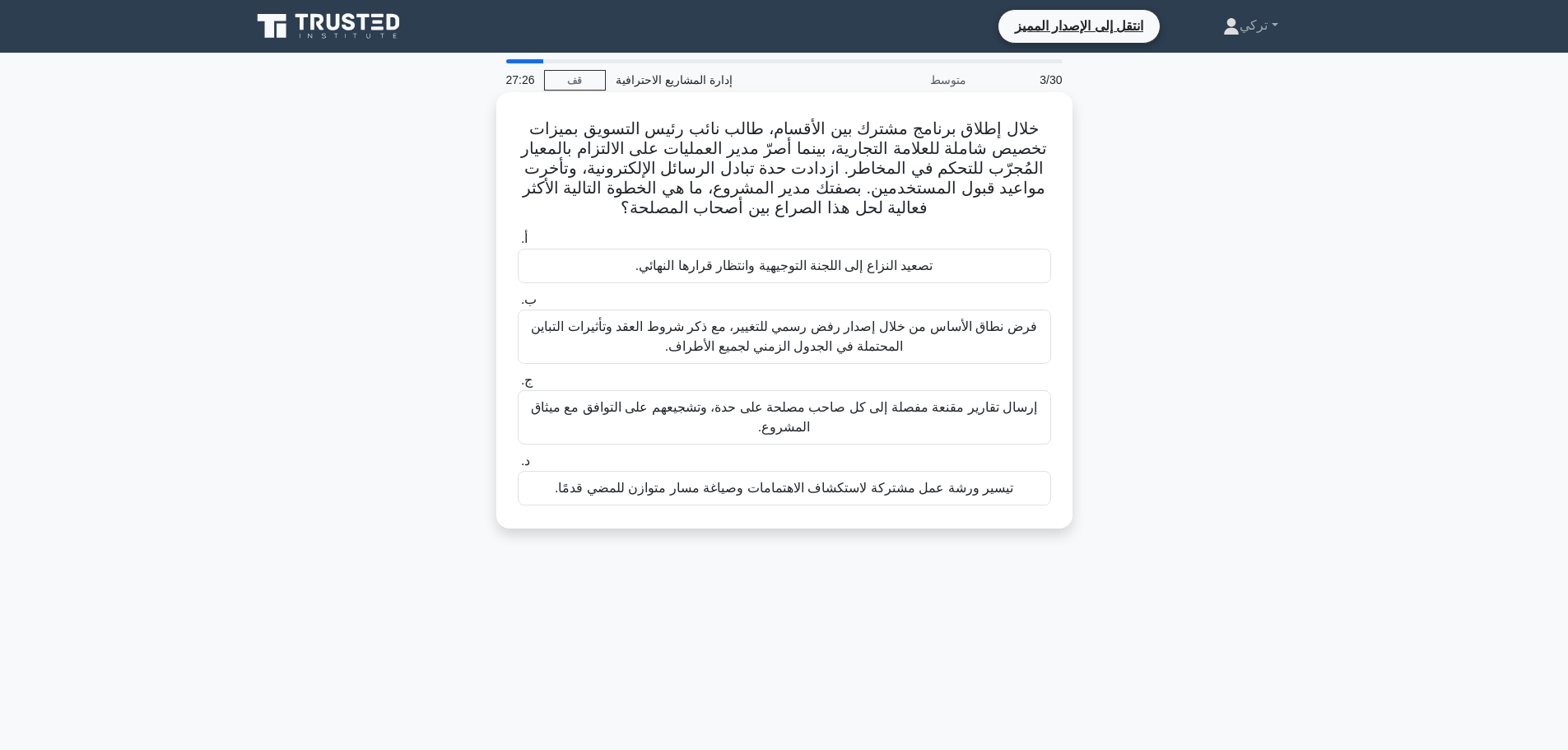
click at [797, 502] on div "تيسير ورشة عمل مشتركة لاستكشاف الاهتمامات وصياغة مسار متوازن للمضي قدمًا." at bounding box center [784, 488] width 533 height 34
click at [518, 467] on input "د. تيسير ورشة عمل مشتركة لاستكشاف الاهتمامات وصياغة مسار متوازن للمضي قدمًا." at bounding box center [518, 461] width 0 height 11
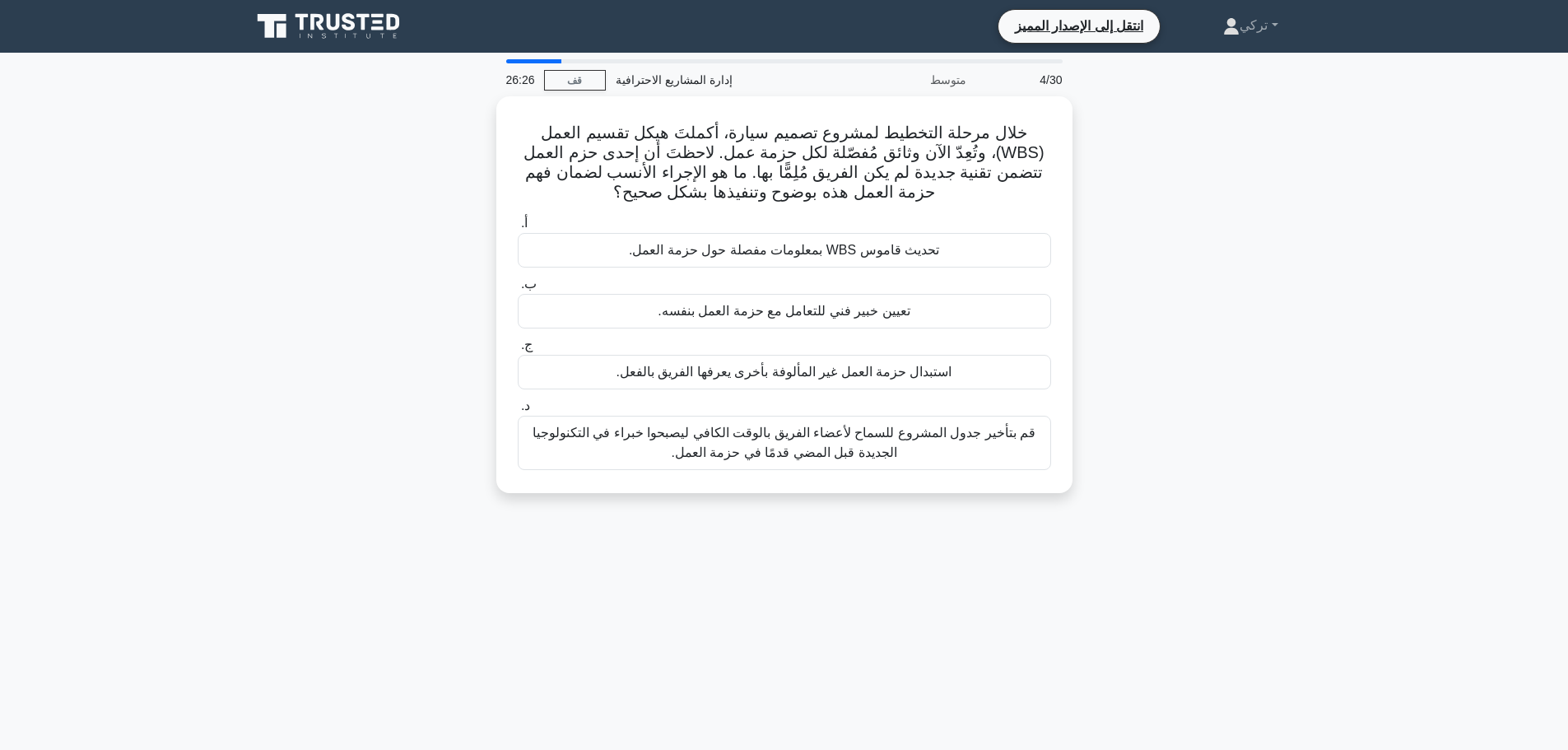
click at [1176, 276] on div "خلال مرحلة التخطيط لمشروع تصميم سيارة، أكملتَ هيكل تقسيم العمل (WBS)، وتُعِدّ ا…" at bounding box center [784, 304] width 1087 height 416
click at [821, 244] on font "تحديث قاموس WBS بمعلومات مفصلة حول حزمة العمل." at bounding box center [784, 245] width 310 height 14
click at [518, 224] on input "أ. تحديث قاموس WBS بمعلومات مفصلة حول حزمة العمل." at bounding box center [518, 220] width 0 height 11
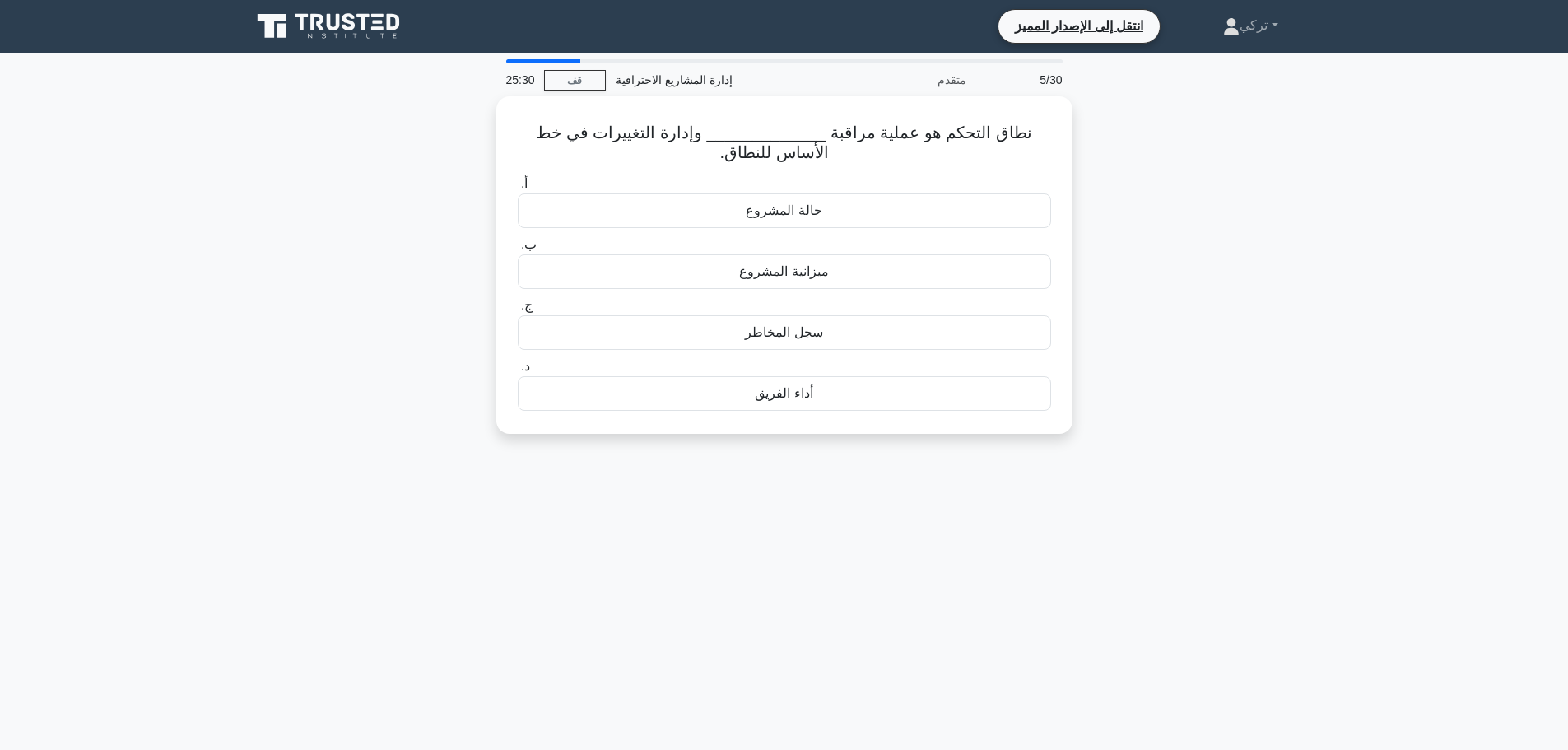
click at [374, 160] on div "نطاق التحكم هو عملية مراقبة _____________ وإدارة التغييرات في خط الأساس للنطاق.…" at bounding box center [784, 274] width 1087 height 357
click at [430, 159] on div "نطاق التحكم هو عملية مراقبة _____________ وإدارة التغييرات في خط الأساس للنطاق.…" at bounding box center [784, 274] width 1087 height 357
click at [754, 210] on font "حالة المشروع" at bounding box center [784, 205] width 76 height 14
click at [518, 185] on input "أ. حالة المشروع" at bounding box center [518, 180] width 0 height 11
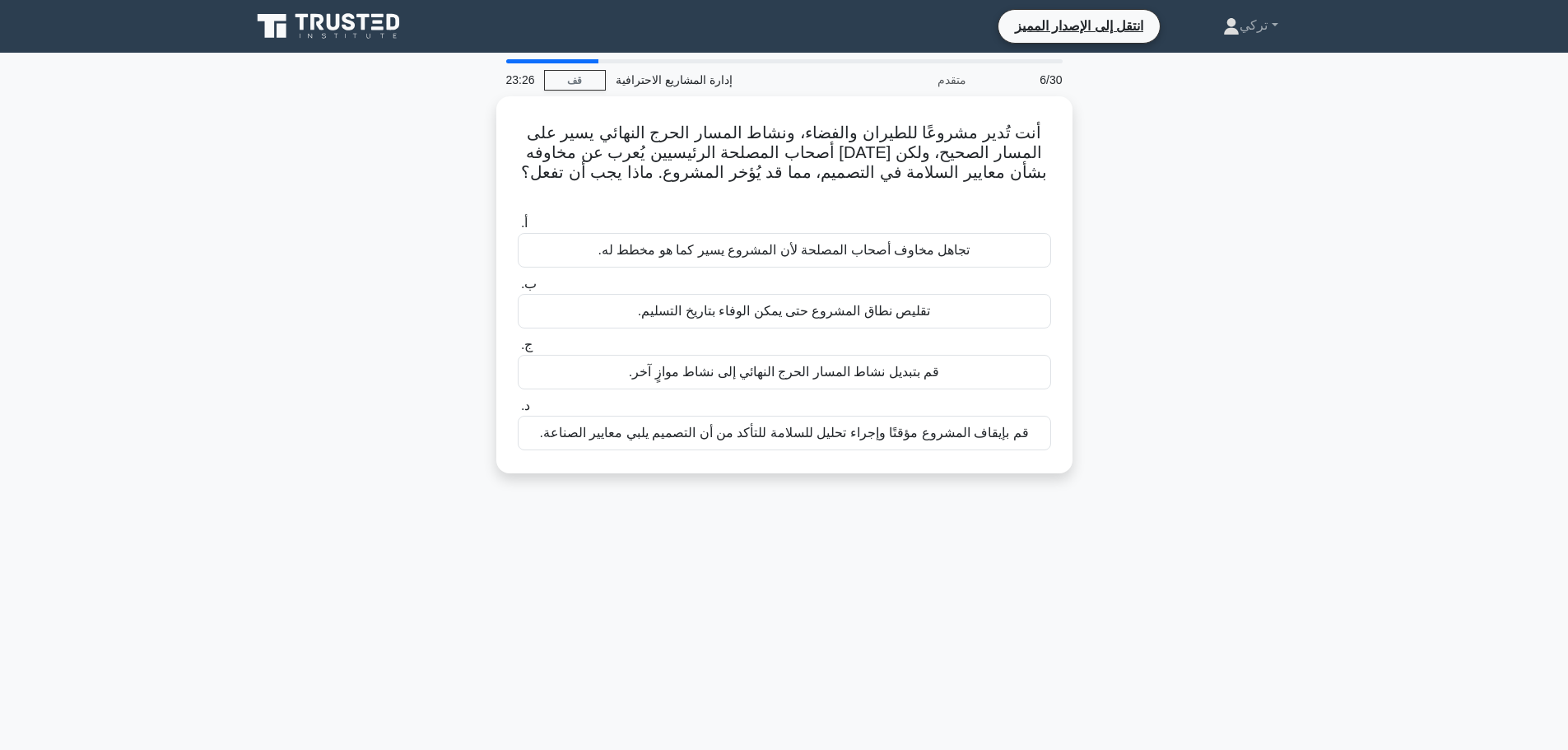
click at [225, 144] on main "23:26 قف إدارة المشاريع الاحترافية متقدم 6/30 أنت تُدير مشروعًا للطيران والفضاء…" at bounding box center [784, 470] width 1568 height 836
click at [815, 297] on font "تقليص نطاق المشروع حتى يمكن الوفاء بتاريخ التسليم." at bounding box center [784, 307] width 293 height 20
click at [518, 278] on input "ب. تقليص نطاق المشروع حتى يمكن الوفاء بتاريخ التسليم." at bounding box center [518, 280] width 0 height 11
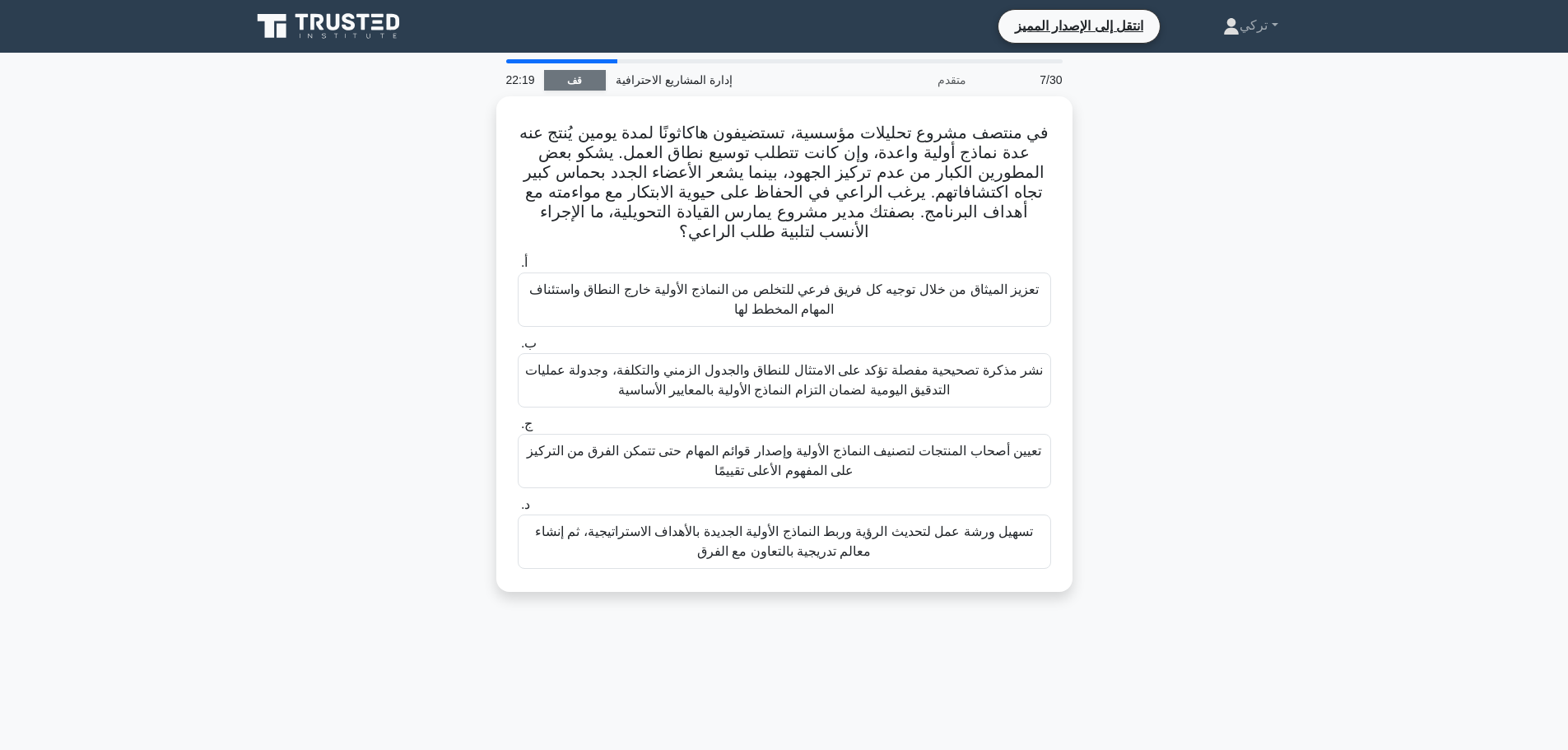
click at [594, 78] on link "قف" at bounding box center [575, 80] width 62 height 21
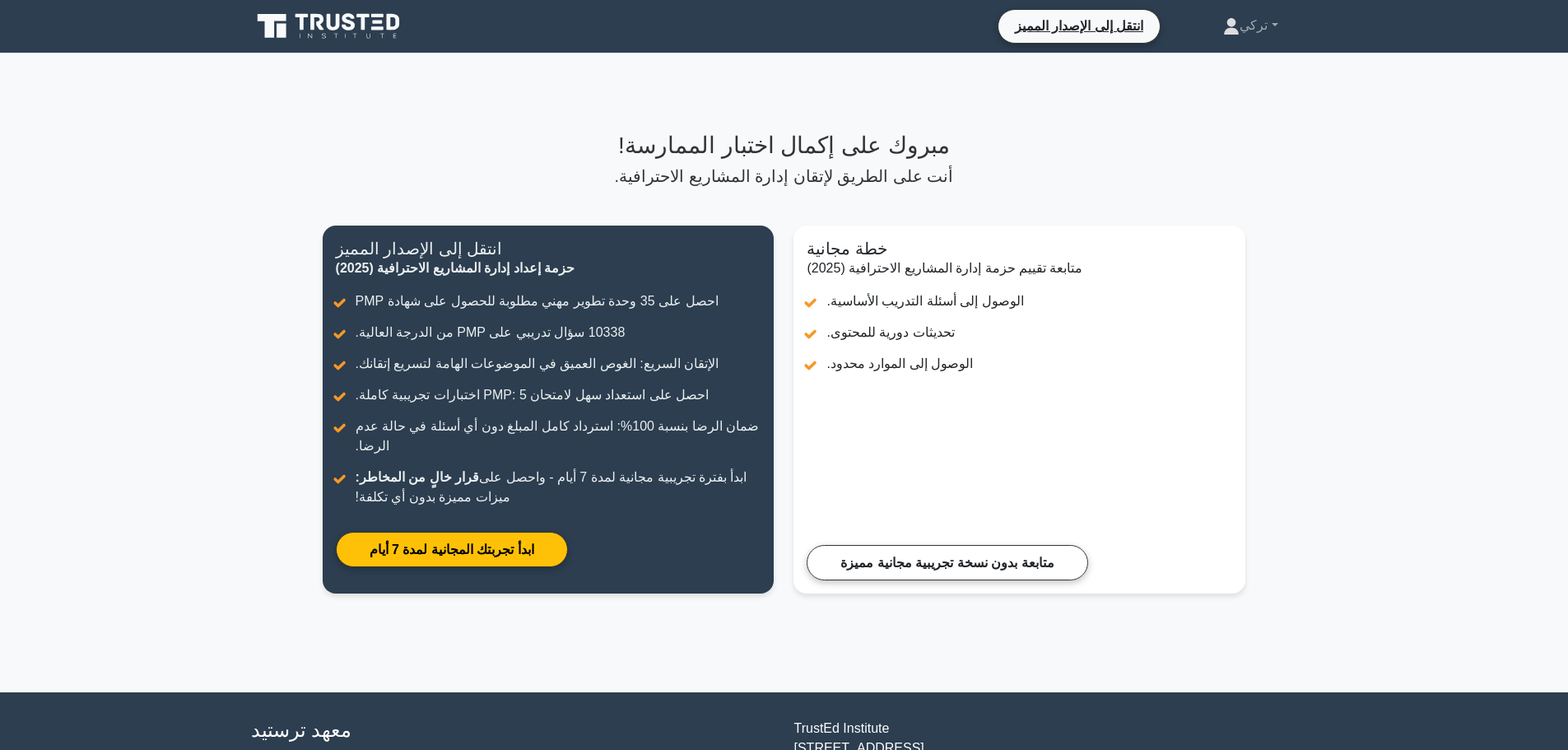
click at [861, 177] on font "أنت على الطريق لإتقان إدارة المشاريع الاحترافية." at bounding box center [784, 176] width 339 height 18
click at [1207, 27] on link "تركي" at bounding box center [1250, 25] width 133 height 33
click at [1260, 61] on font "حساب تعريفي" at bounding box center [1237, 63] width 78 height 14
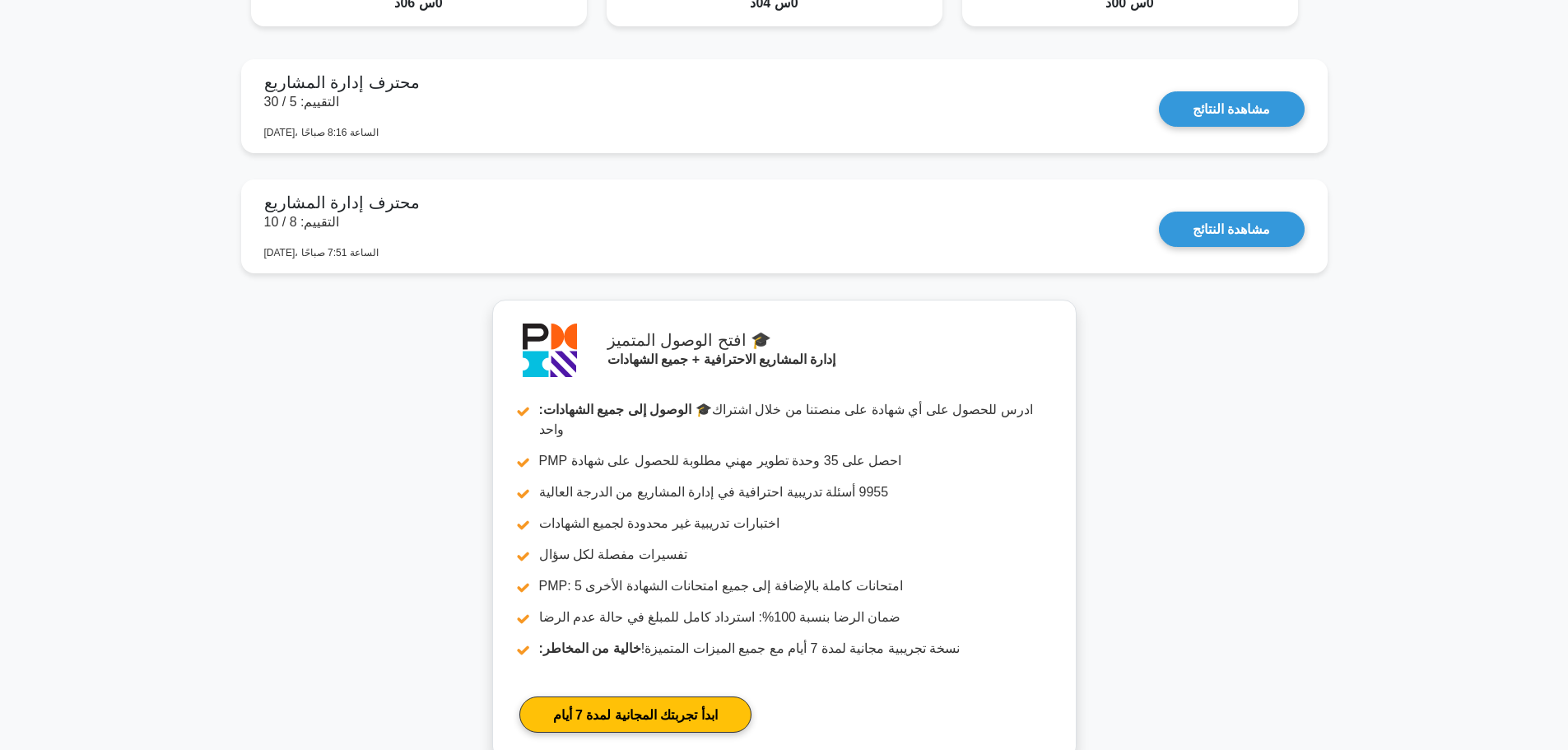
scroll to position [1563, 0]
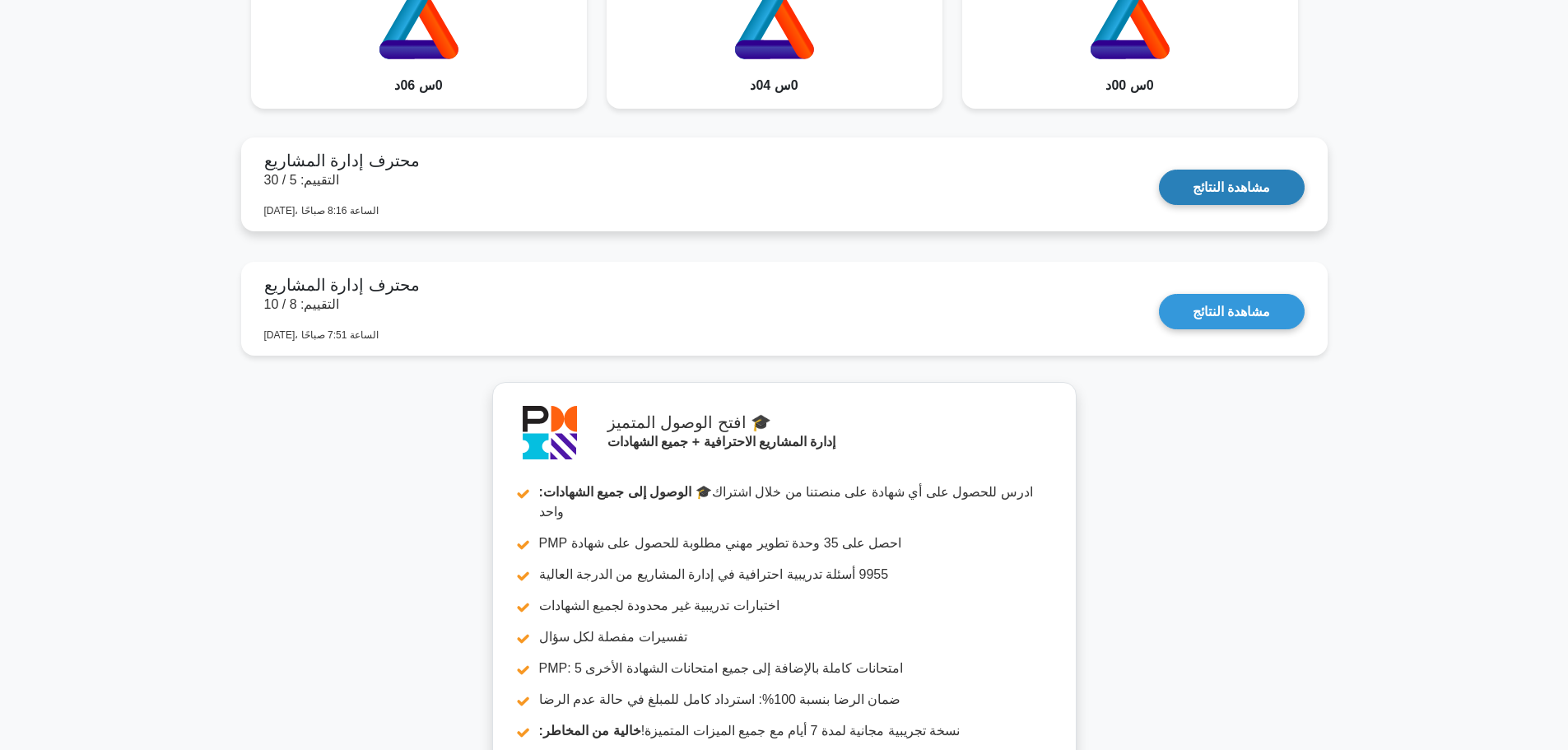
click at [1201, 186] on link "مشاهدة النتائج" at bounding box center [1231, 186] width 145 height 35
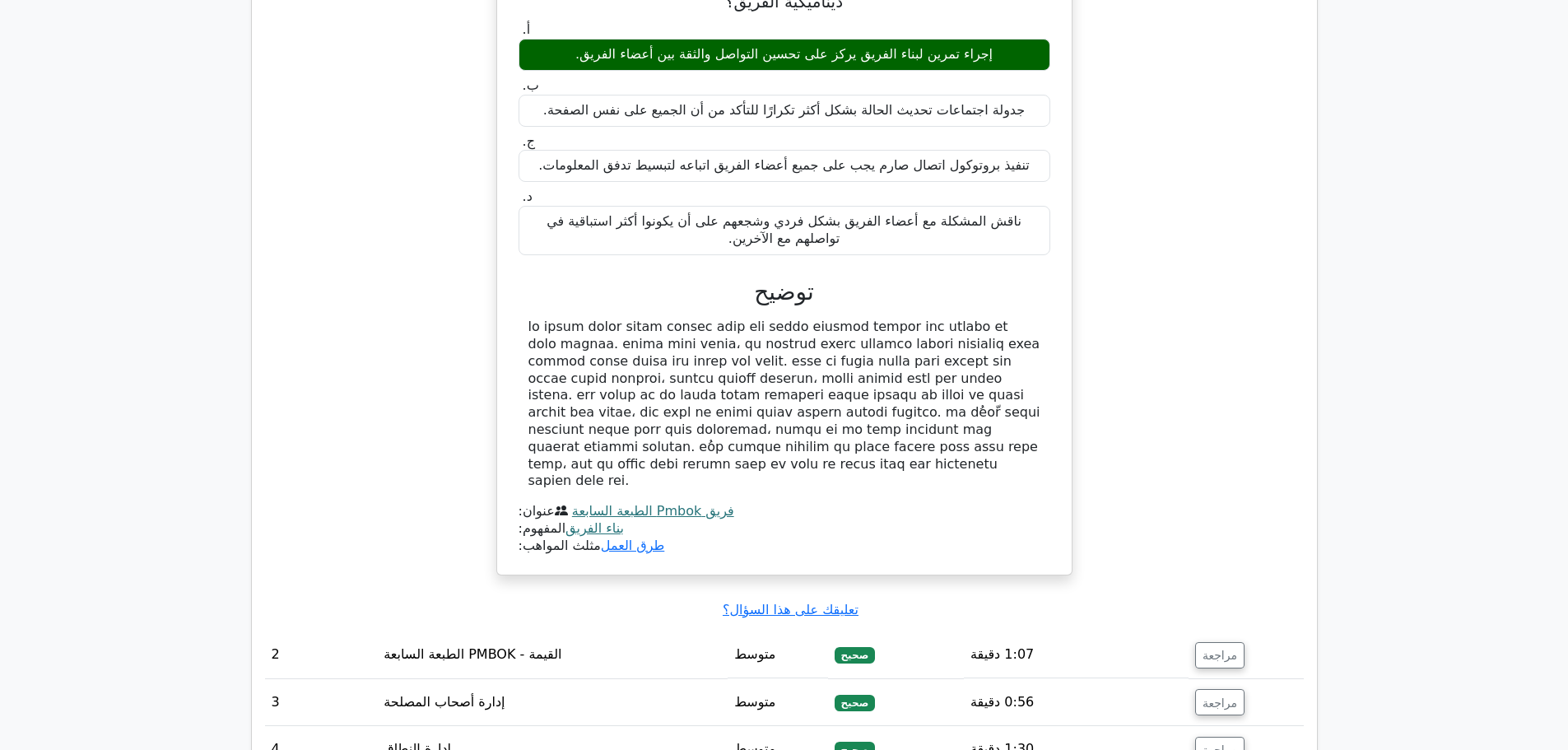
scroll to position [1975, 0]
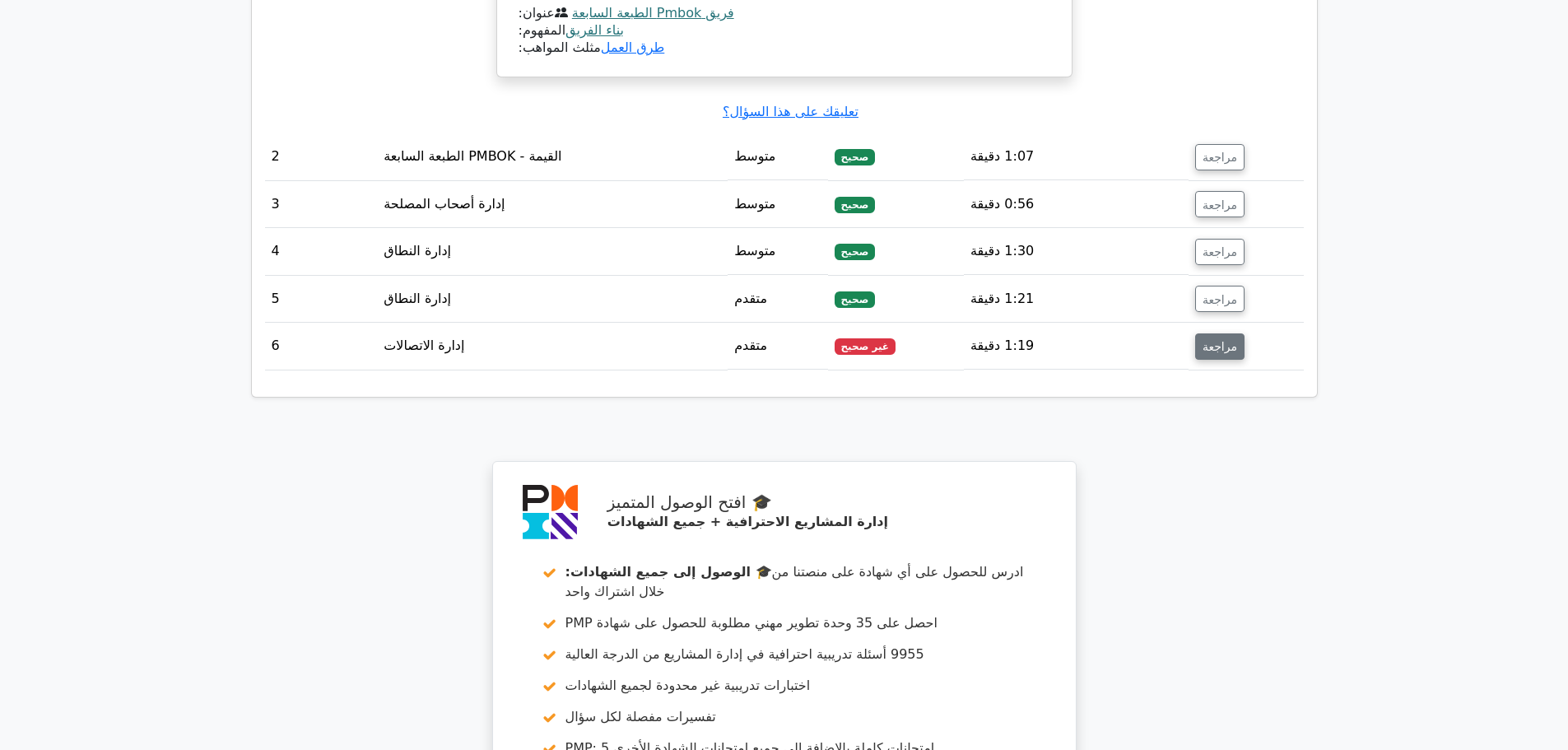
click at [1202, 340] on font "مراجعة" at bounding box center [1220, 347] width 34 height 14
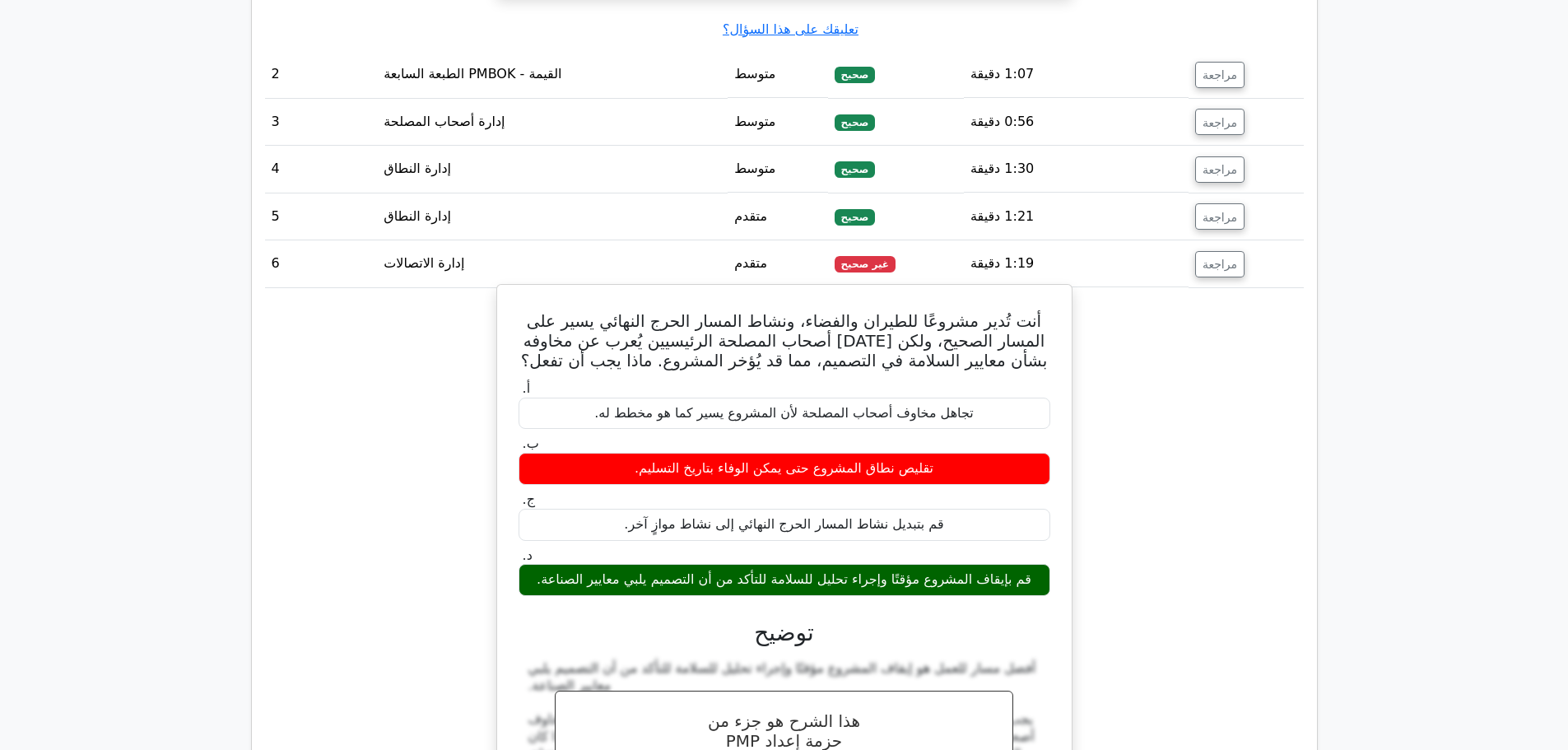
scroll to position [1893, 0]
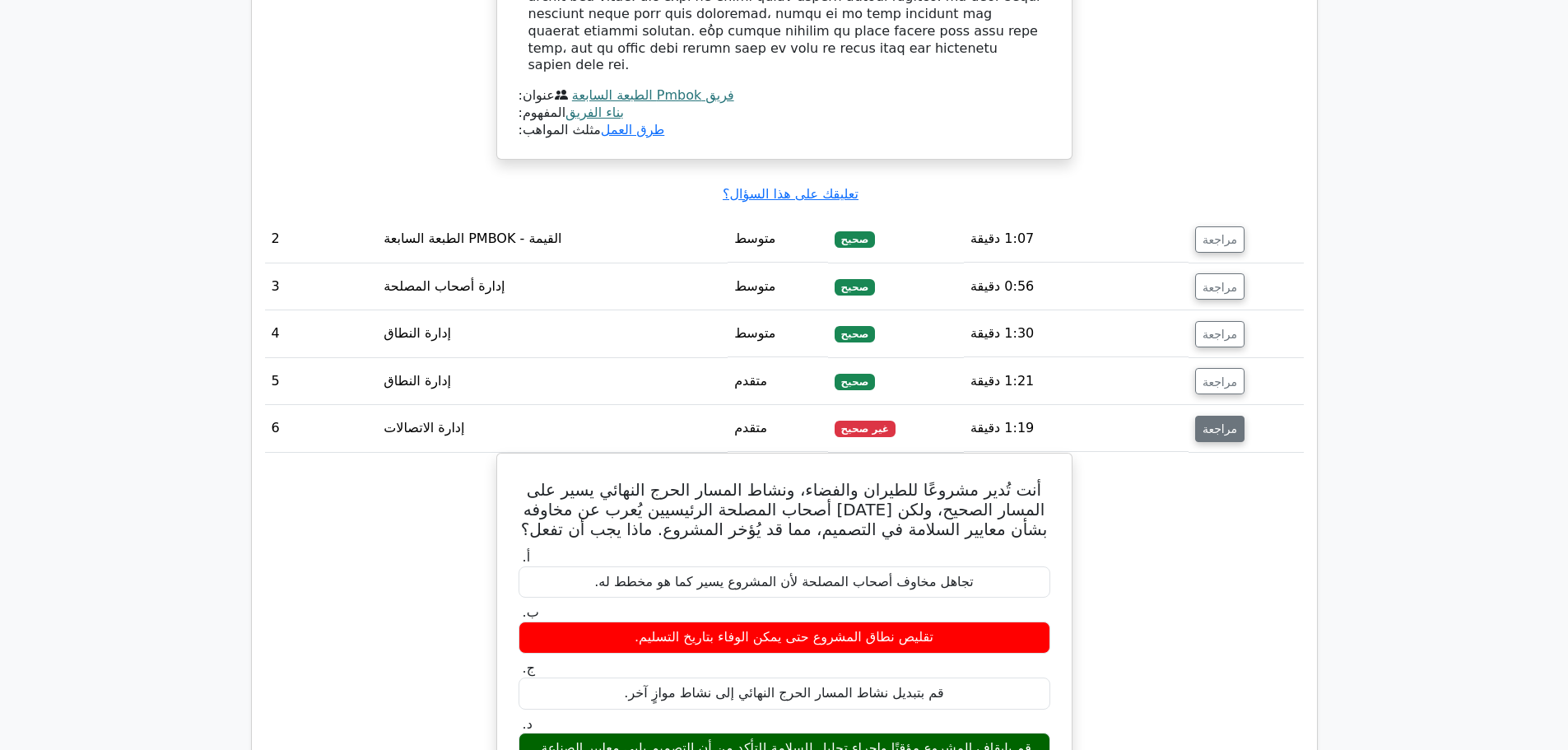
click at [1211, 422] on font "مراجعة" at bounding box center [1220, 429] width 34 height 14
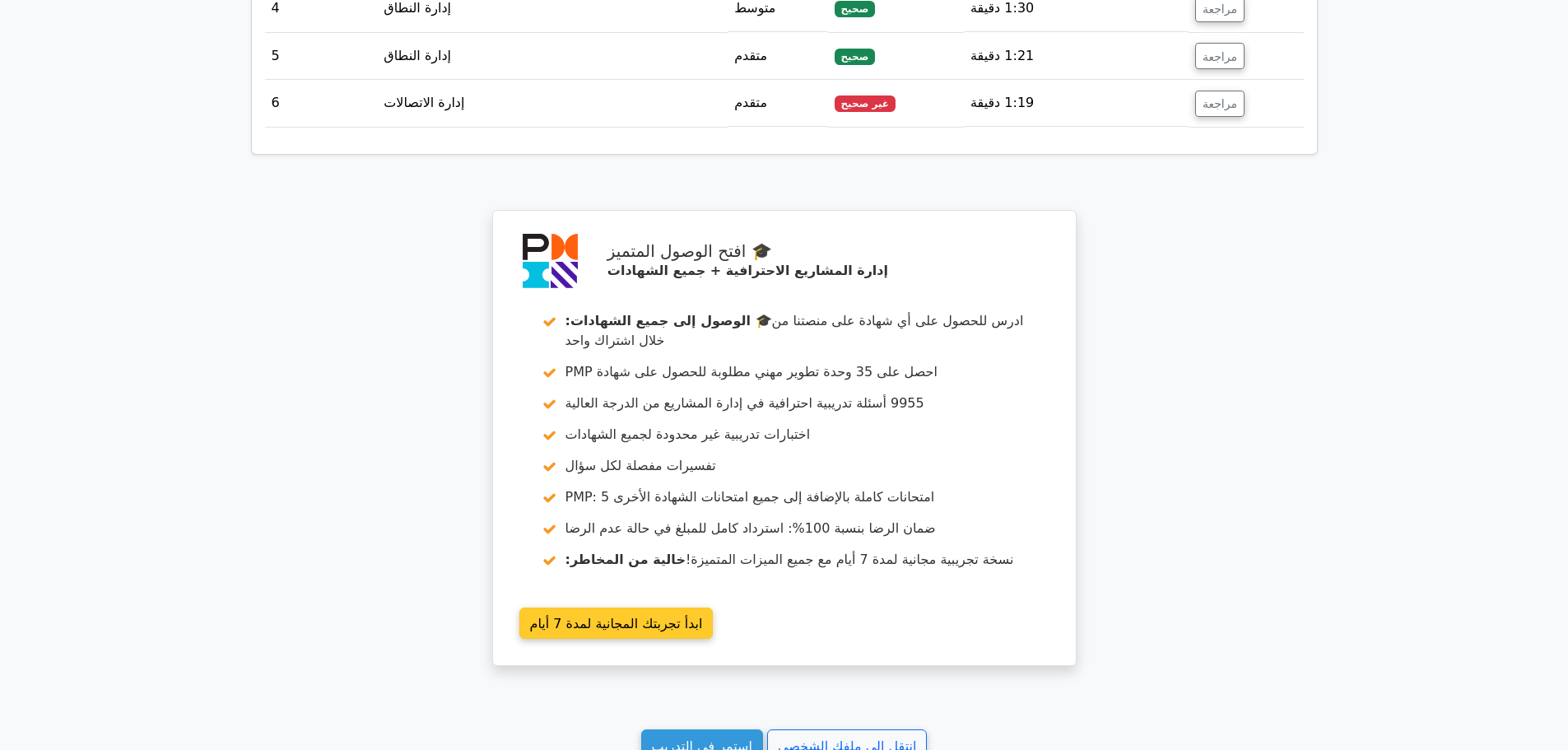
scroll to position [2452, 0]
